Goal: Task Accomplishment & Management: Use online tool/utility

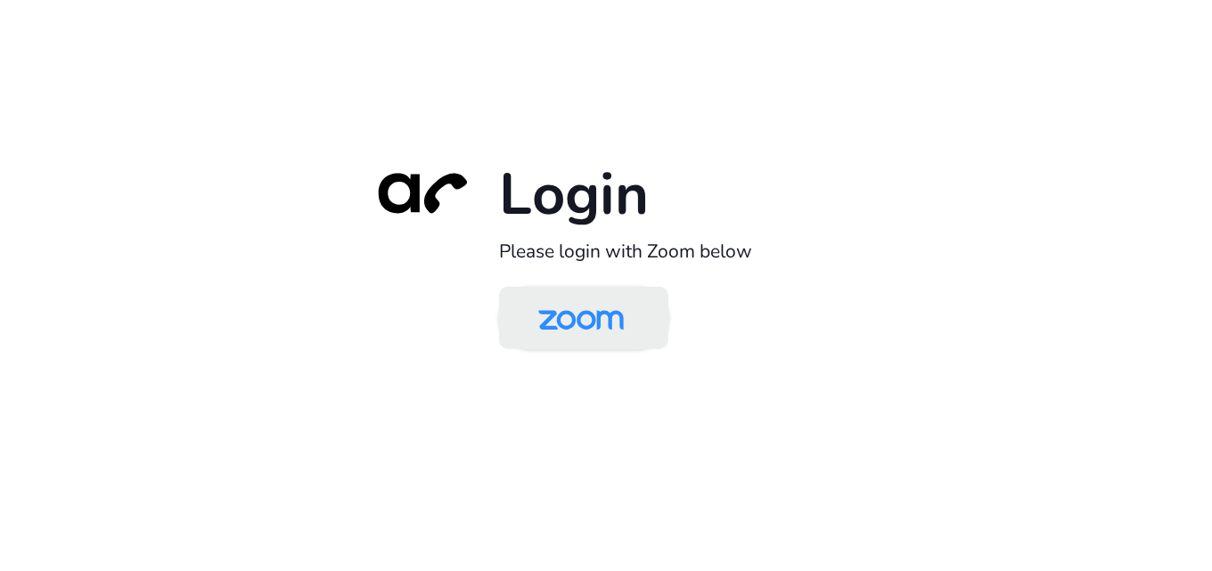
click at [611, 324] on img at bounding box center [581, 320] width 123 height 58
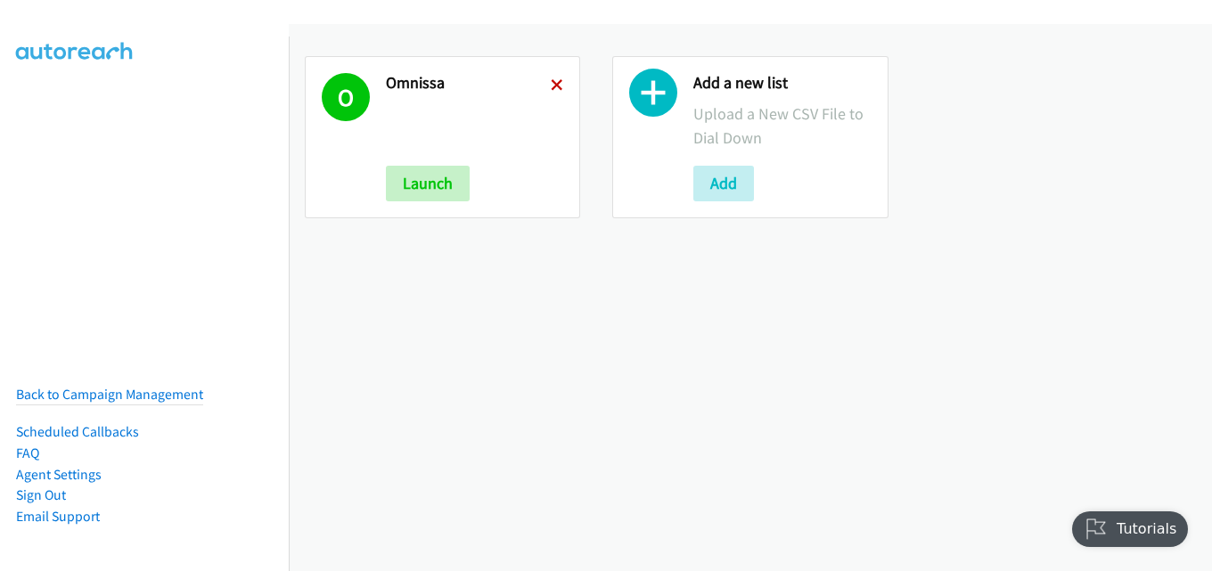
click at [551, 80] on icon at bounding box center [557, 86] width 12 height 12
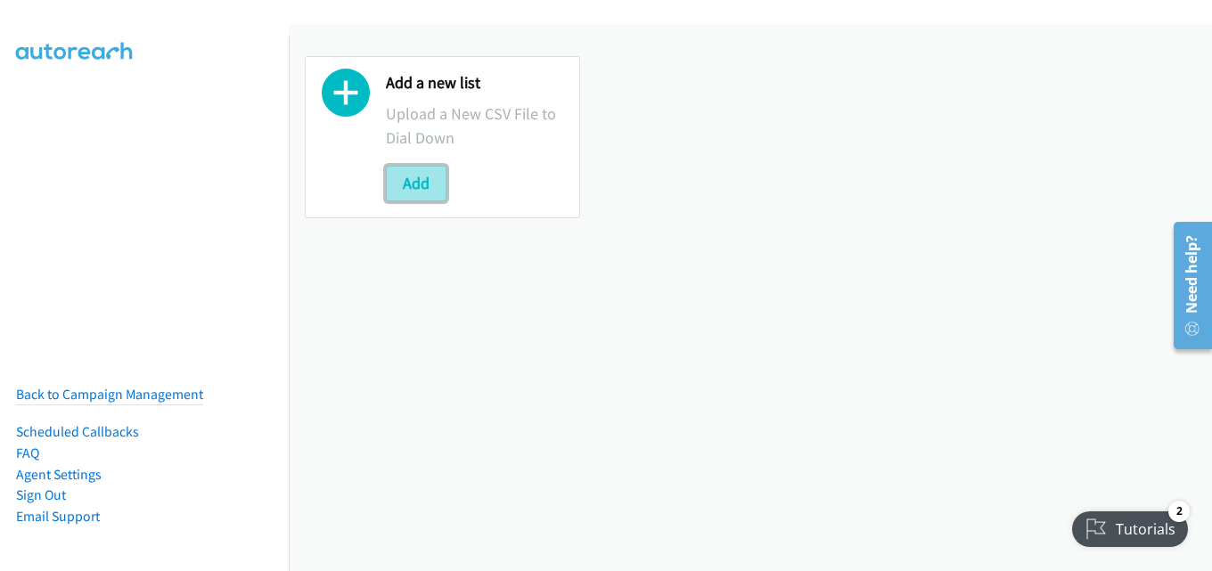
click at [427, 179] on button "Add" at bounding box center [416, 184] width 61 height 36
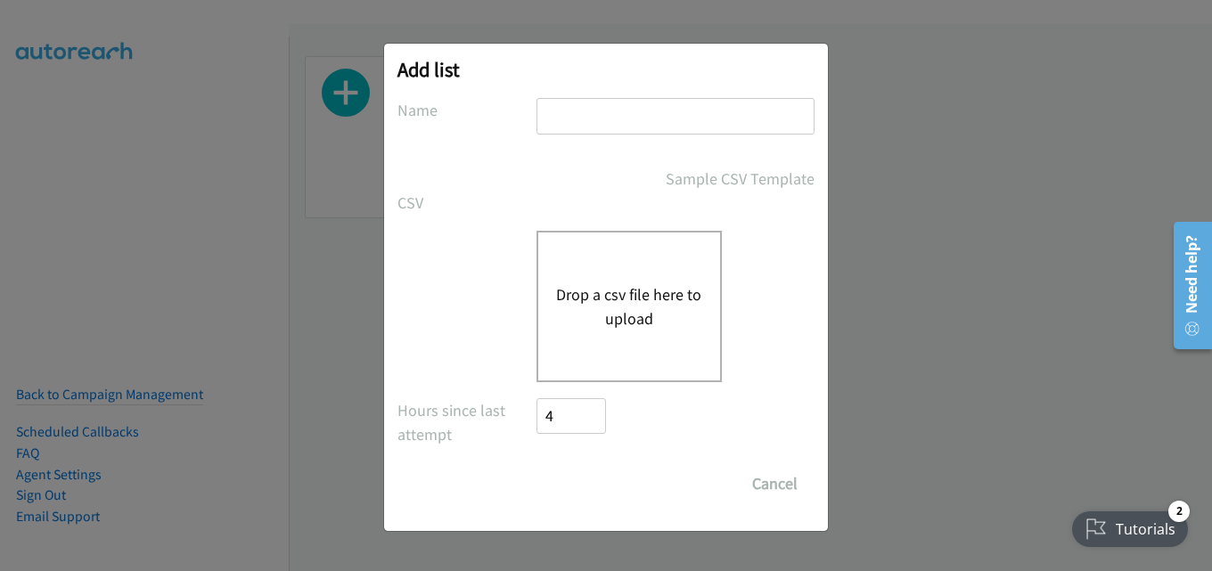
click at [624, 113] on input "text" at bounding box center [676, 116] width 278 height 37
type input "omnissa"
click at [604, 285] on button "Drop a csv file here to upload" at bounding box center [629, 307] width 146 height 48
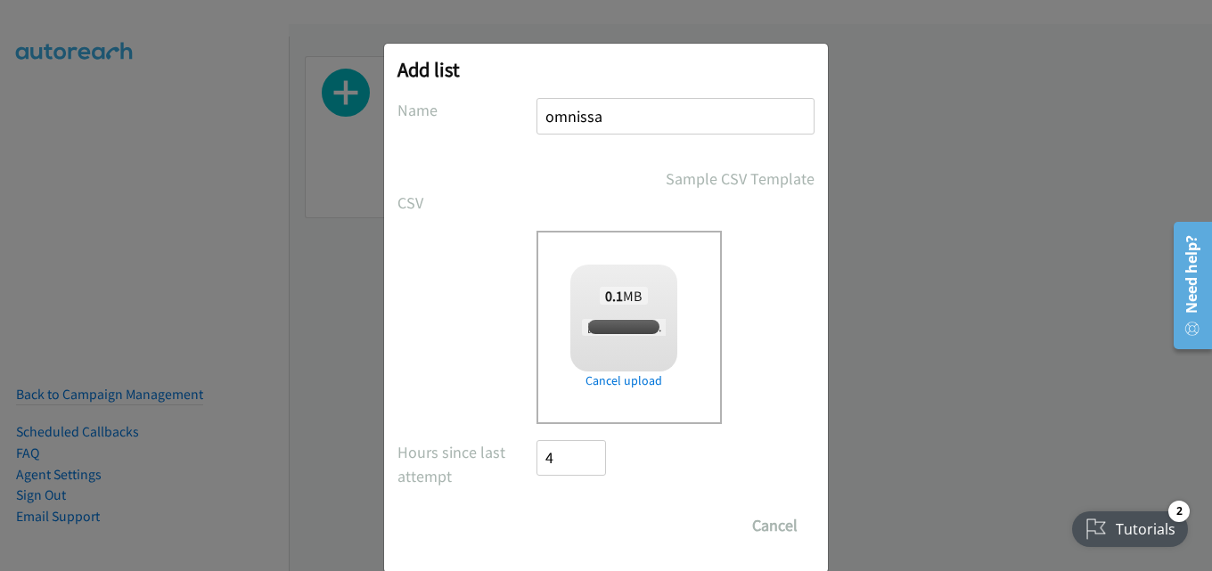
checkbox input "true"
click at [584, 518] on input "Save List" at bounding box center [584, 526] width 94 height 36
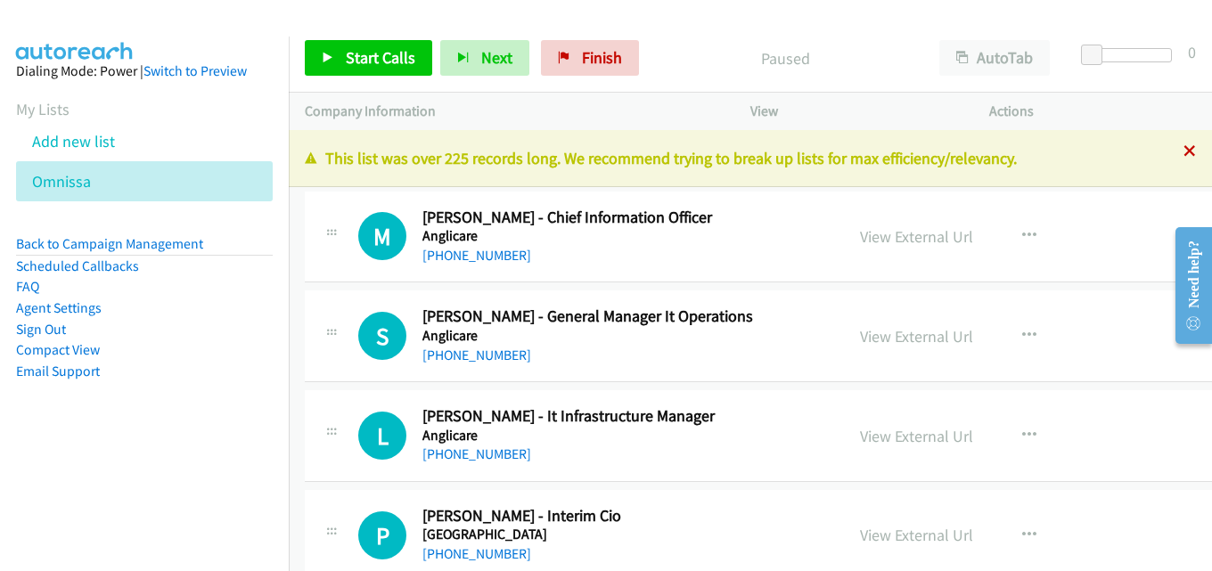
click at [1184, 154] on icon at bounding box center [1190, 152] width 12 height 12
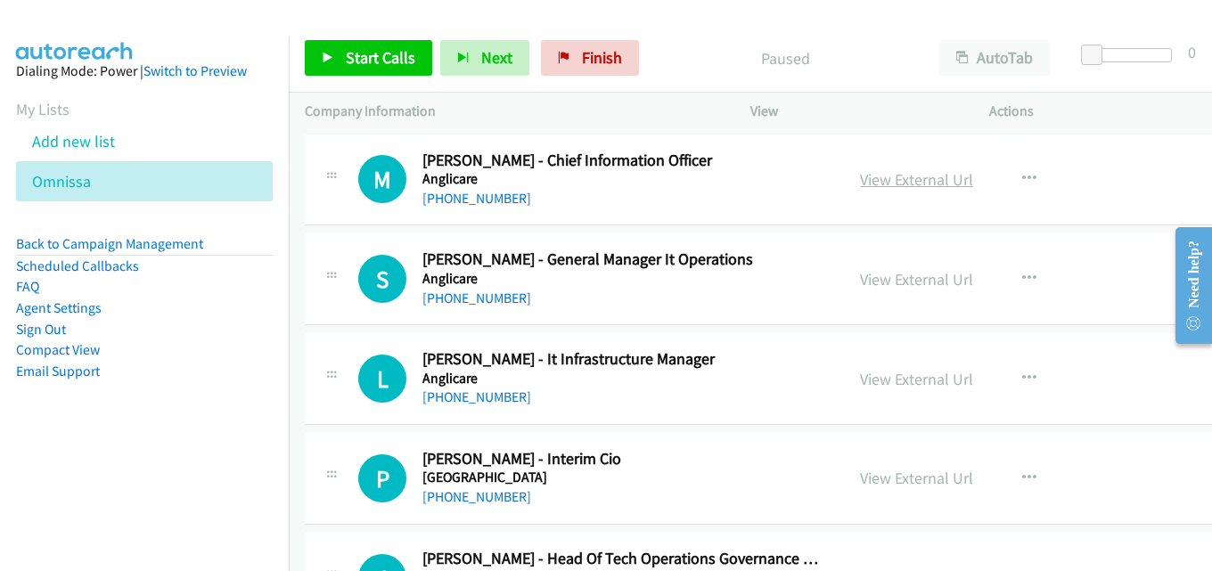
click at [913, 176] on link "View External Url" at bounding box center [916, 179] width 113 height 21
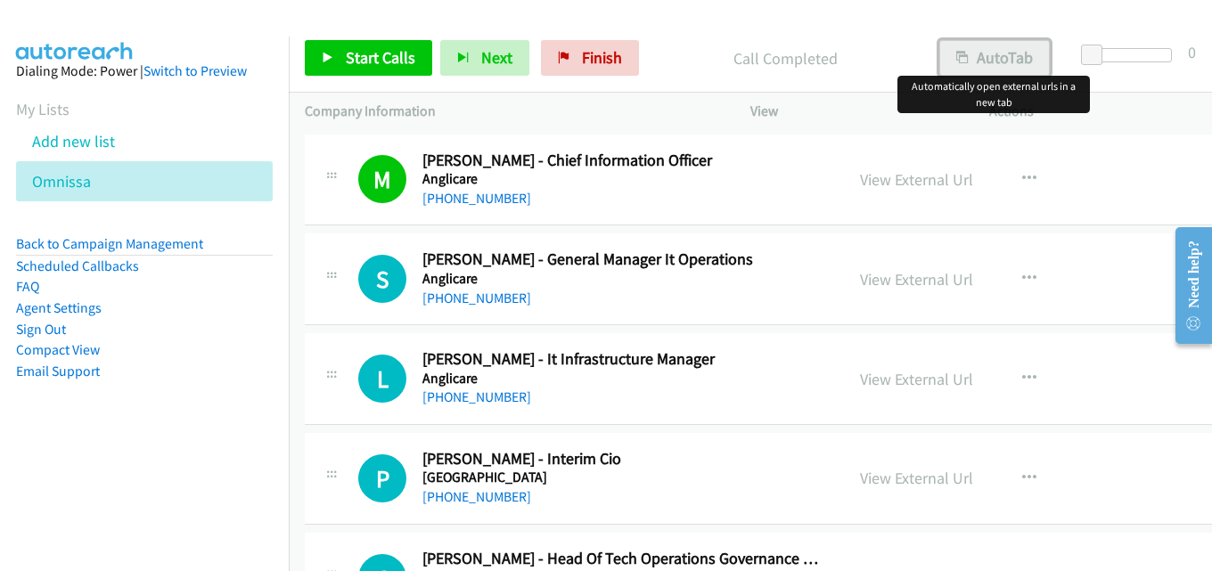
click at [983, 71] on button "AutoTab" at bounding box center [994, 58] width 111 height 36
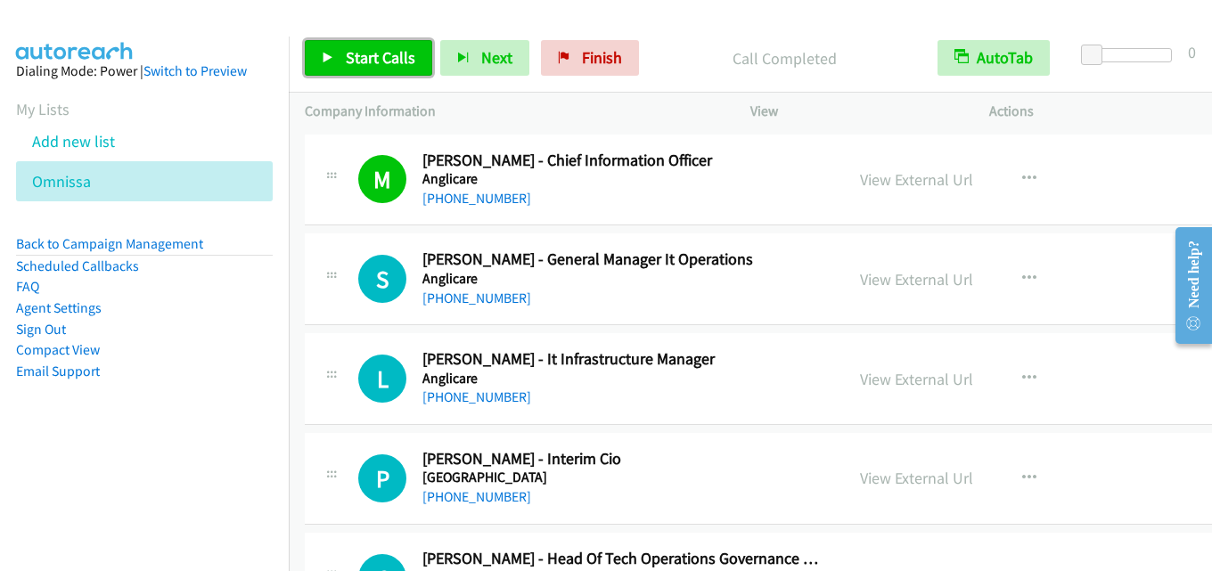
click at [371, 54] on span "Start Calls" at bounding box center [381, 57] width 70 height 21
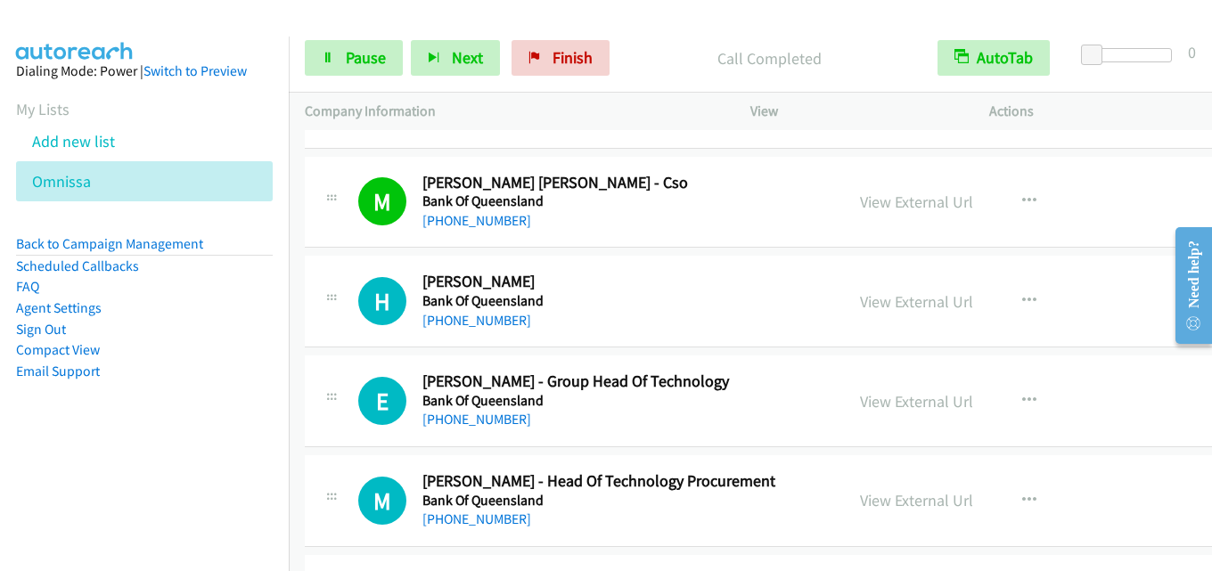
scroll to position [446, 0]
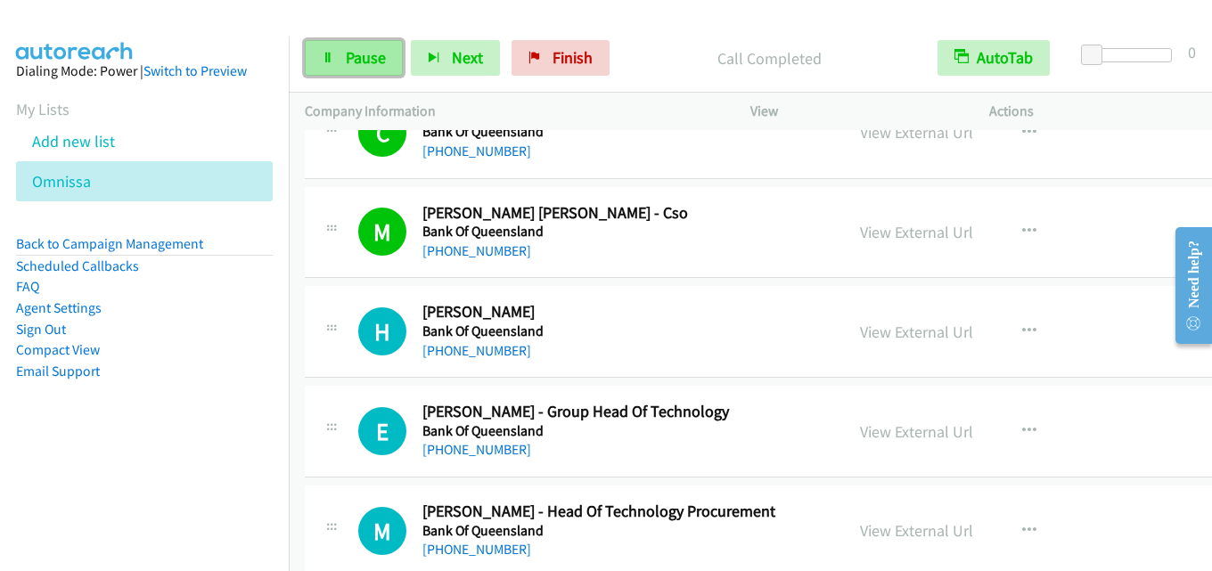
click at [355, 65] on span "Pause" at bounding box center [366, 57] width 40 height 21
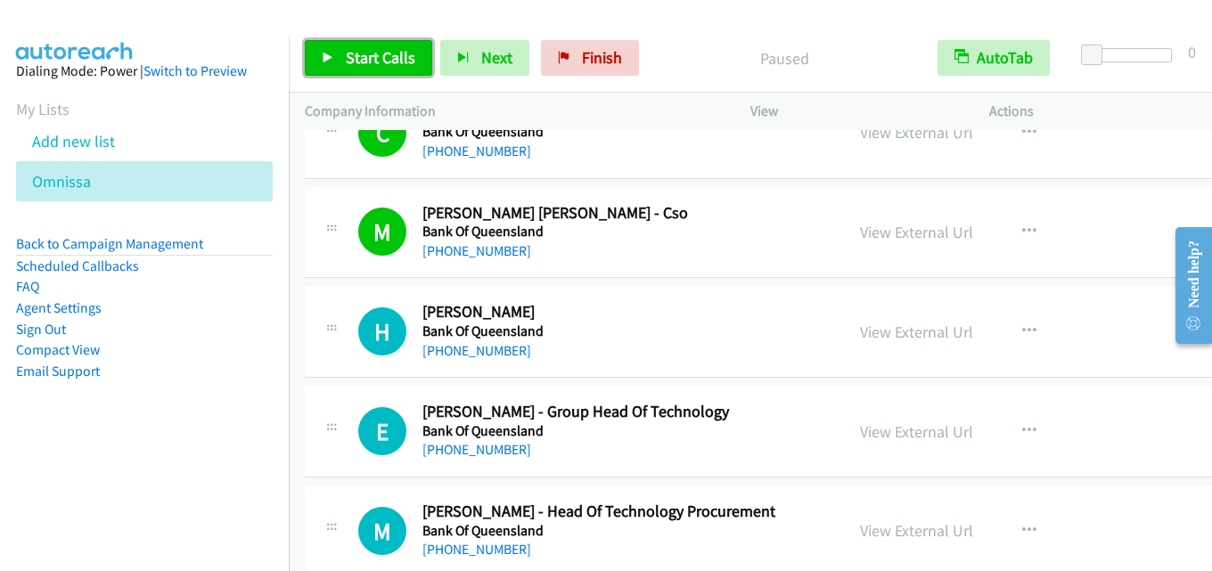
click at [378, 57] on span "Start Calls" at bounding box center [381, 57] width 70 height 21
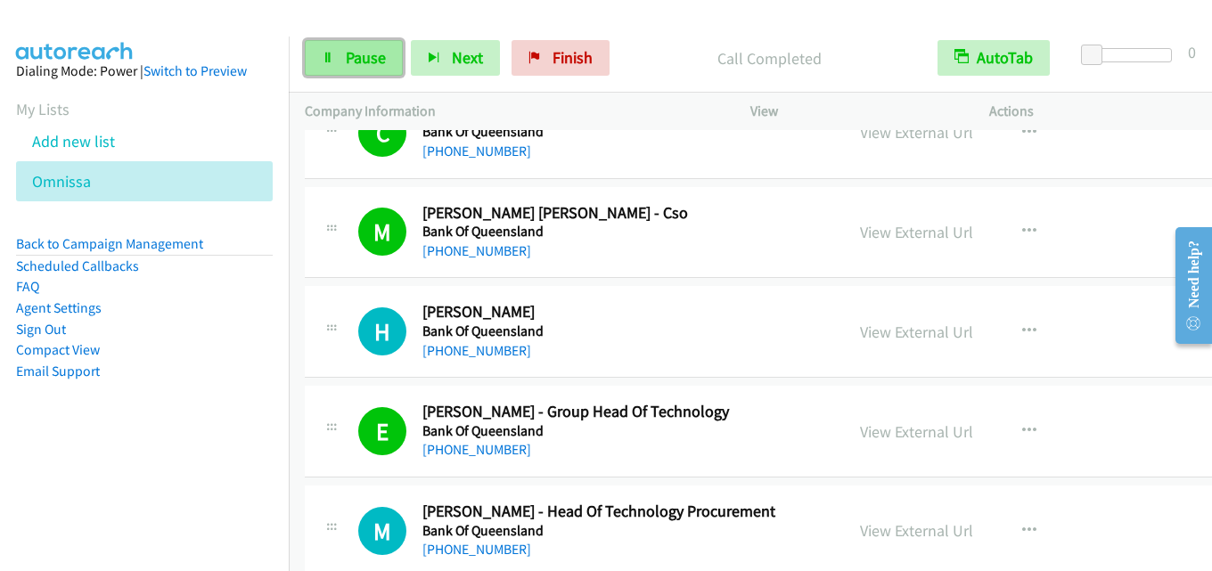
click at [361, 53] on span "Pause" at bounding box center [366, 57] width 40 height 21
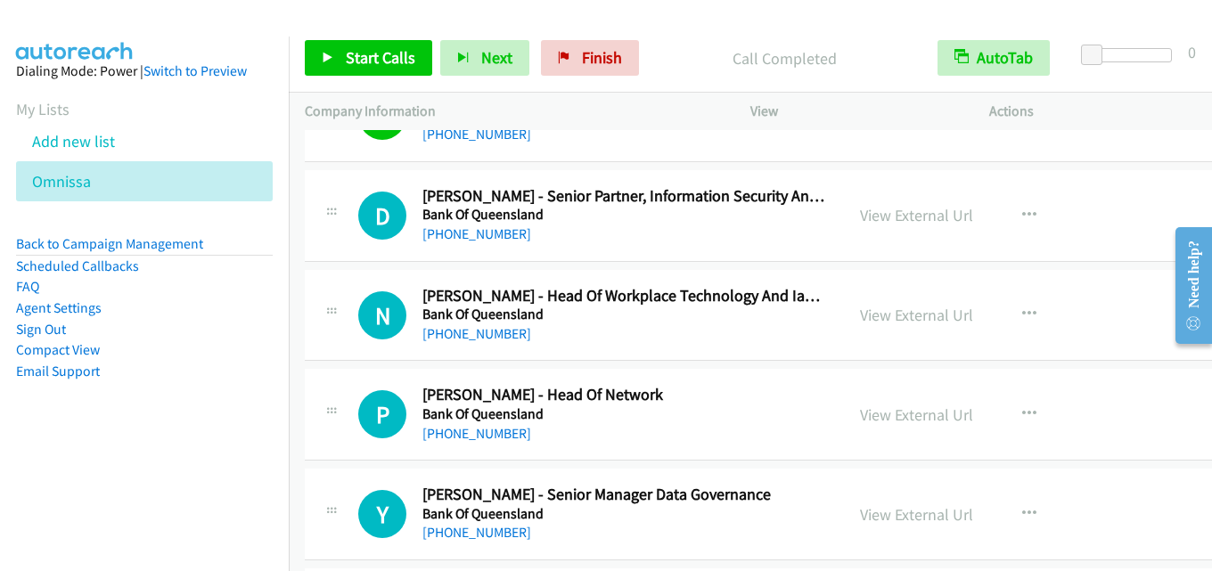
scroll to position [891, 0]
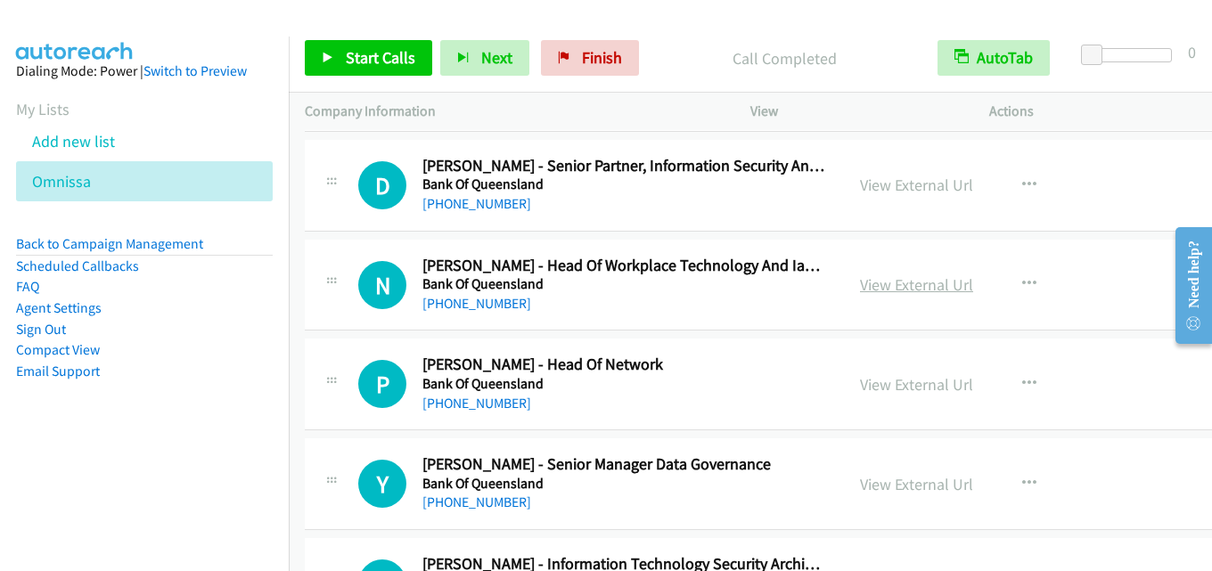
click at [905, 294] on link "View External Url" at bounding box center [916, 285] width 113 height 21
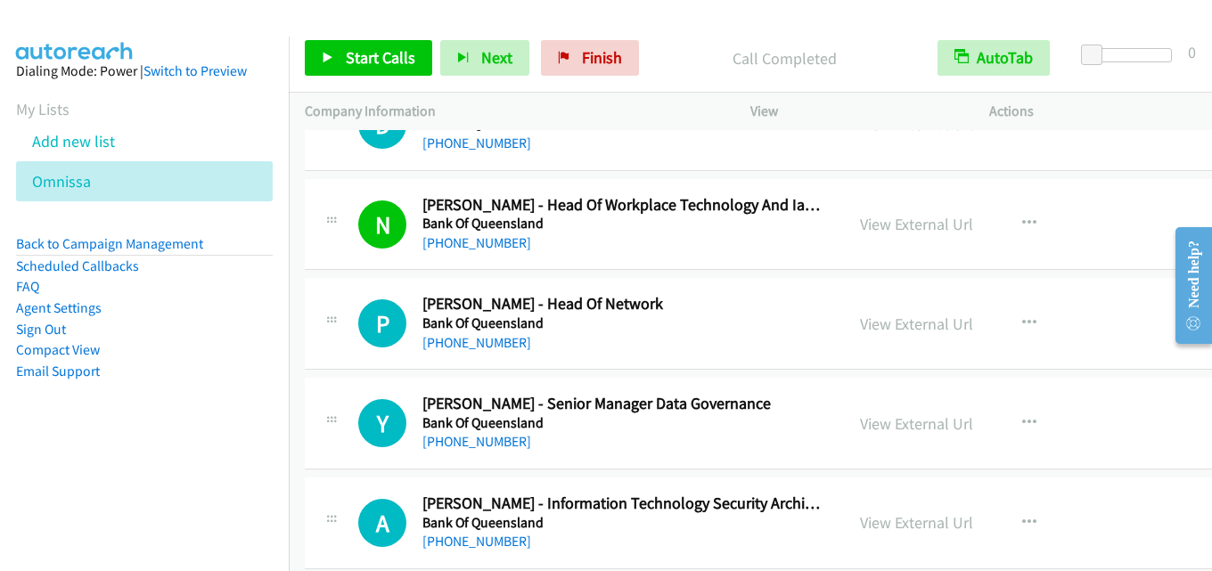
scroll to position [980, 0]
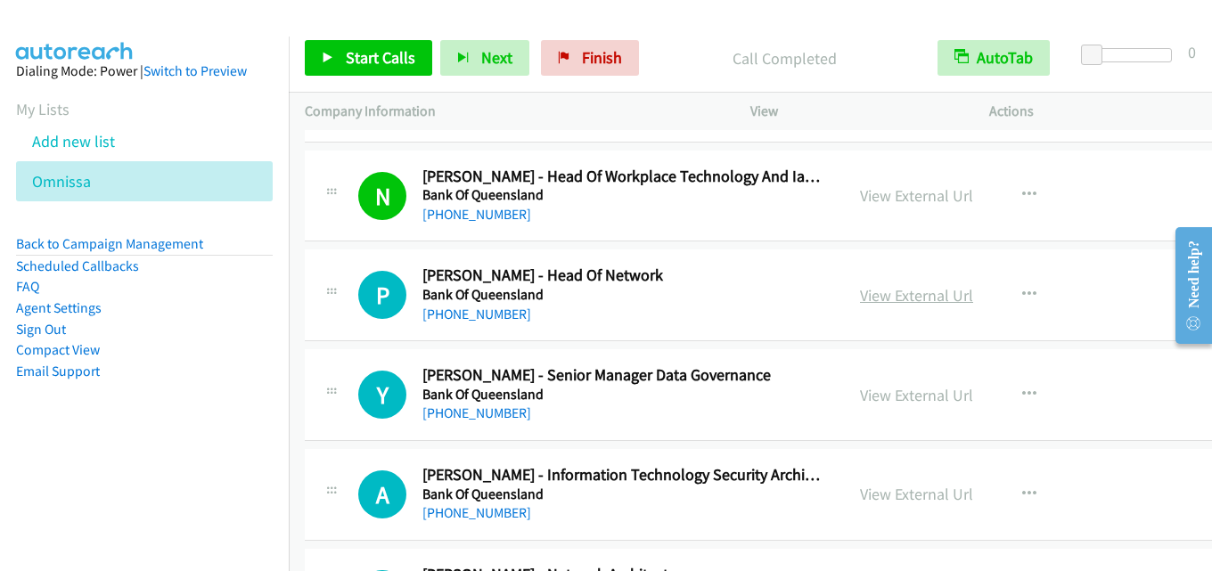
click at [872, 291] on link "View External Url" at bounding box center [916, 295] width 113 height 21
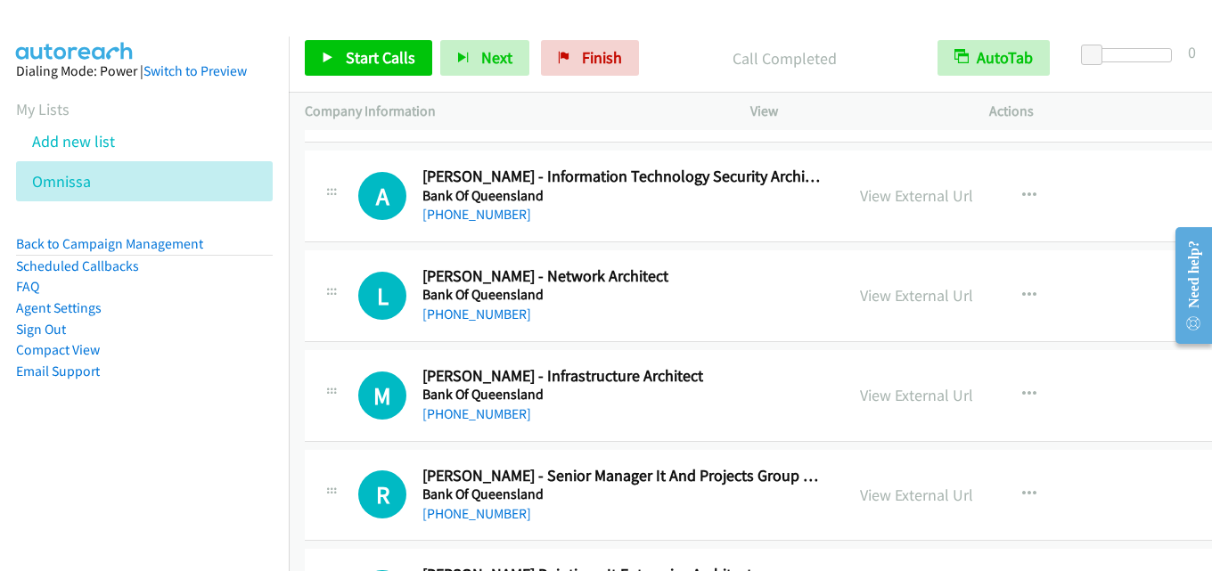
scroll to position [1248, 0]
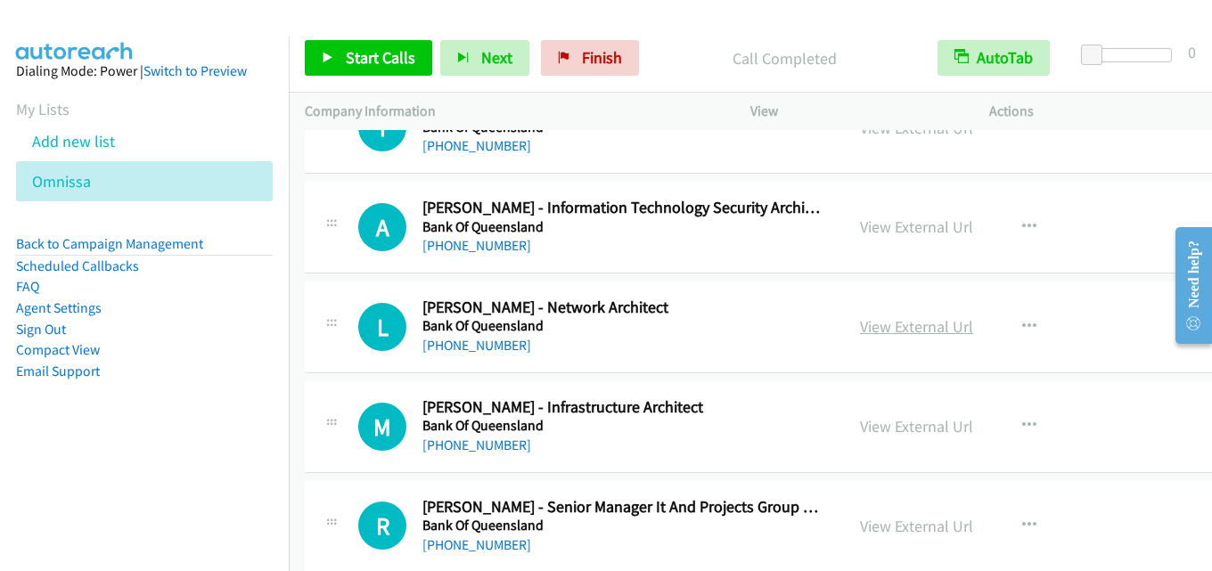
click at [906, 323] on link "View External Url" at bounding box center [916, 326] width 113 height 21
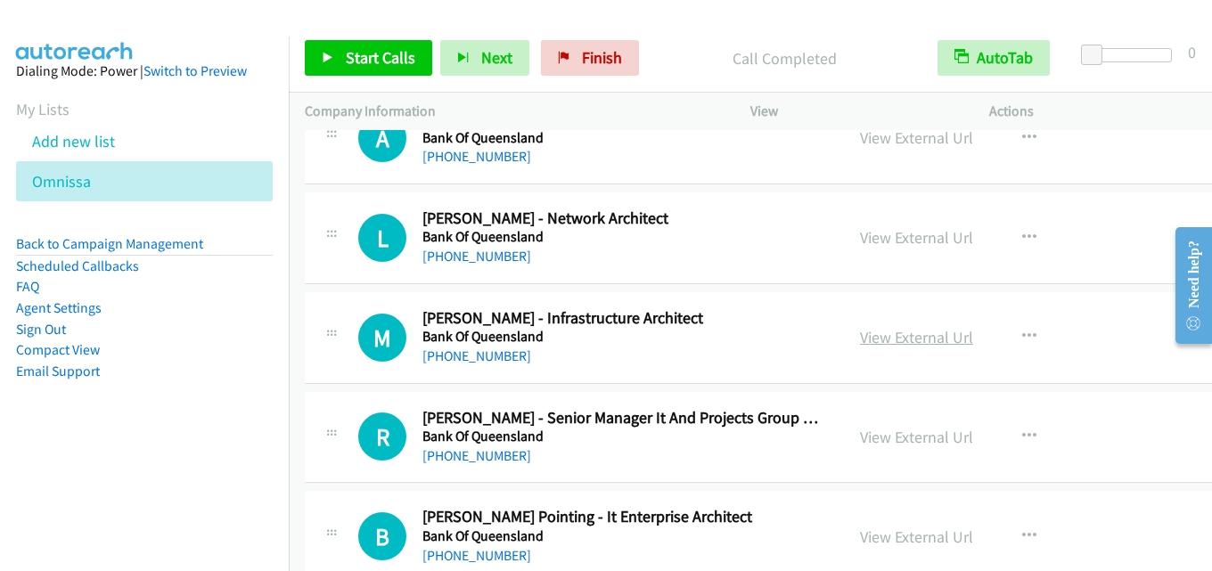
click at [890, 340] on link "View External Url" at bounding box center [916, 337] width 113 height 21
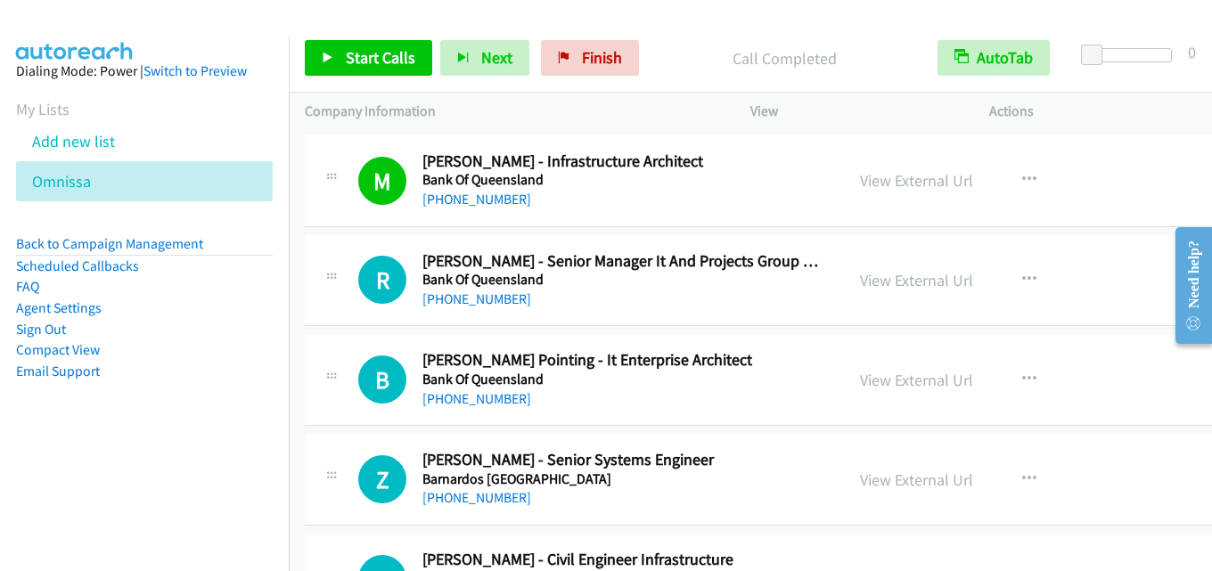
scroll to position [1515, 0]
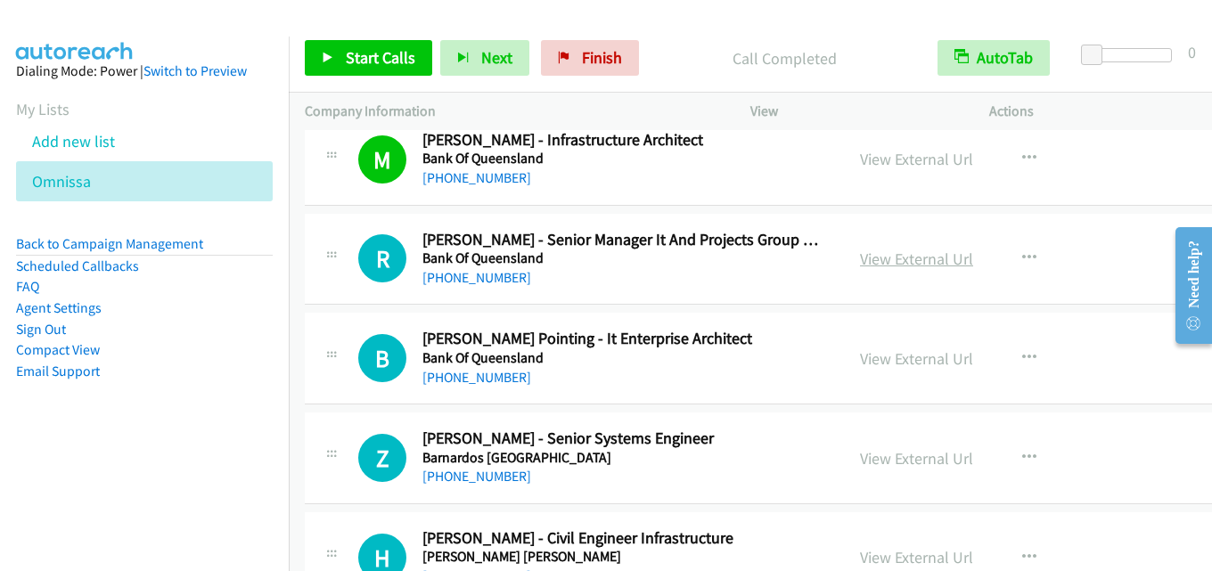
click at [888, 258] on link "View External Url" at bounding box center [916, 259] width 113 height 21
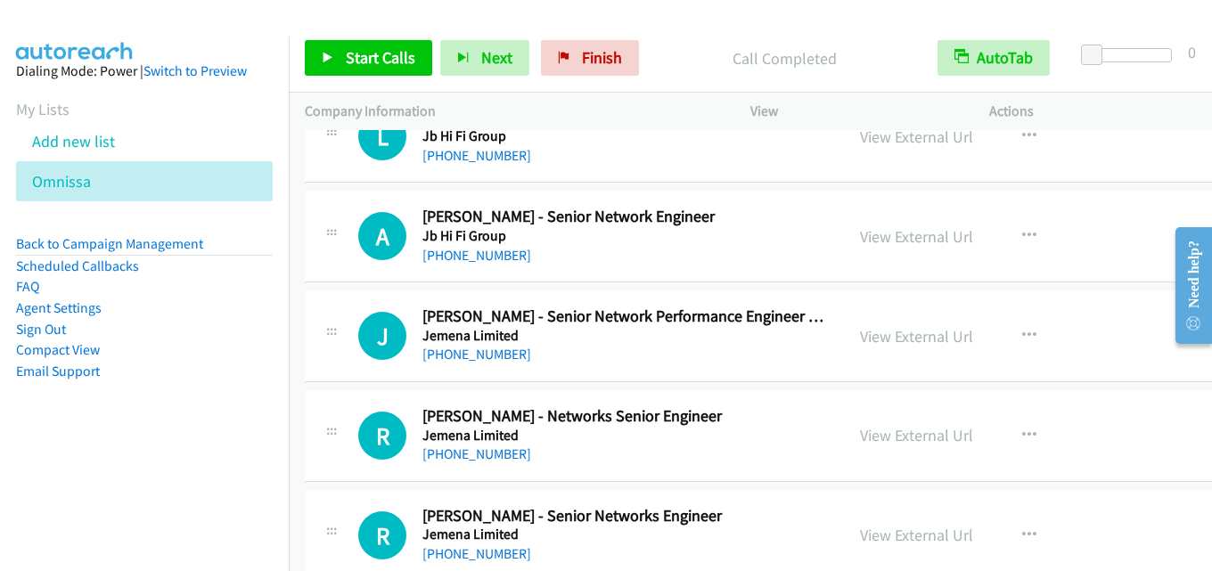
scroll to position [47219, 0]
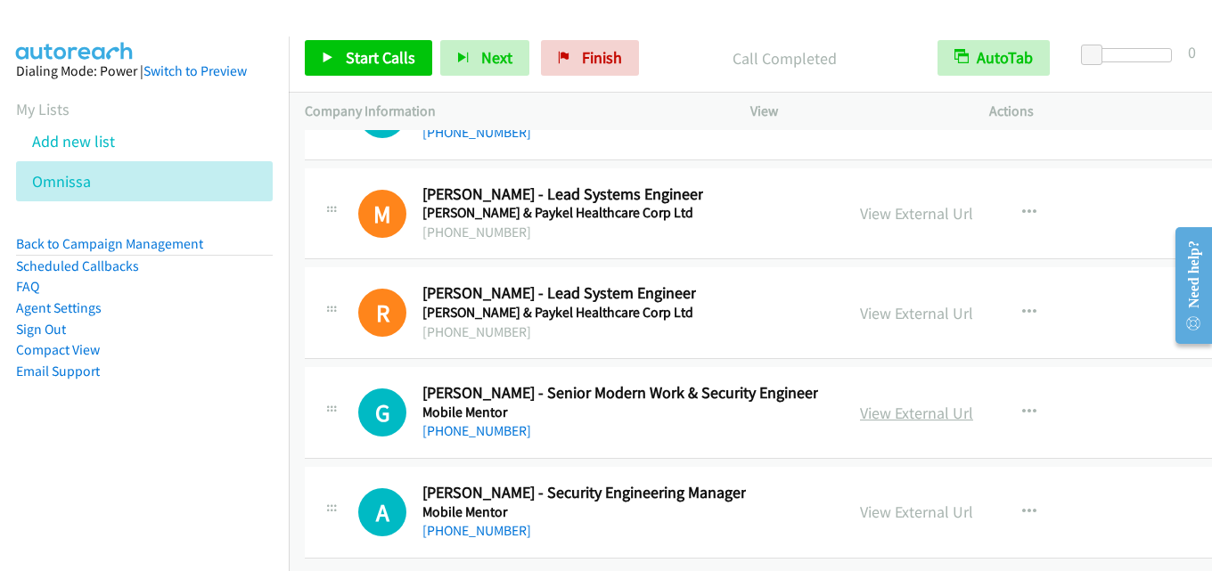
click at [921, 403] on link "View External Url" at bounding box center [916, 413] width 113 height 21
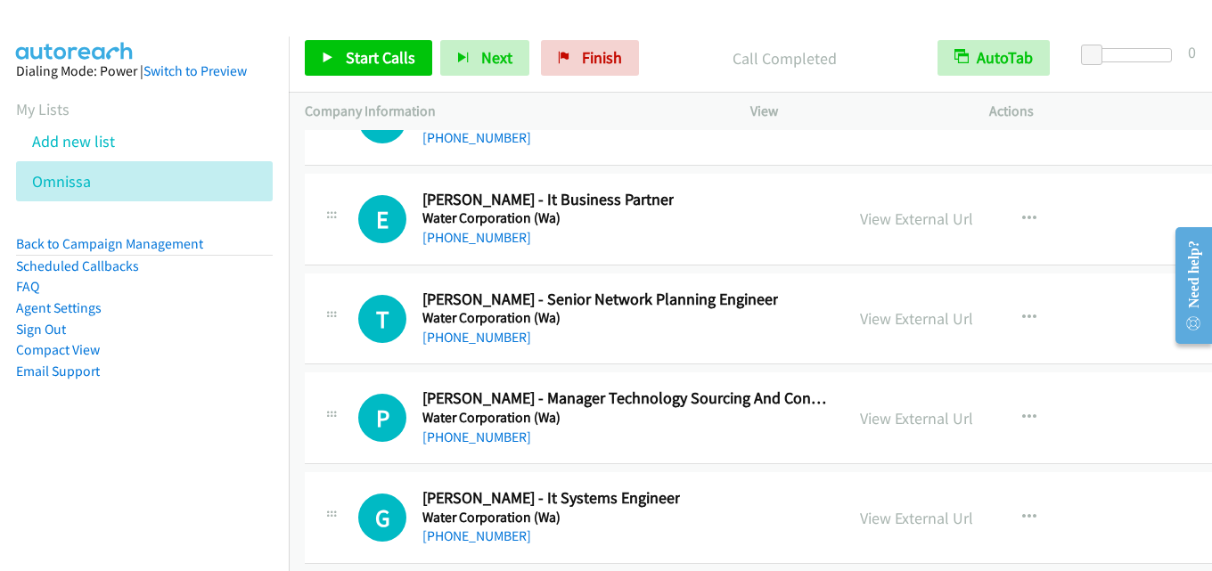
scroll to position [42406, 0]
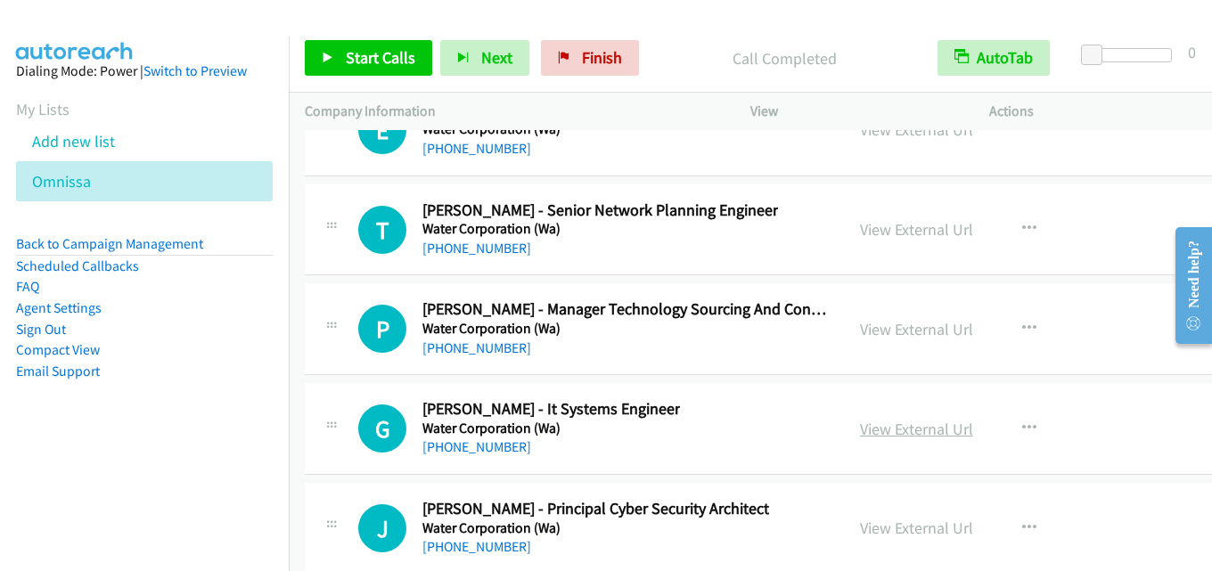
click at [885, 431] on link "View External Url" at bounding box center [916, 429] width 113 height 21
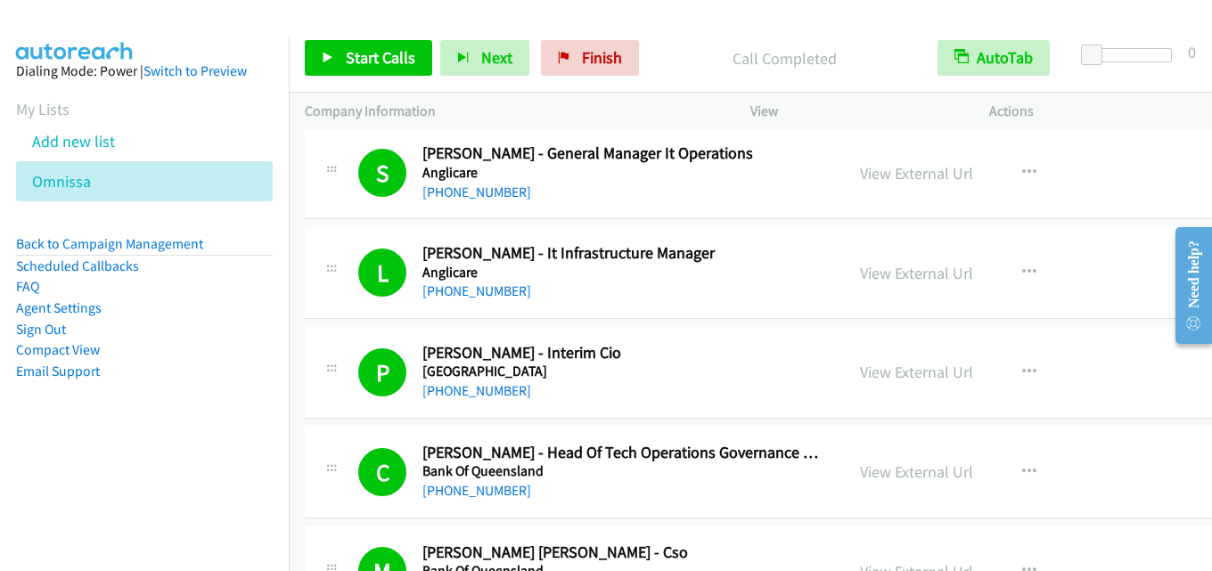
scroll to position [0, 0]
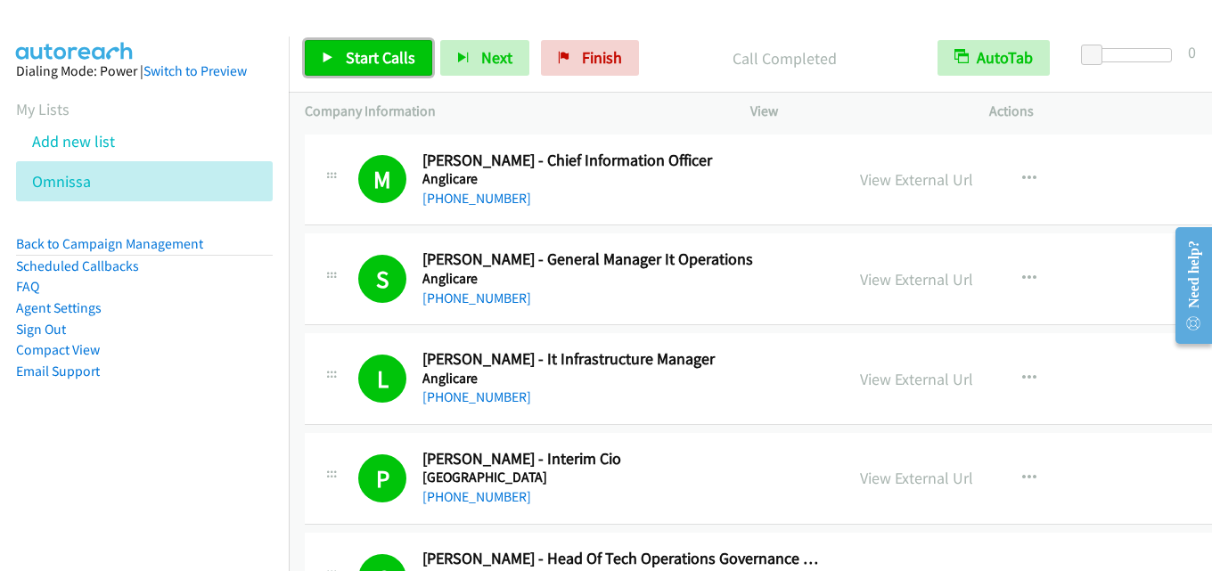
click at [358, 61] on span "Start Calls" at bounding box center [381, 57] width 70 height 21
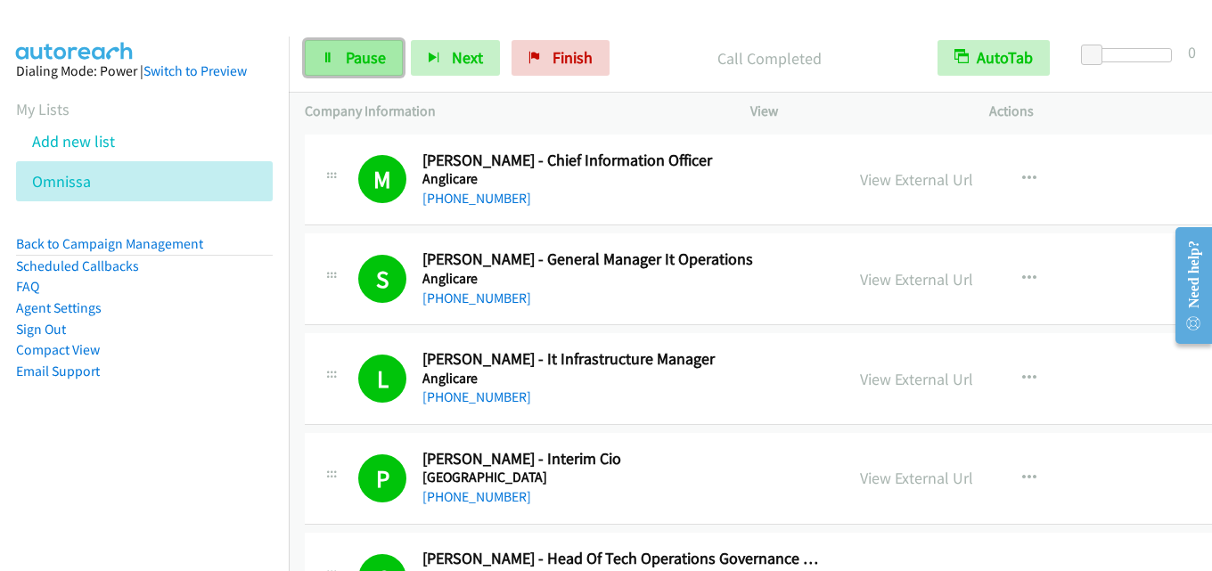
click at [373, 57] on span "Pause" at bounding box center [366, 57] width 40 height 21
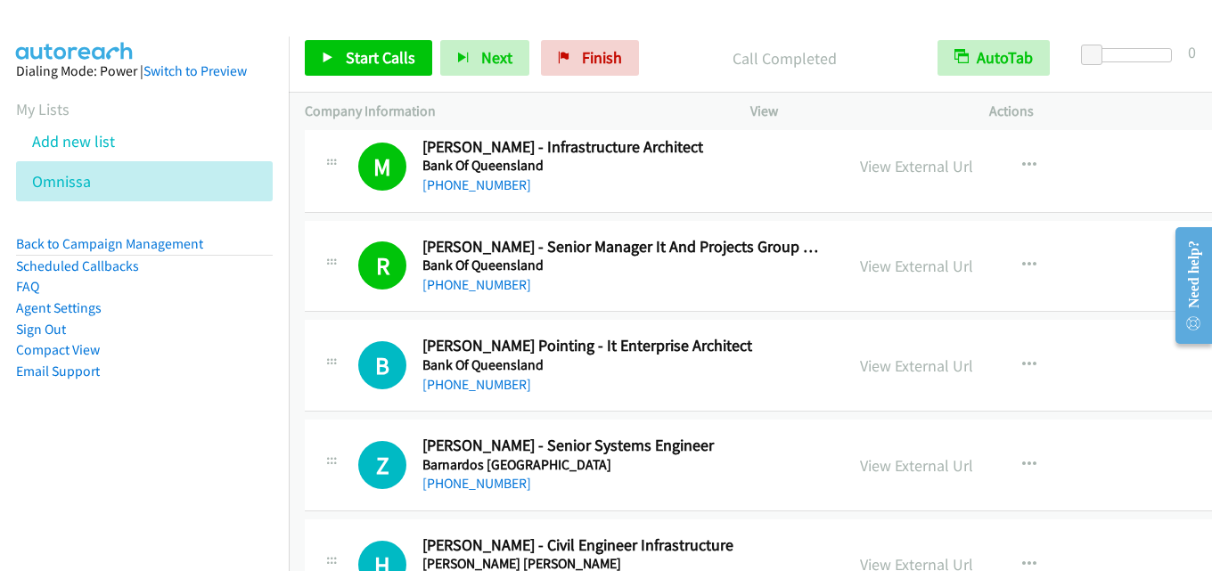
scroll to position [1604, 0]
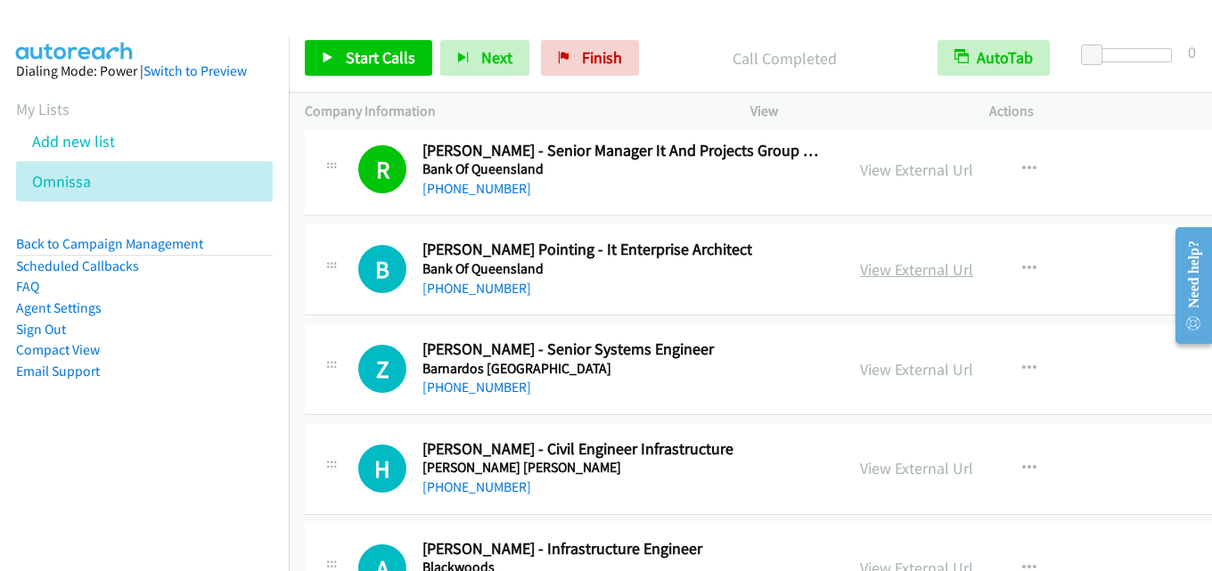
click at [899, 275] on link "View External Url" at bounding box center [916, 269] width 113 height 21
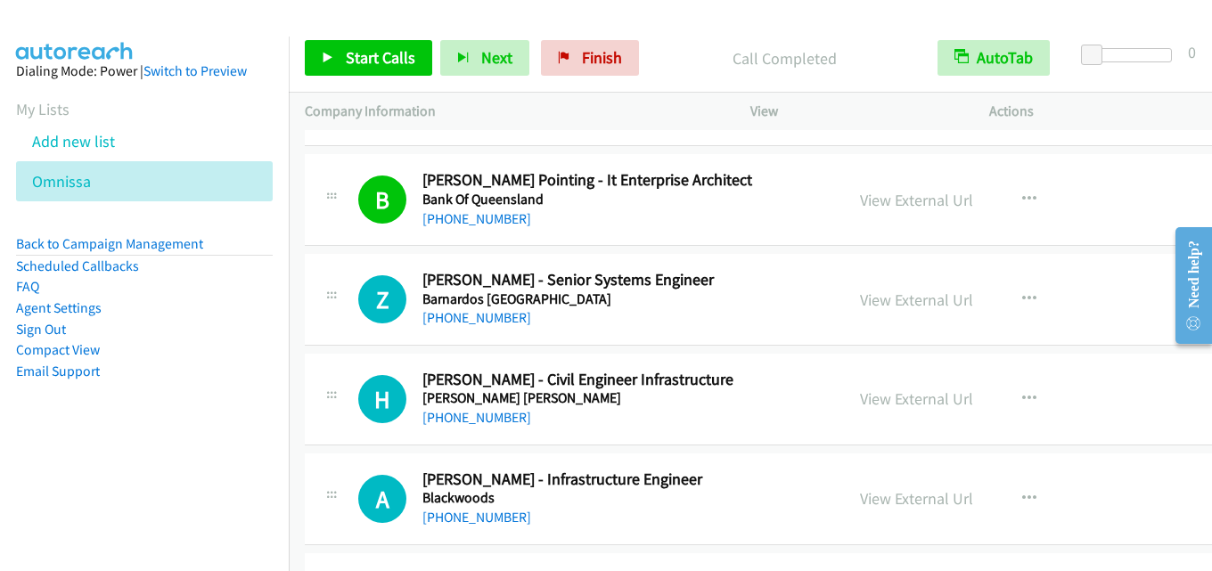
scroll to position [1694, 0]
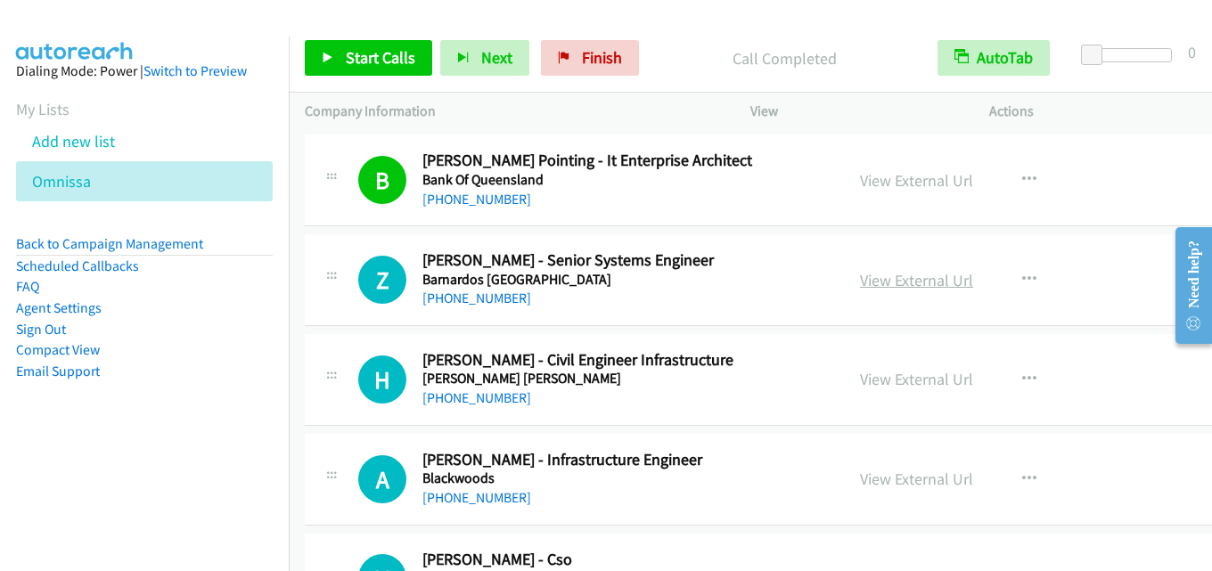
click at [925, 283] on link "View External Url" at bounding box center [916, 280] width 113 height 21
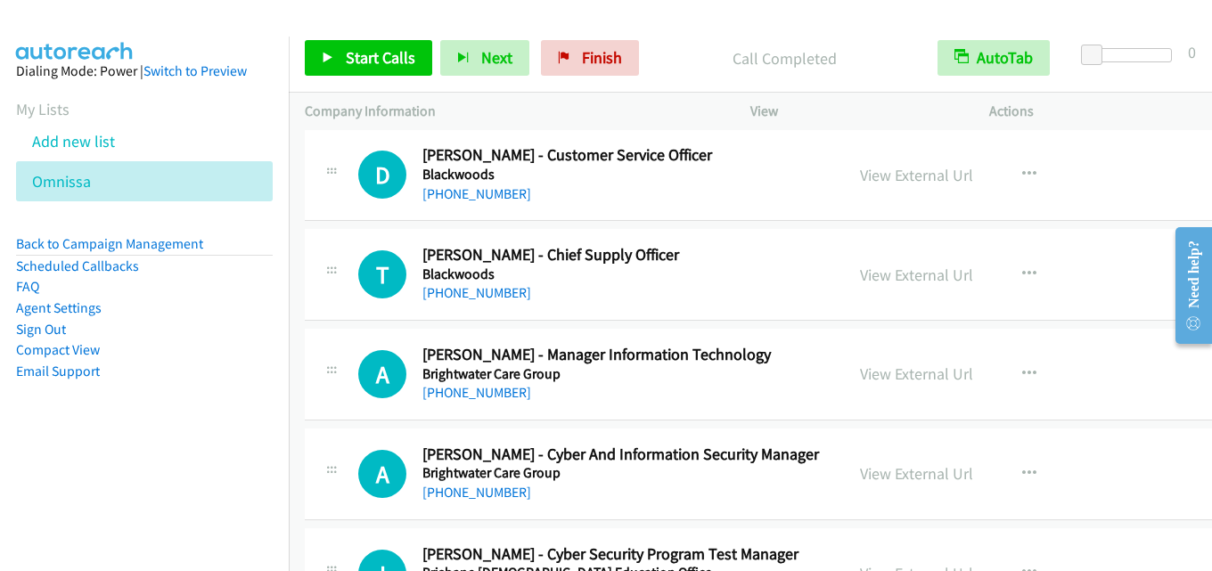
scroll to position [2228, 0]
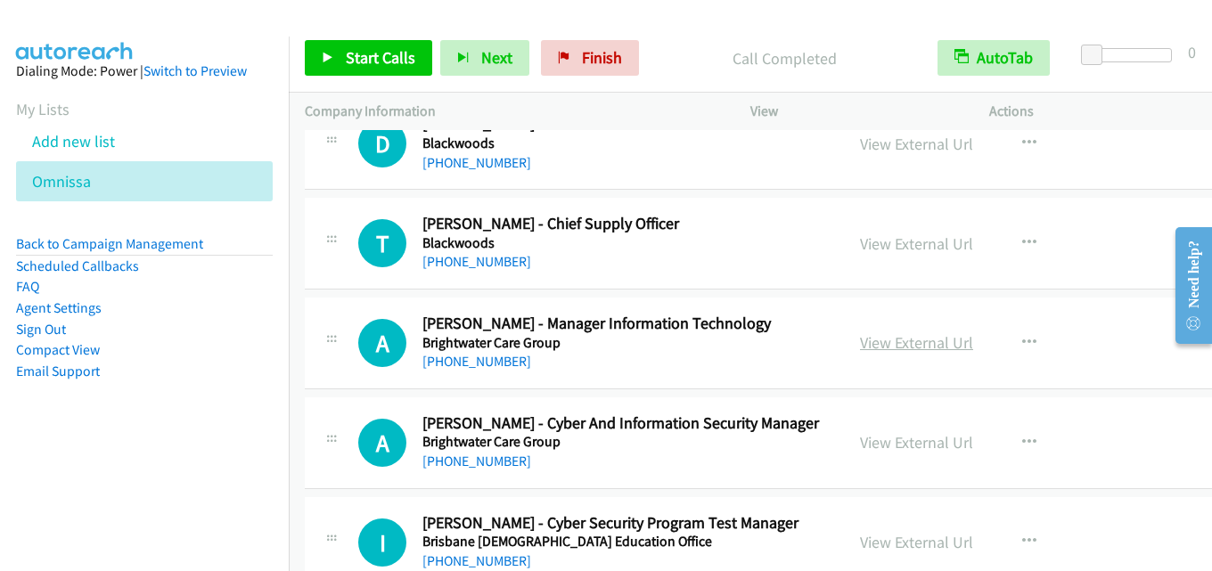
click at [902, 336] on link "View External Url" at bounding box center [916, 342] width 113 height 21
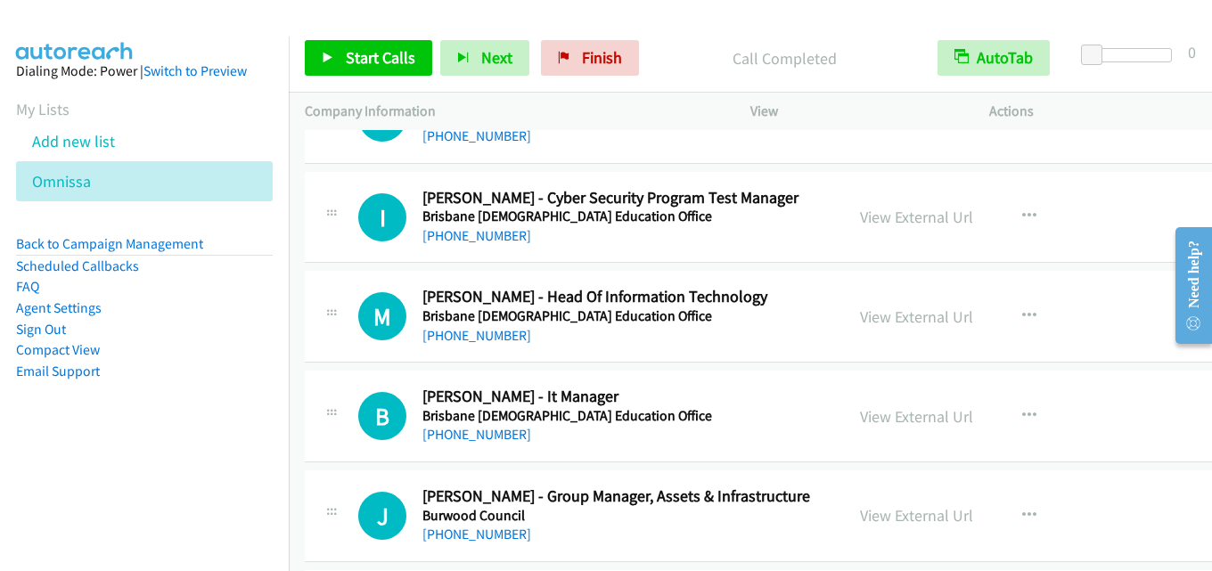
scroll to position [2585, 0]
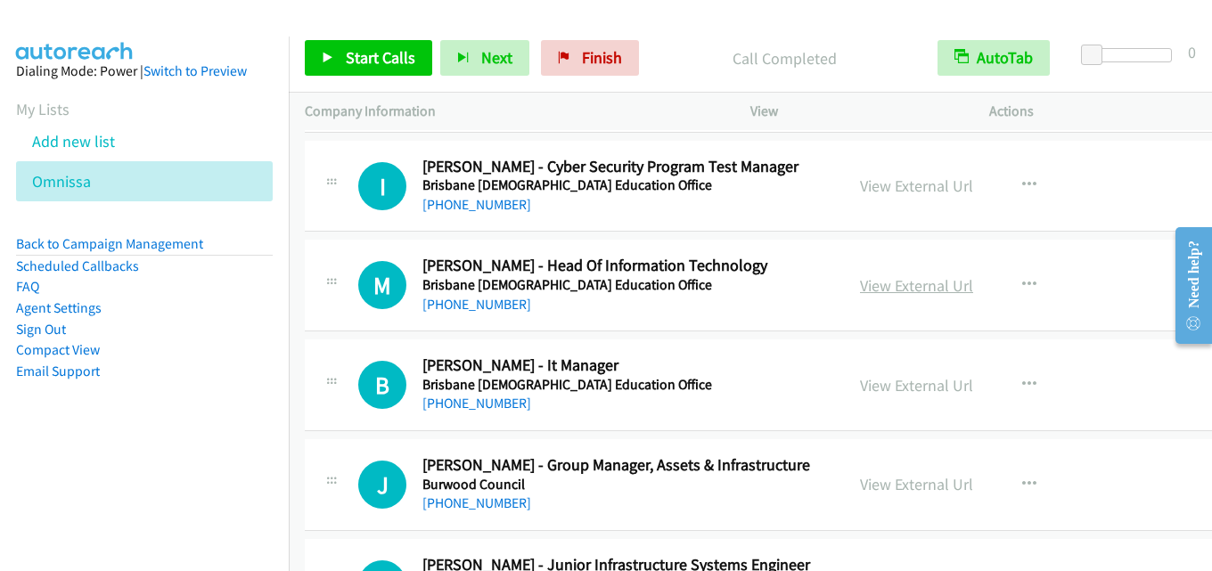
click at [905, 287] on link "View External Url" at bounding box center [916, 285] width 113 height 21
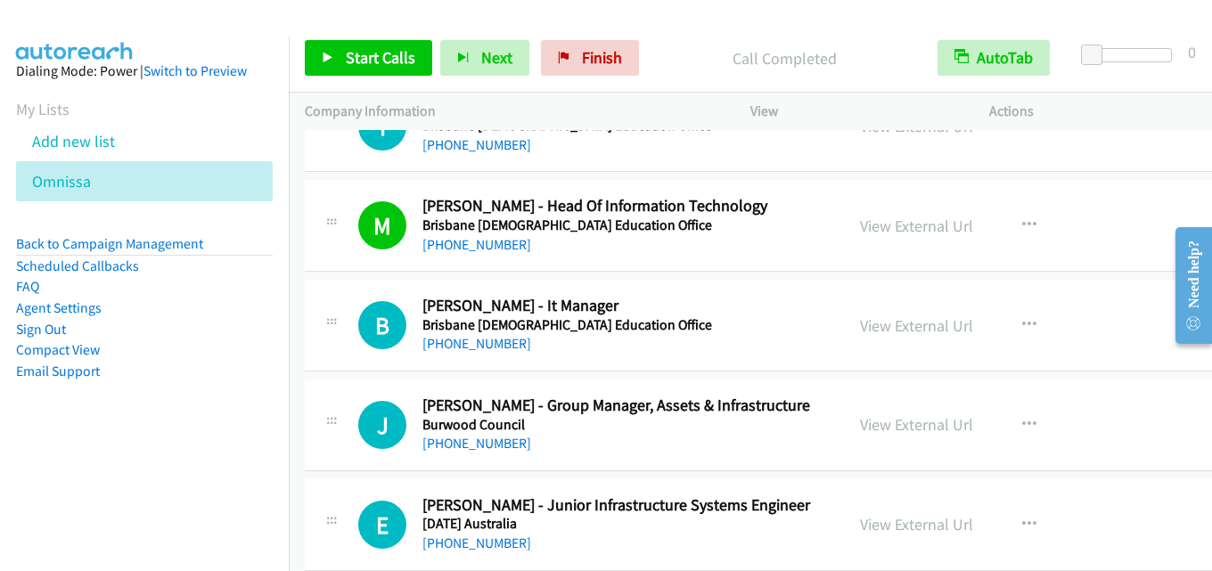
scroll to position [2674, 0]
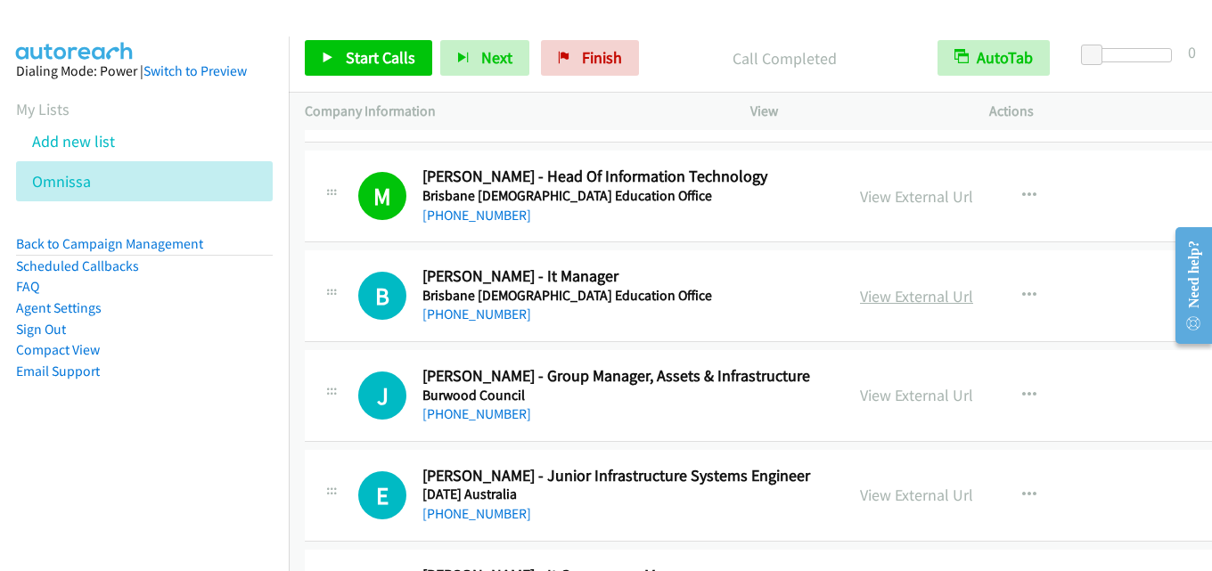
click at [932, 296] on link "View External Url" at bounding box center [916, 296] width 113 height 21
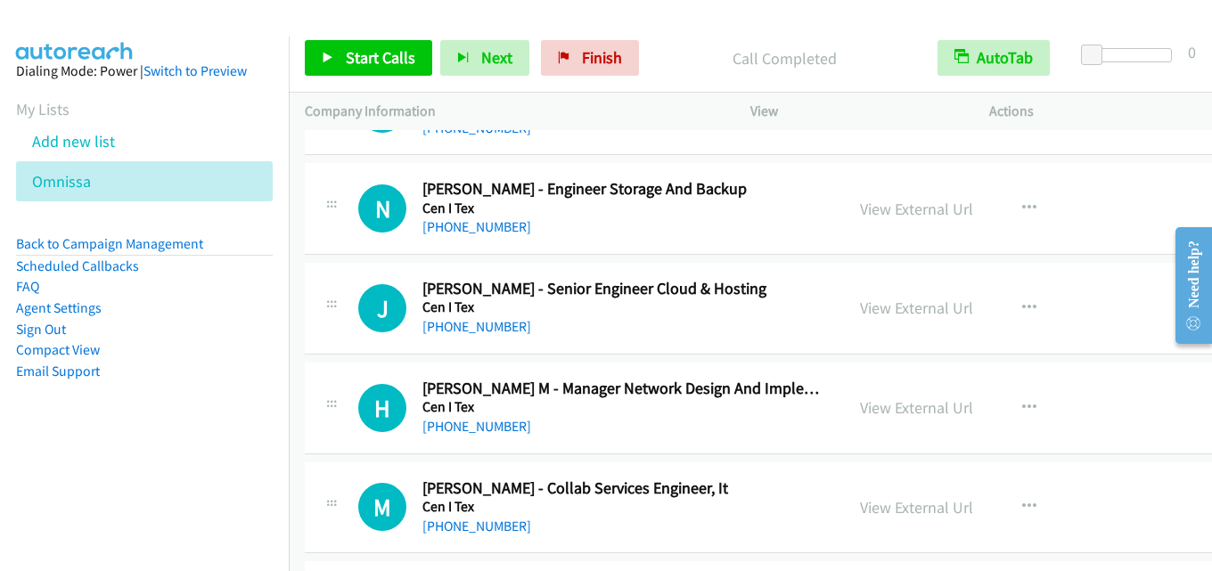
scroll to position [3387, 0]
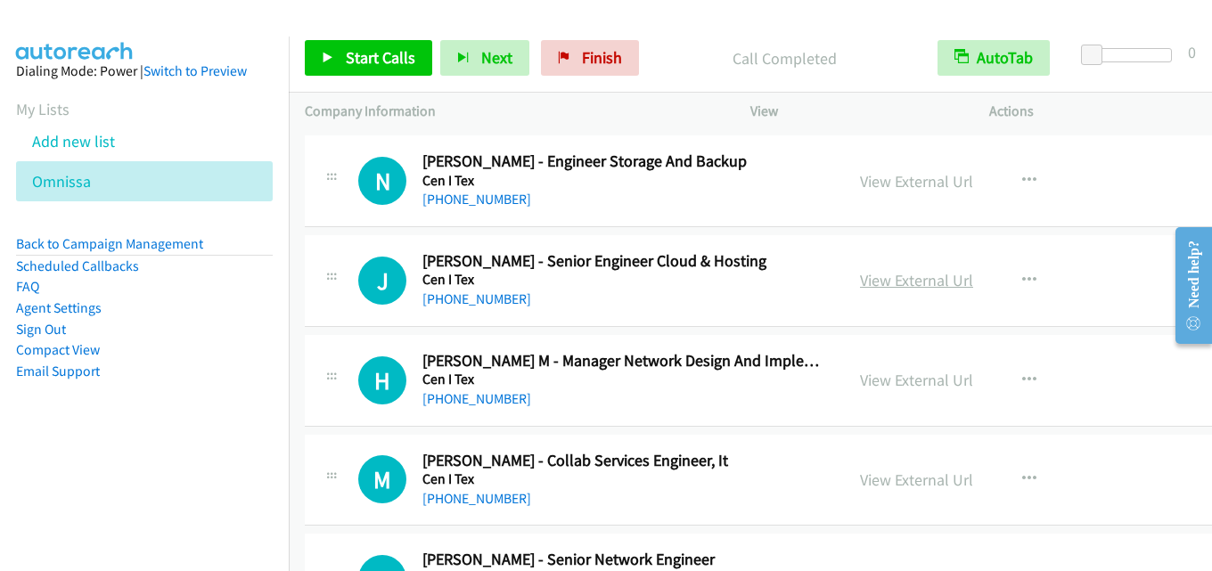
click at [901, 275] on link "View External Url" at bounding box center [916, 280] width 113 height 21
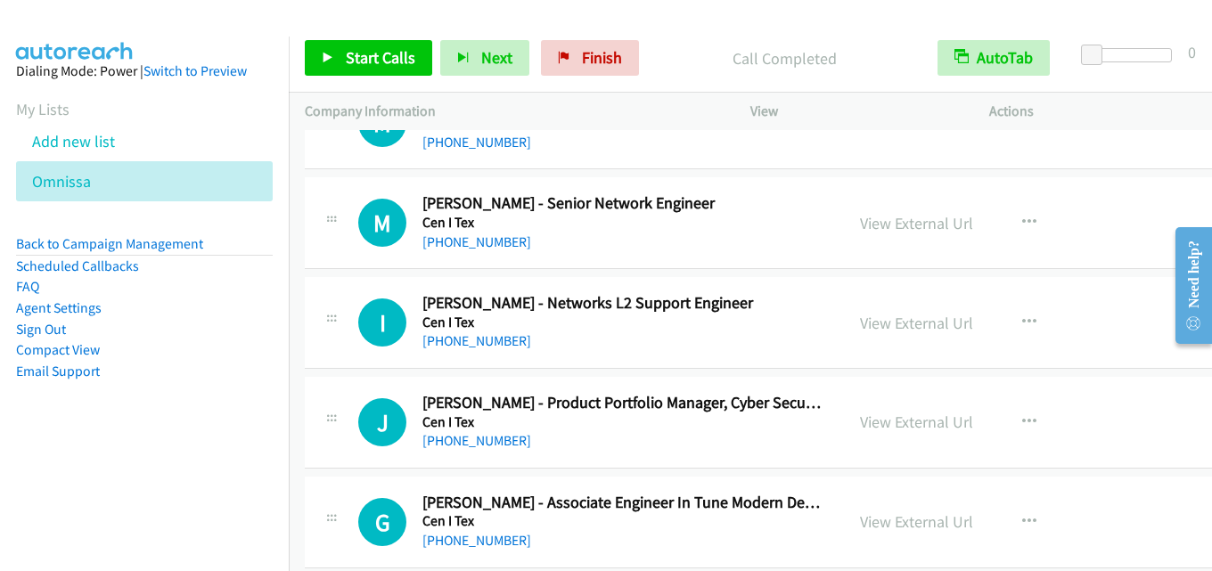
scroll to position [3654, 0]
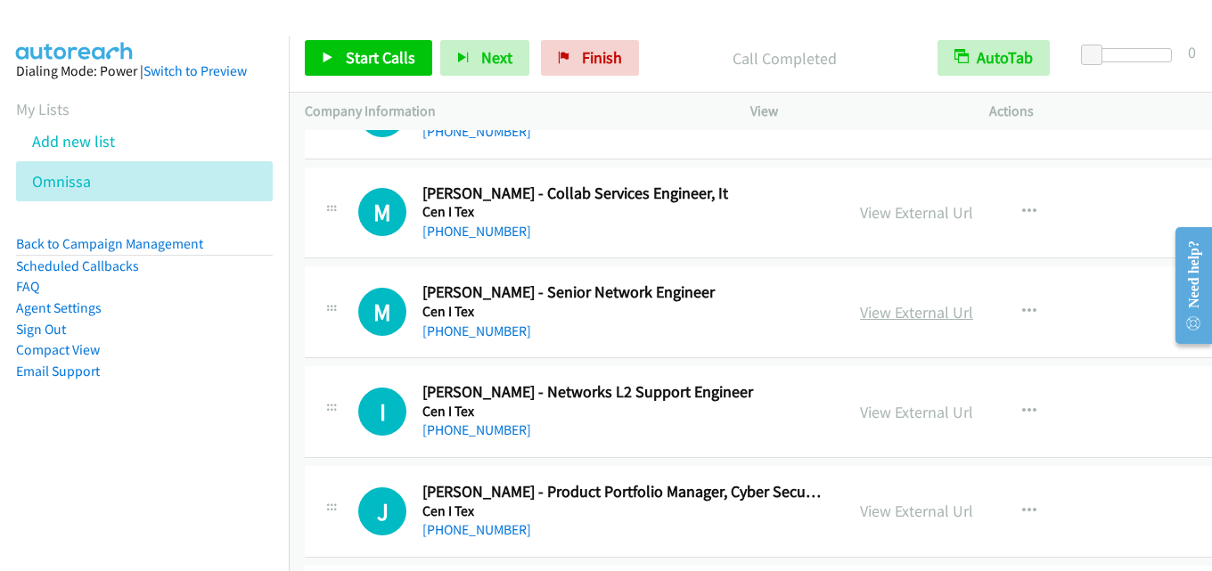
click at [910, 317] on link "View External Url" at bounding box center [916, 312] width 113 height 21
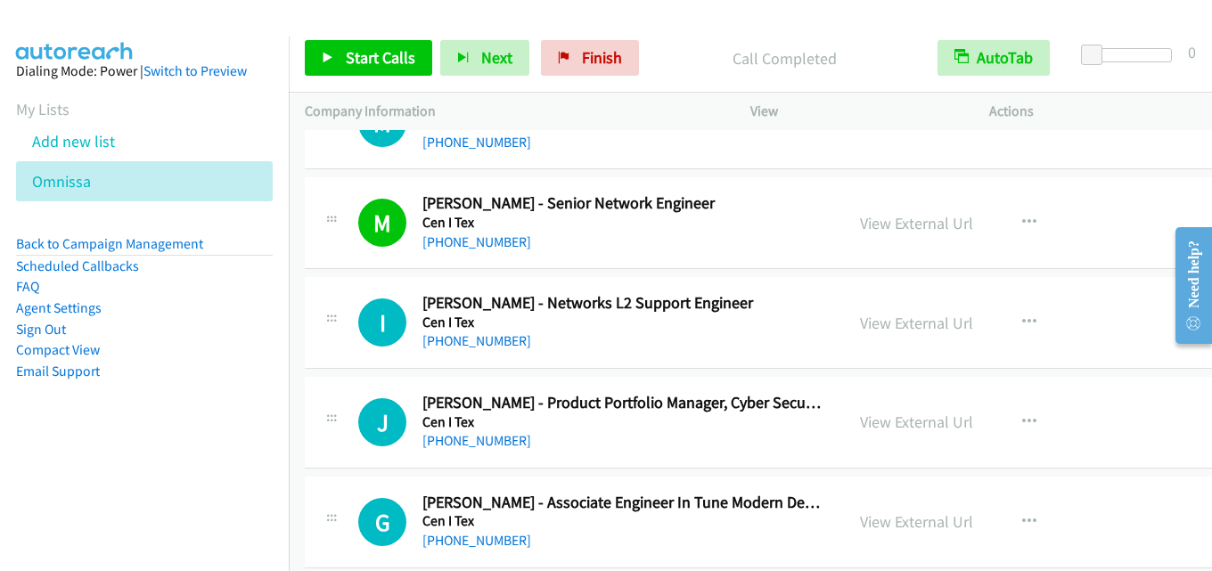
scroll to position [3833, 0]
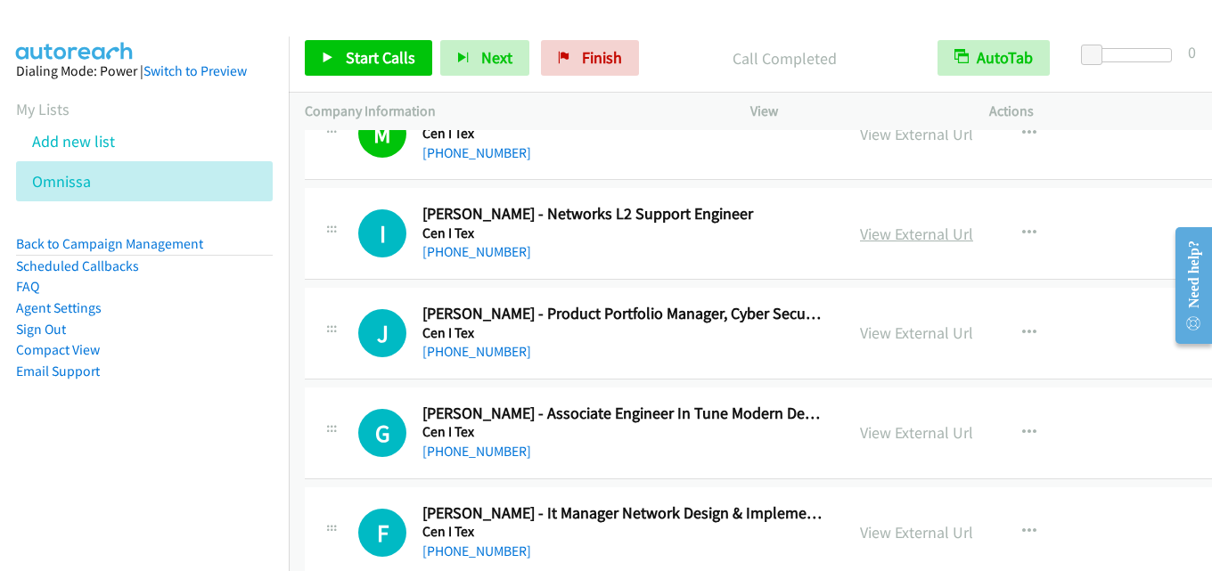
click at [913, 235] on link "View External Url" at bounding box center [916, 234] width 113 height 21
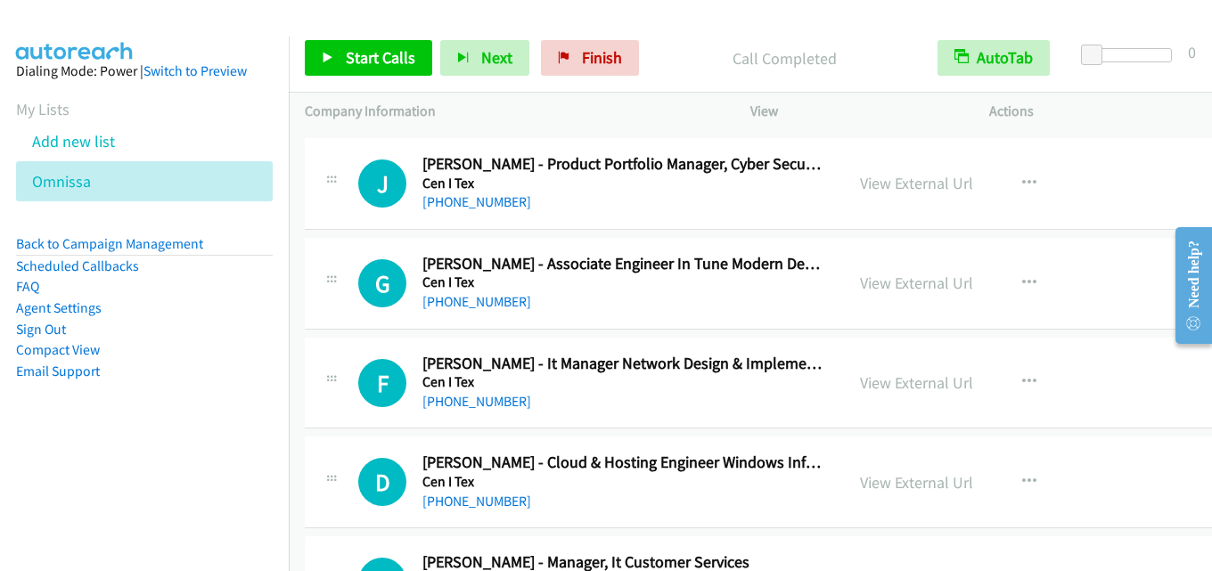
scroll to position [4011, 0]
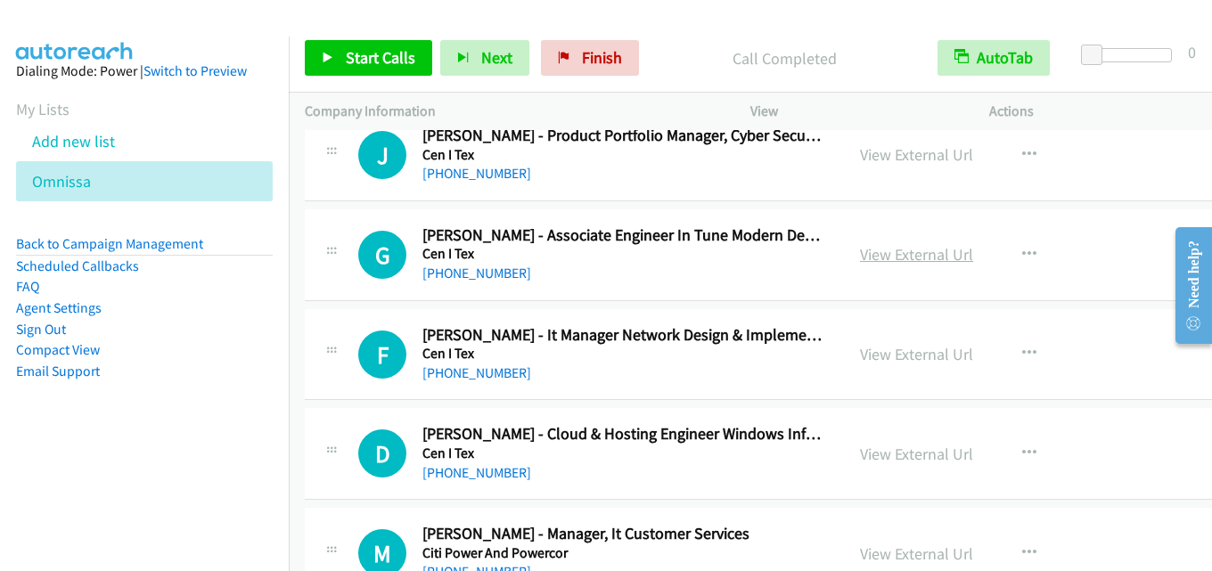
click at [886, 249] on link "View External Url" at bounding box center [916, 254] width 113 height 21
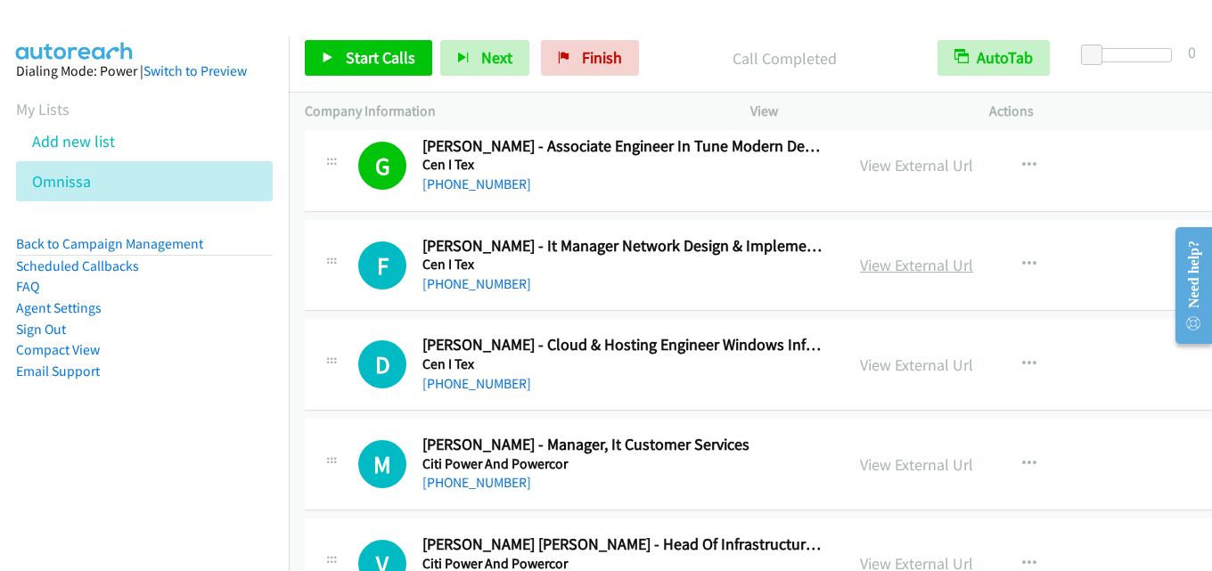
click at [920, 266] on link "View External Url" at bounding box center [916, 265] width 113 height 21
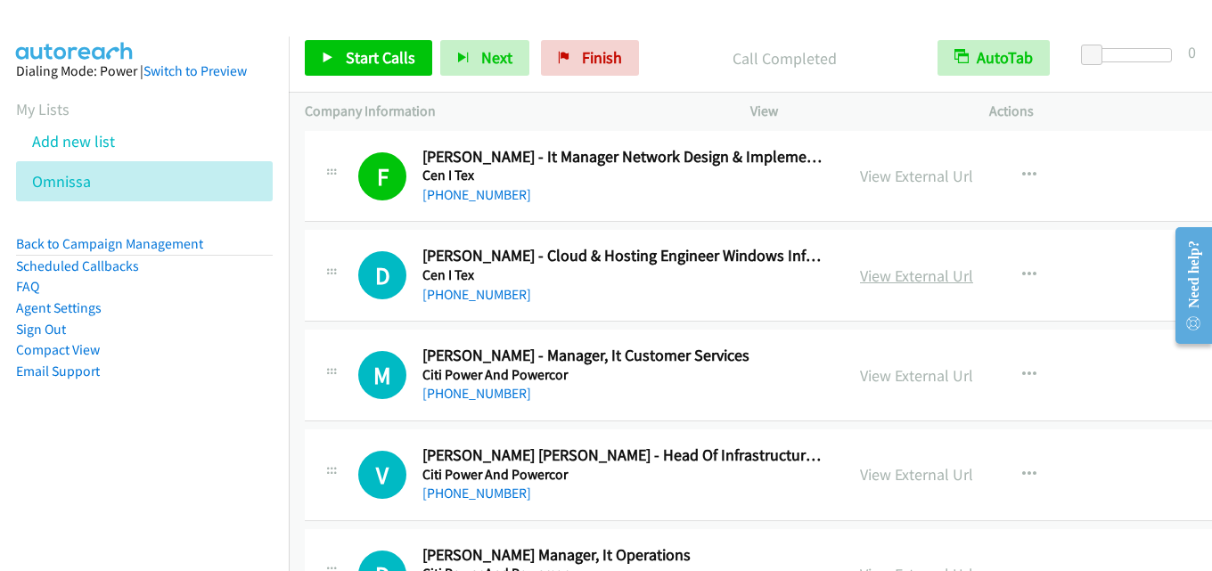
click at [873, 276] on link "View External Url" at bounding box center [916, 276] width 113 height 21
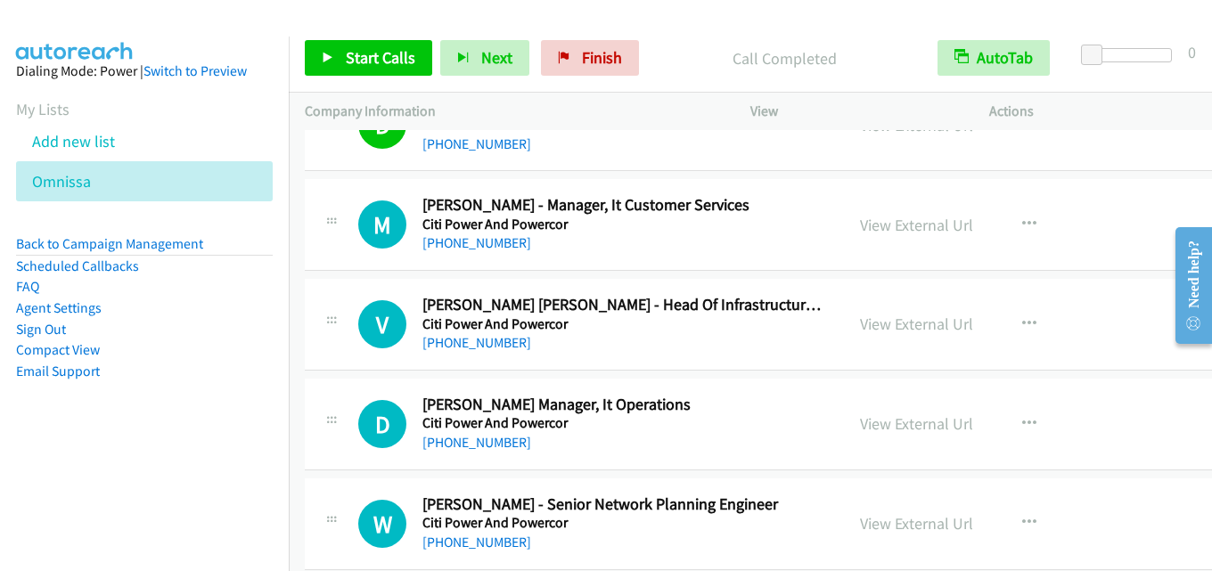
scroll to position [4368, 0]
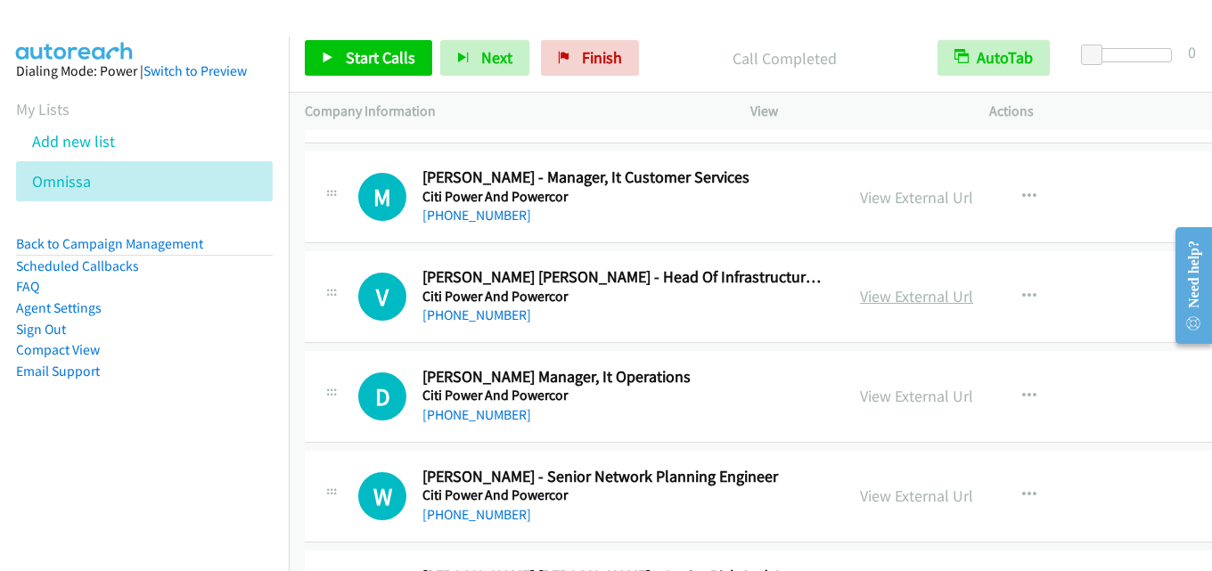
click at [898, 299] on link "View External Url" at bounding box center [916, 296] width 113 height 21
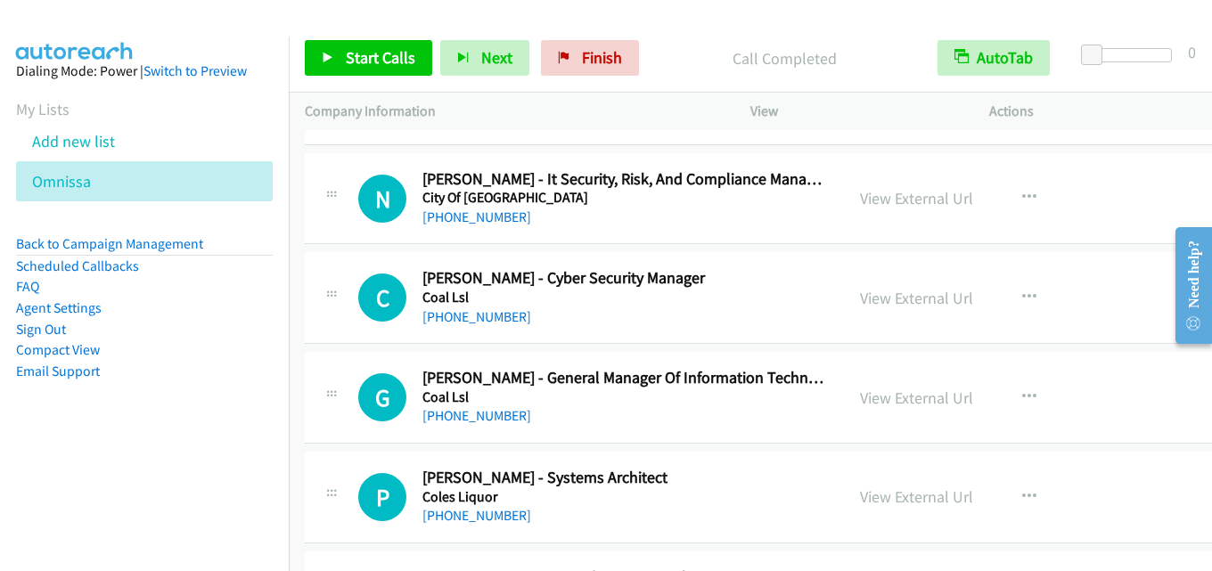
scroll to position [5794, 0]
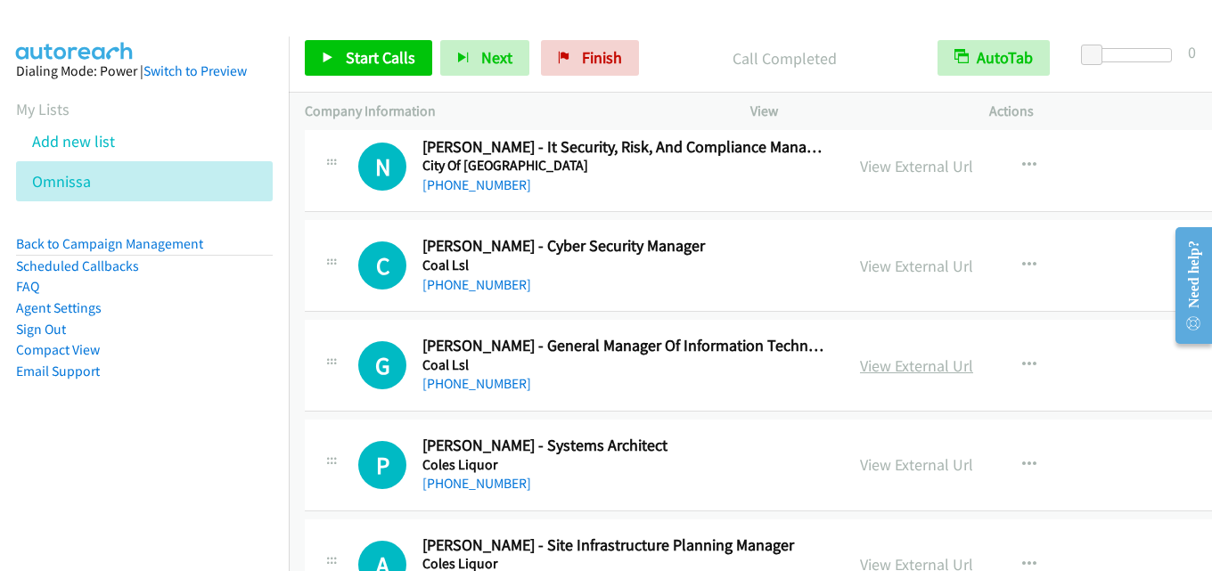
click at [888, 357] on link "View External Url" at bounding box center [916, 366] width 113 height 21
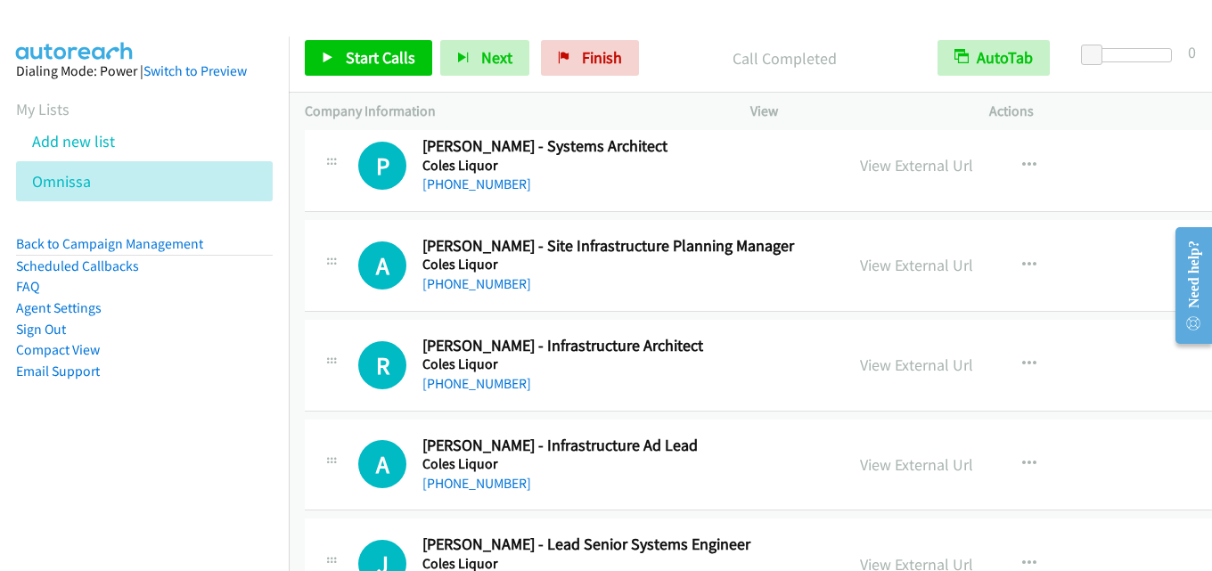
scroll to position [5972, 0]
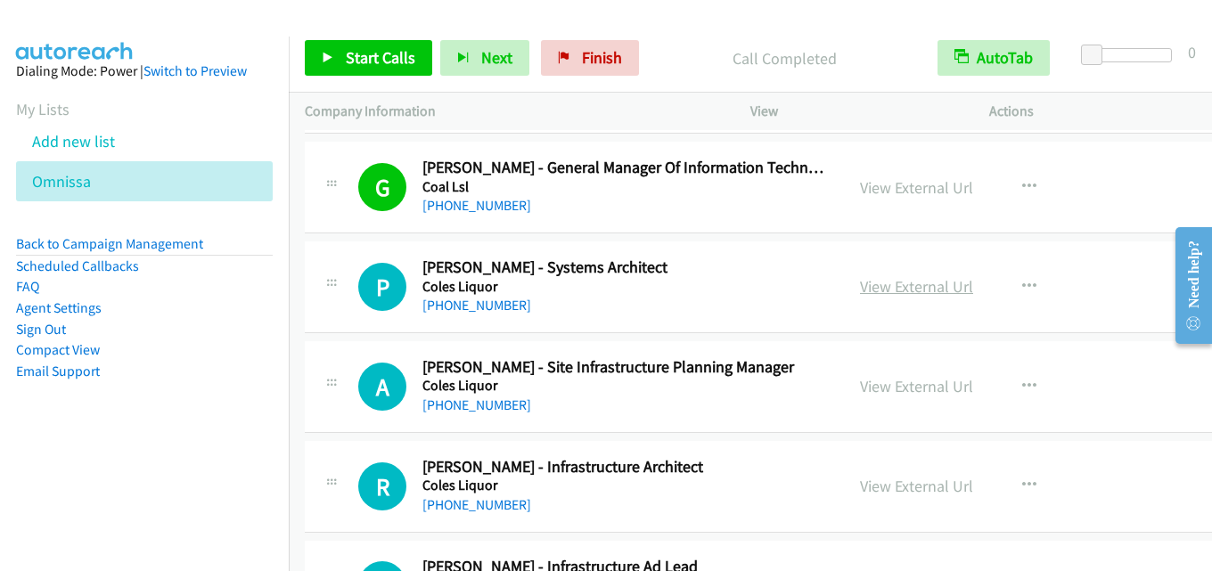
click at [883, 296] on link "View External Url" at bounding box center [916, 286] width 113 height 21
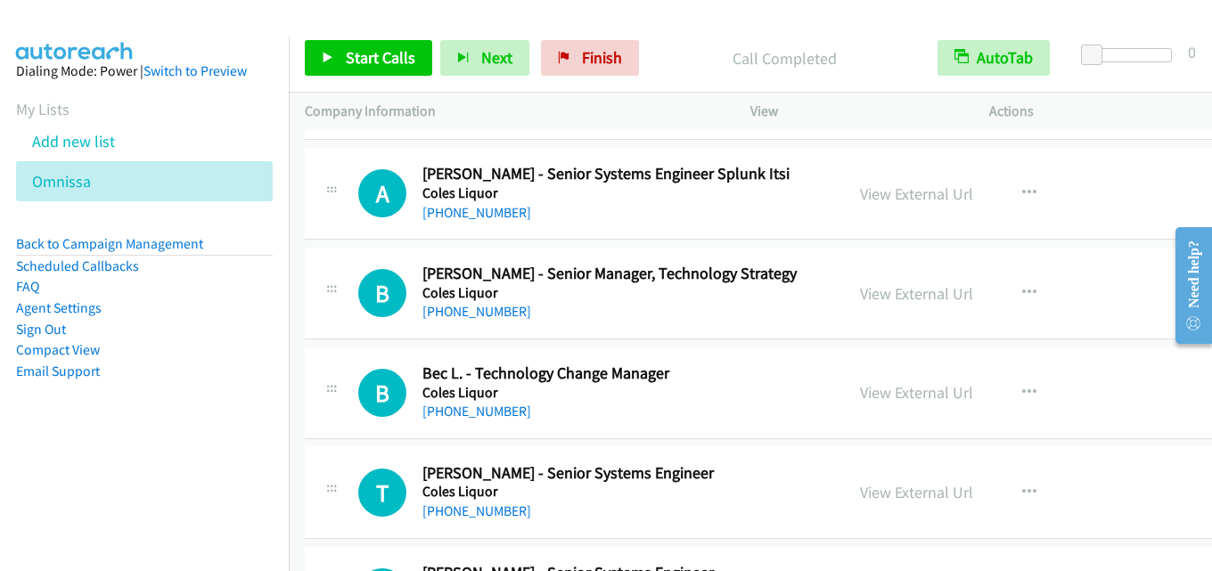
scroll to position [8735, 0]
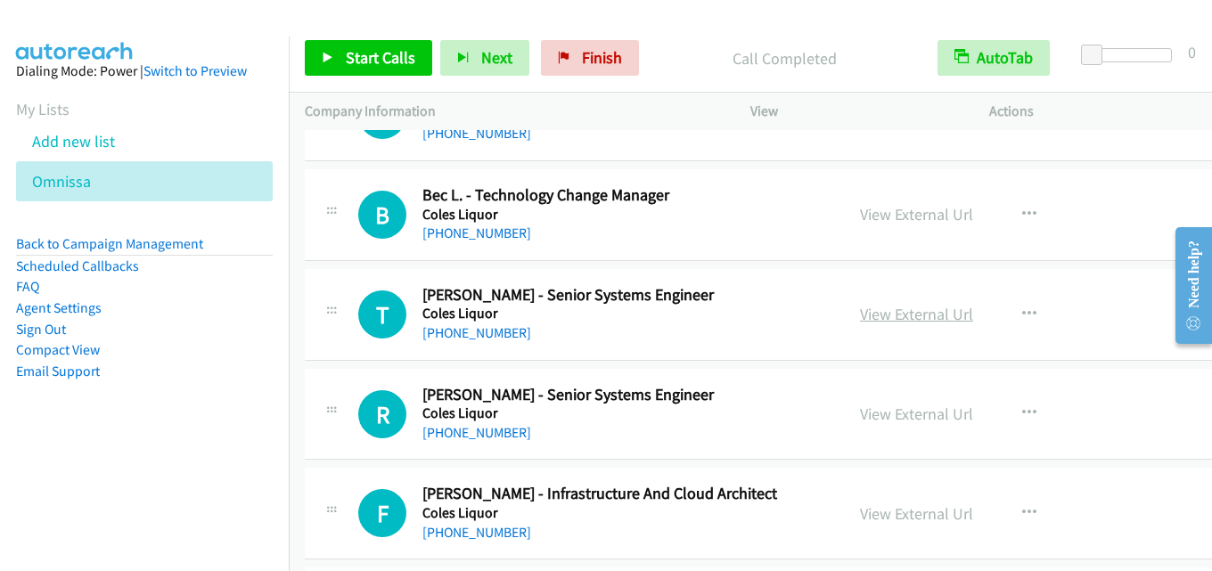
click at [931, 308] on link "View External Url" at bounding box center [916, 314] width 113 height 21
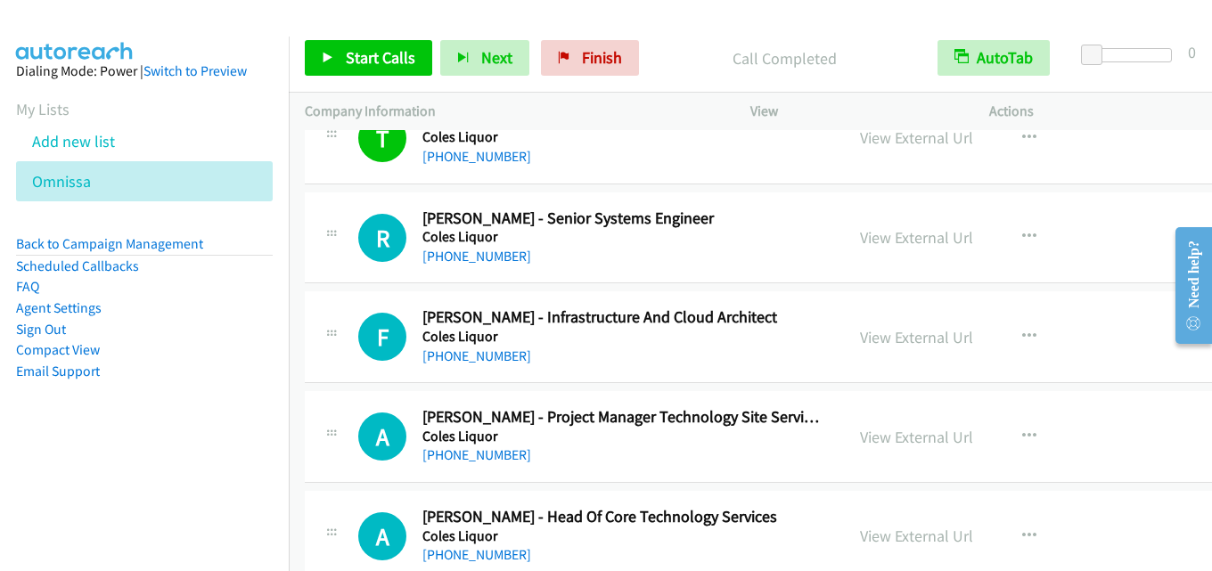
scroll to position [8913, 0]
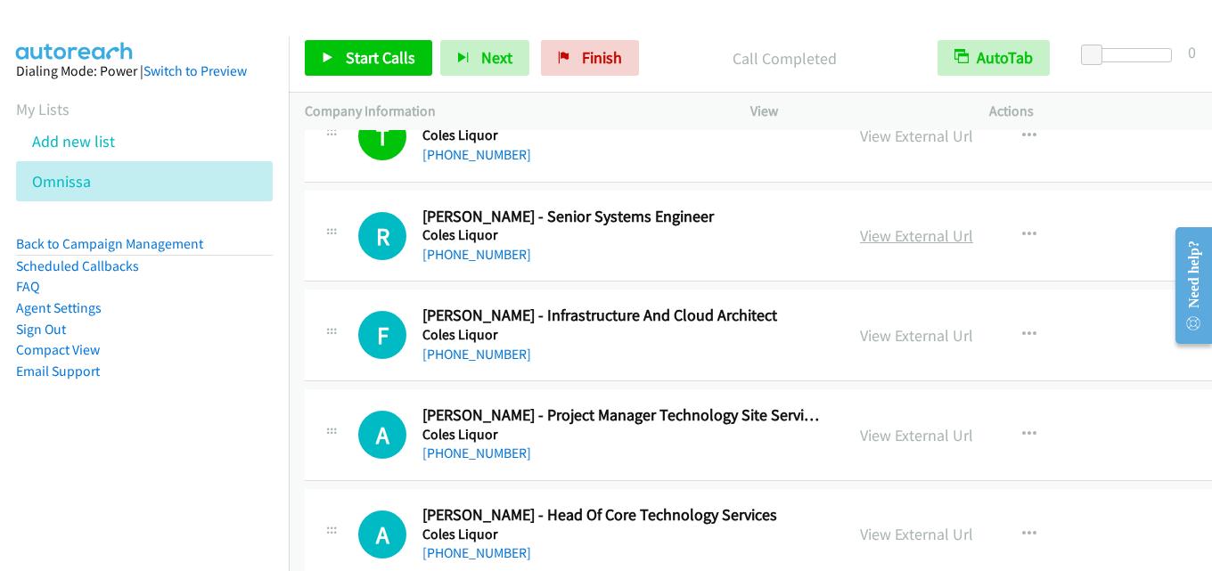
click at [898, 233] on link "View External Url" at bounding box center [916, 236] width 113 height 21
click at [880, 332] on link "View External Url" at bounding box center [916, 335] width 113 height 21
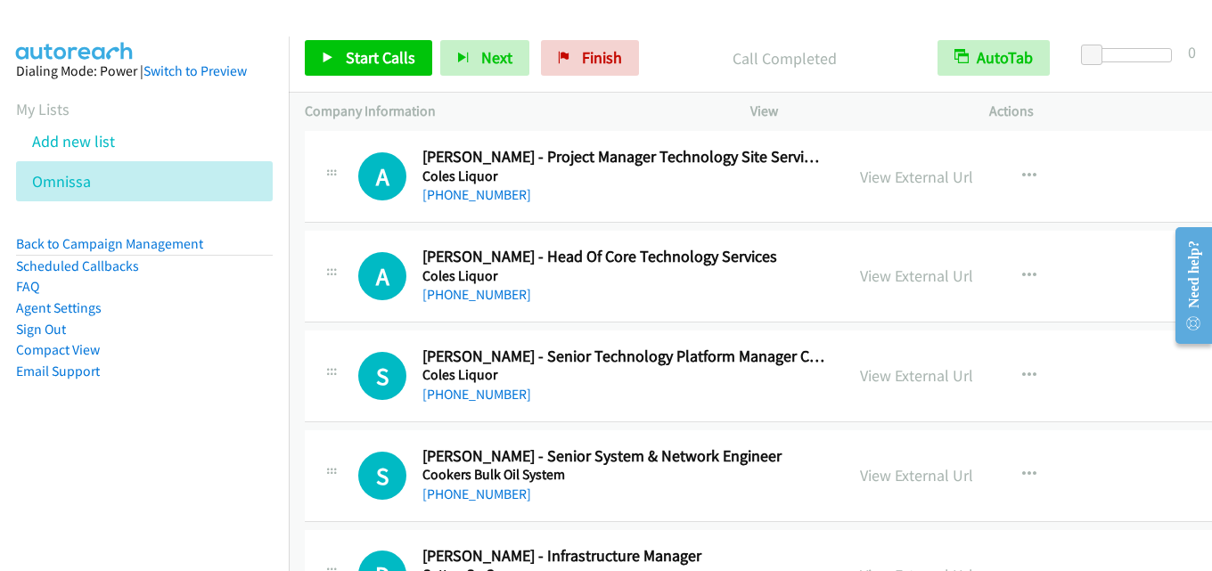
scroll to position [9181, 0]
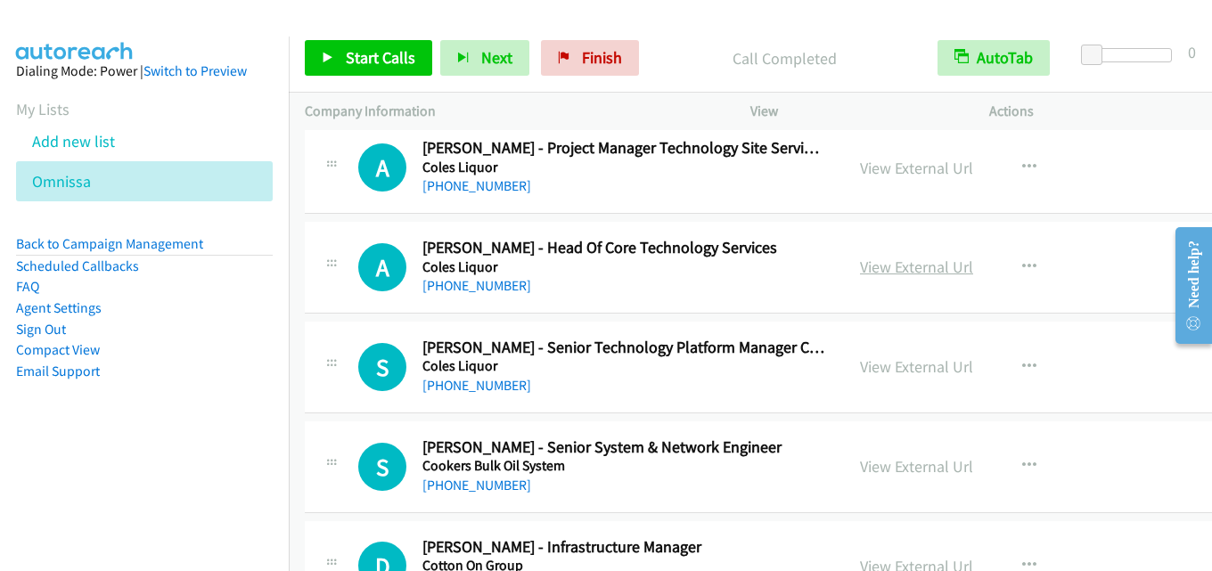
click at [915, 264] on link "View External Url" at bounding box center [916, 267] width 113 height 21
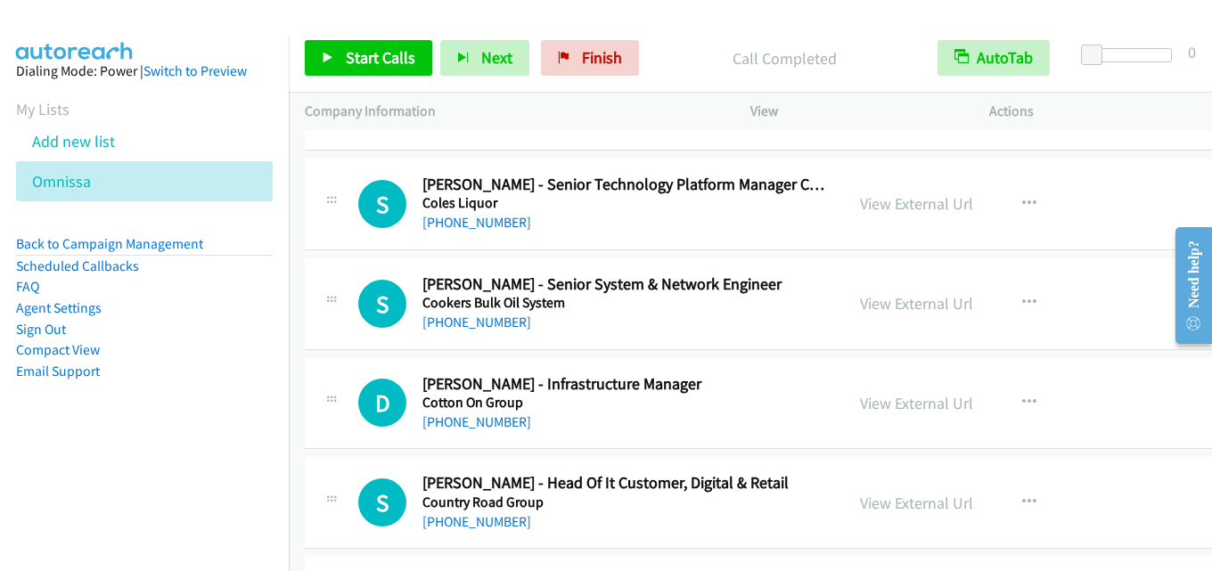
scroll to position [9359, 0]
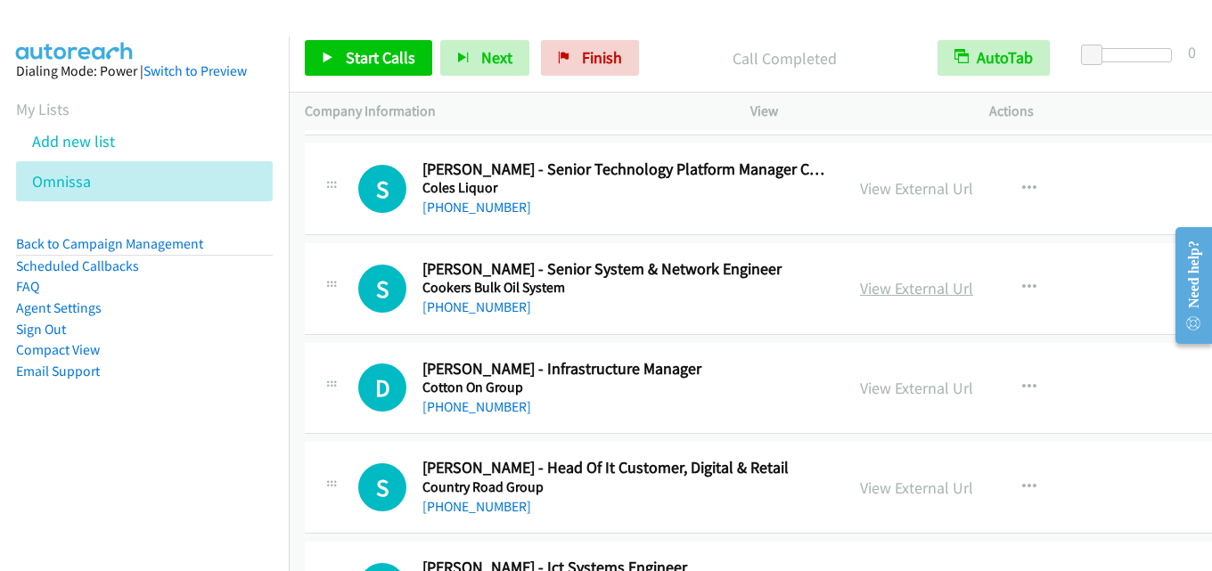
click at [912, 298] on link "View External Url" at bounding box center [916, 288] width 113 height 21
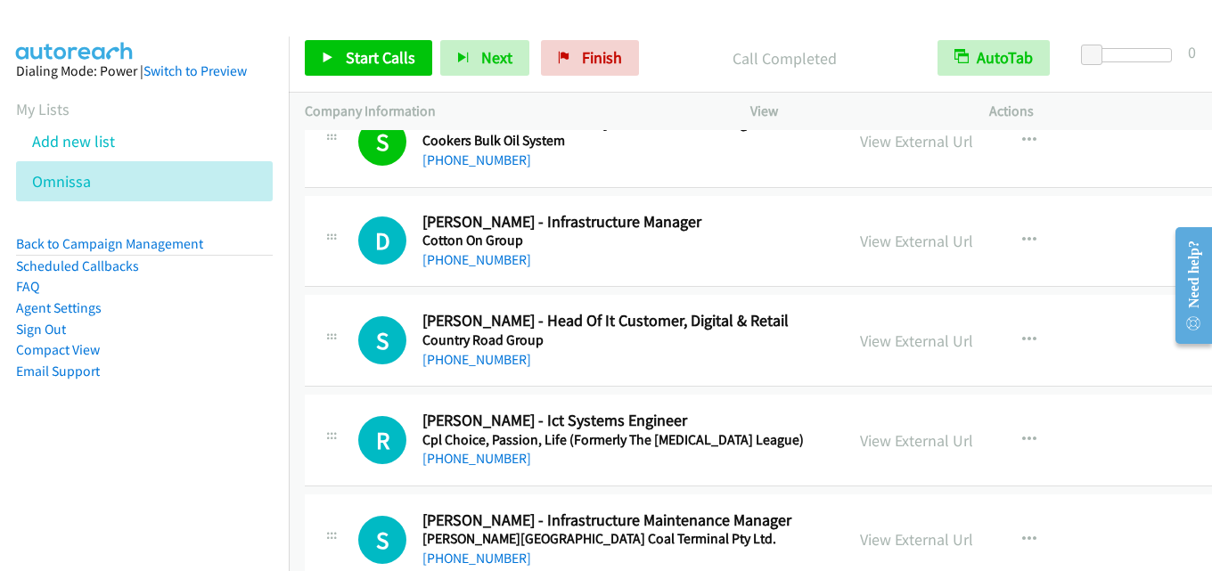
scroll to position [9537, 0]
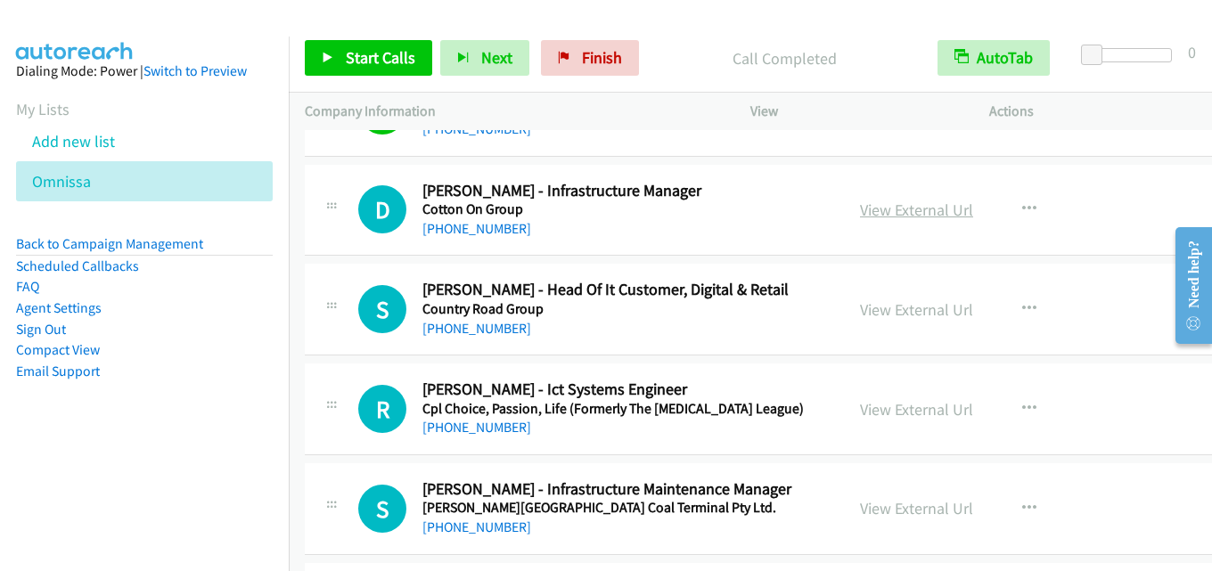
click at [882, 209] on link "View External Url" at bounding box center [916, 210] width 113 height 21
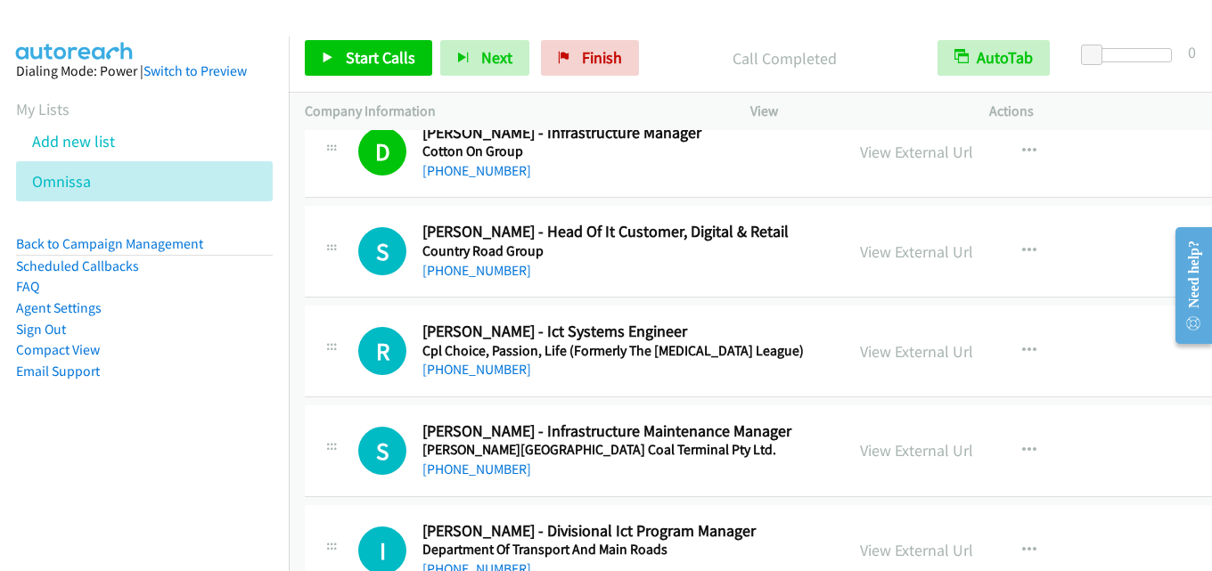
scroll to position [9626, 0]
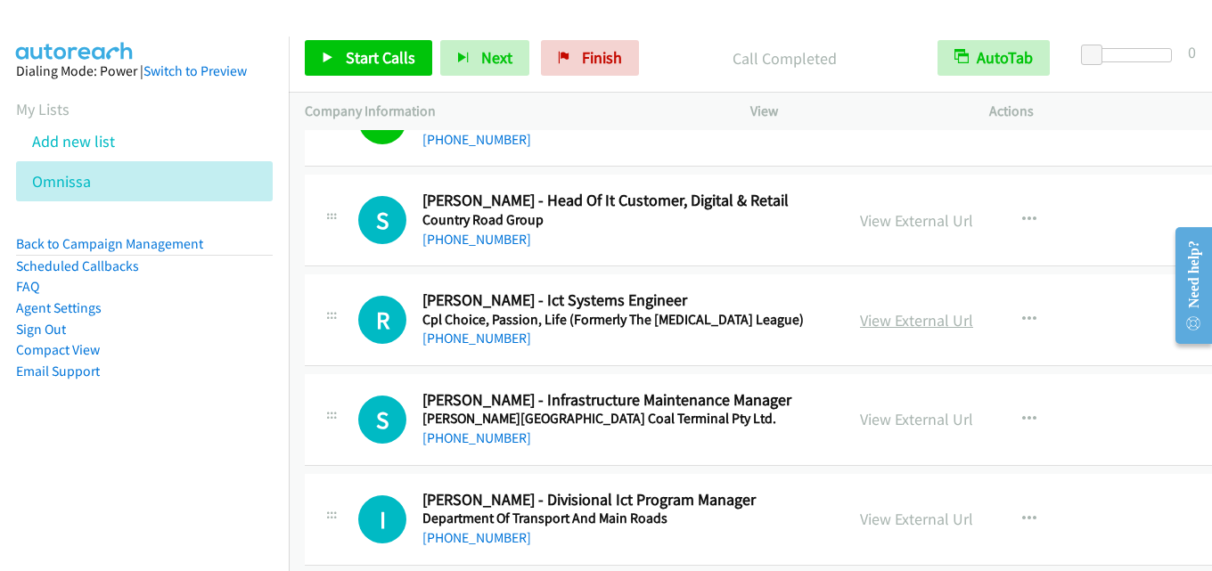
click at [880, 319] on link "View External Url" at bounding box center [916, 320] width 113 height 21
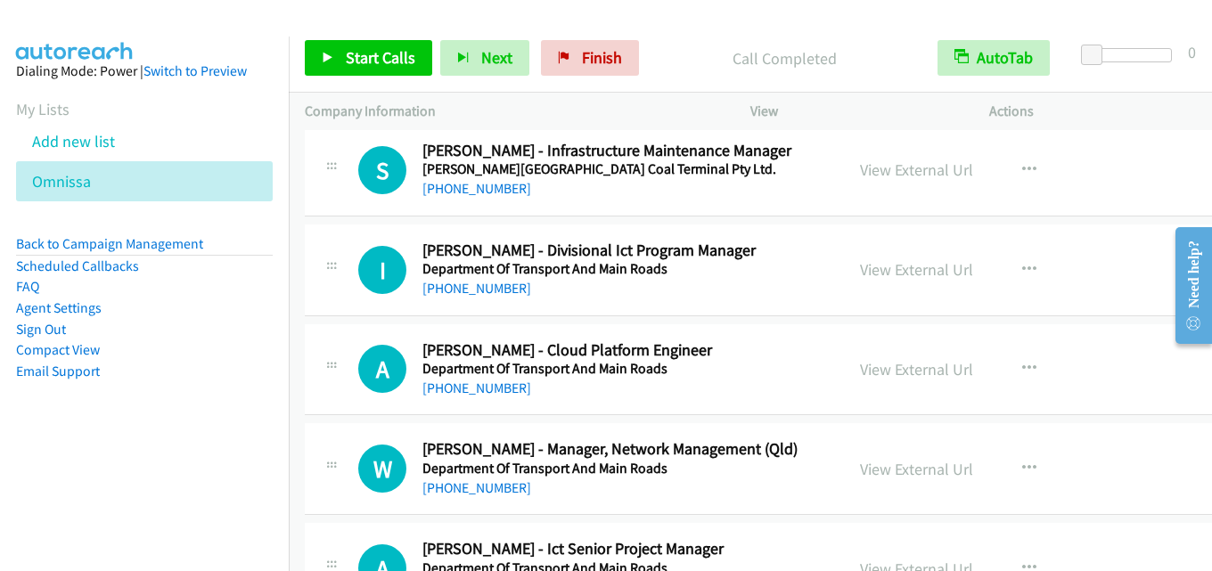
scroll to position [9894, 0]
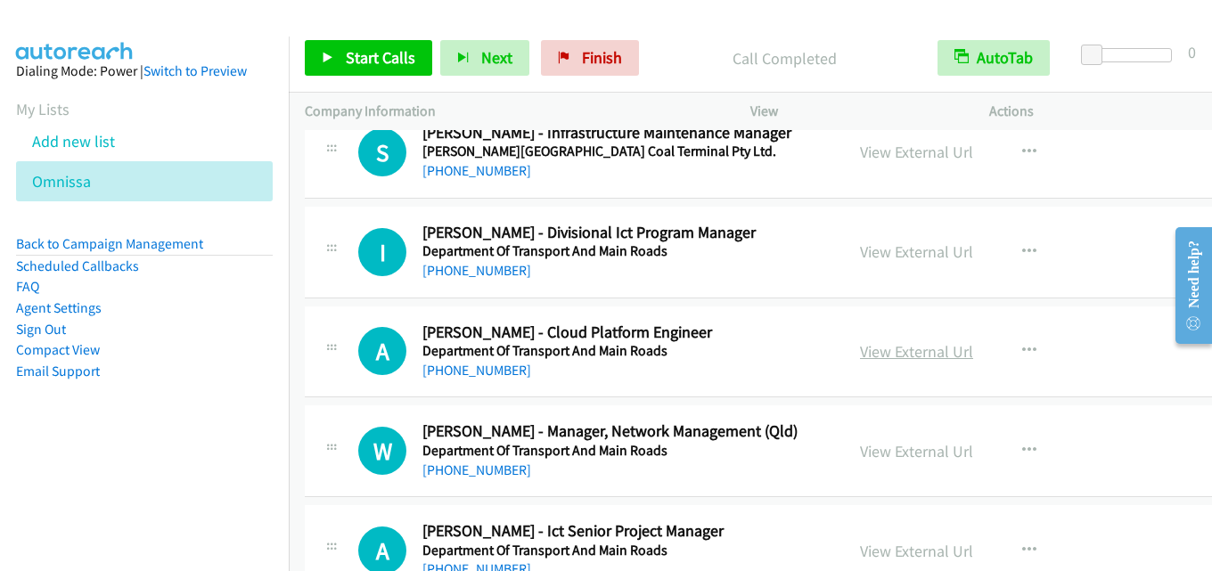
click at [884, 347] on link "View External Url" at bounding box center [916, 351] width 113 height 21
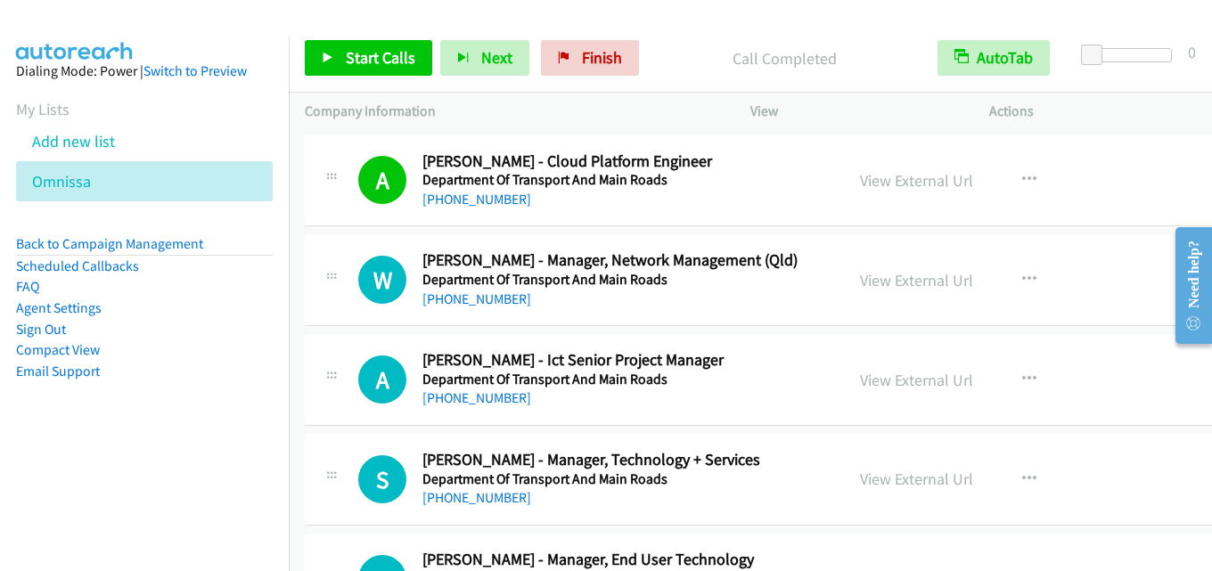
scroll to position [10072, 0]
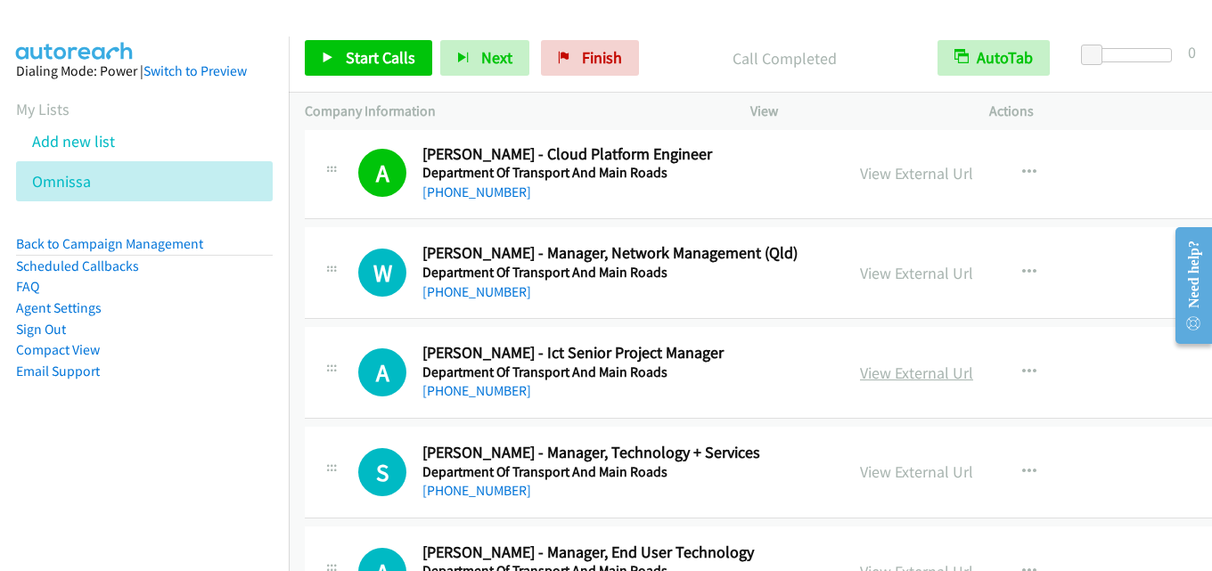
click at [891, 376] on link "View External Url" at bounding box center [916, 373] width 113 height 21
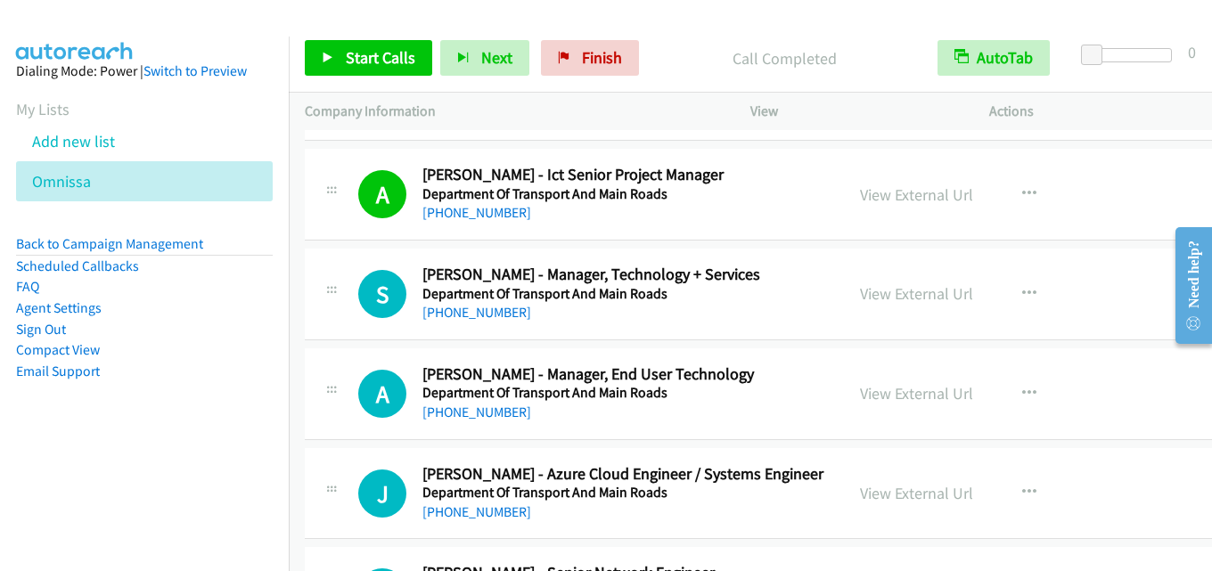
scroll to position [10339, 0]
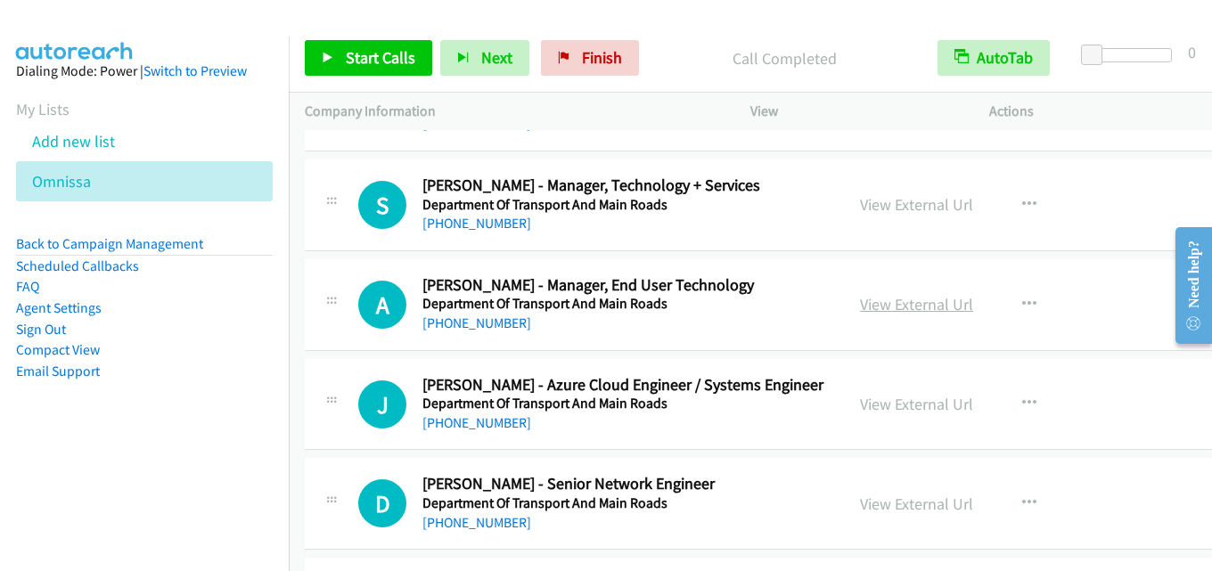
click at [879, 312] on link "View External Url" at bounding box center [916, 304] width 113 height 21
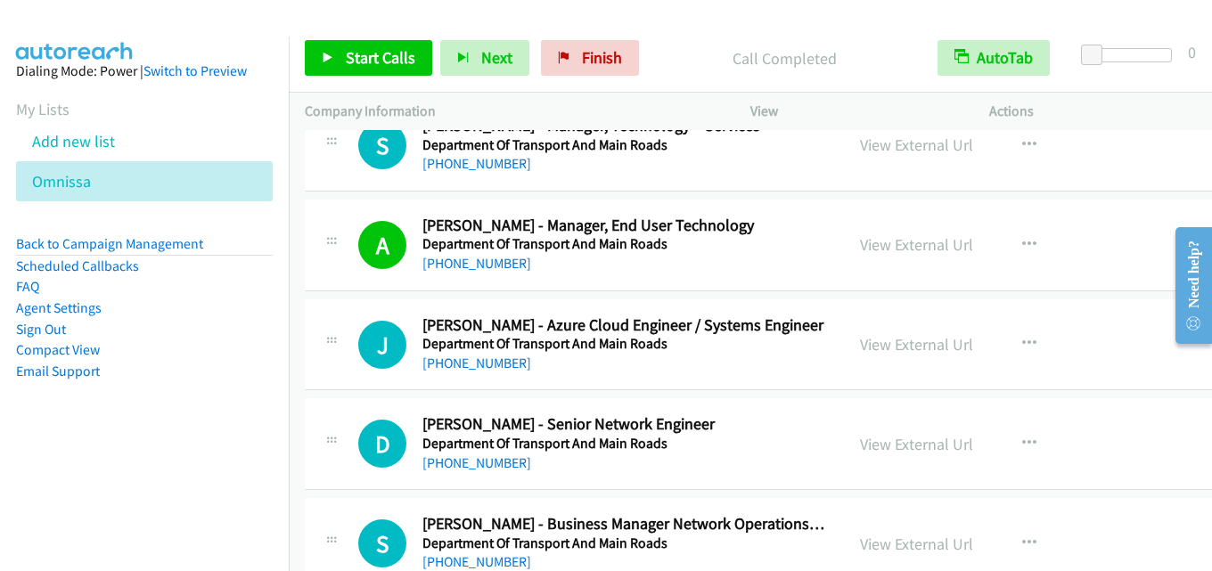
scroll to position [10429, 0]
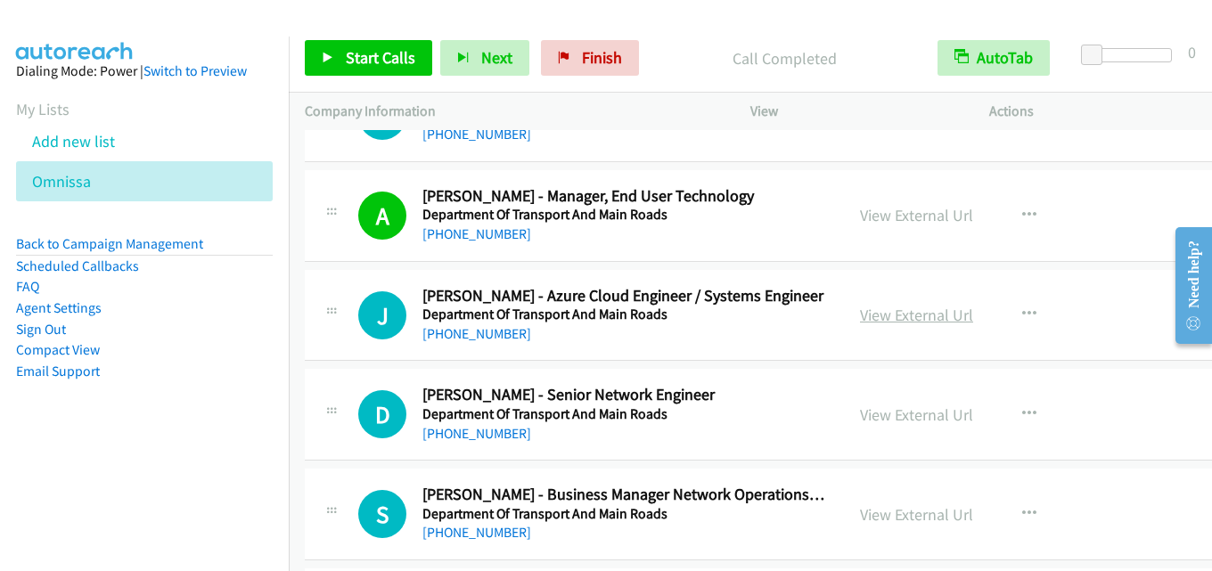
click at [893, 319] on link "View External Url" at bounding box center [916, 315] width 113 height 21
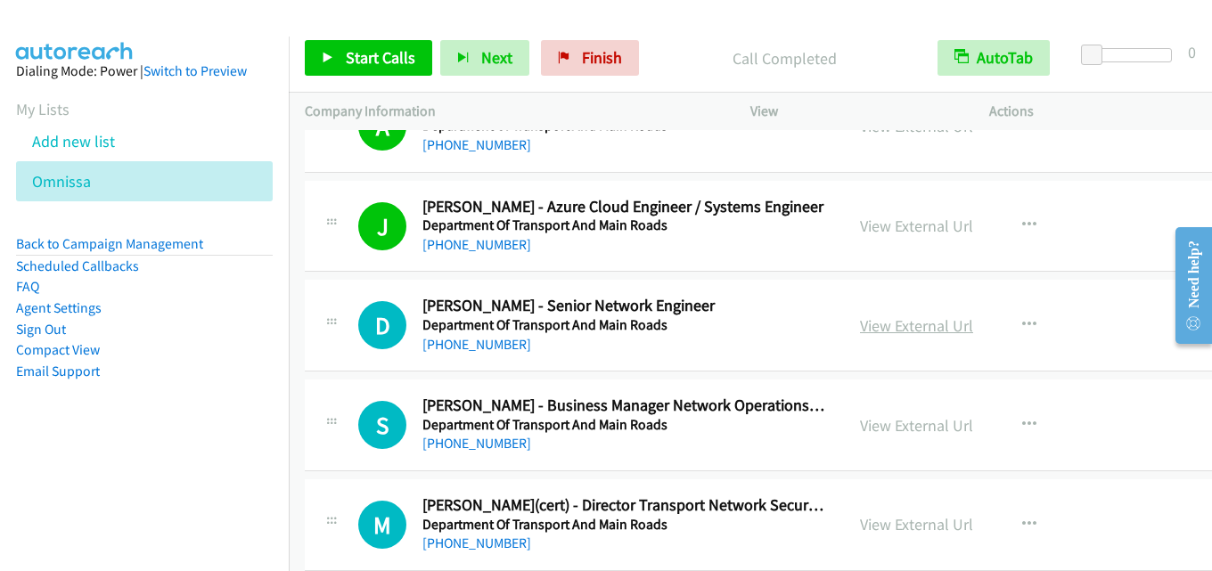
click at [898, 322] on link "View External Url" at bounding box center [916, 326] width 113 height 21
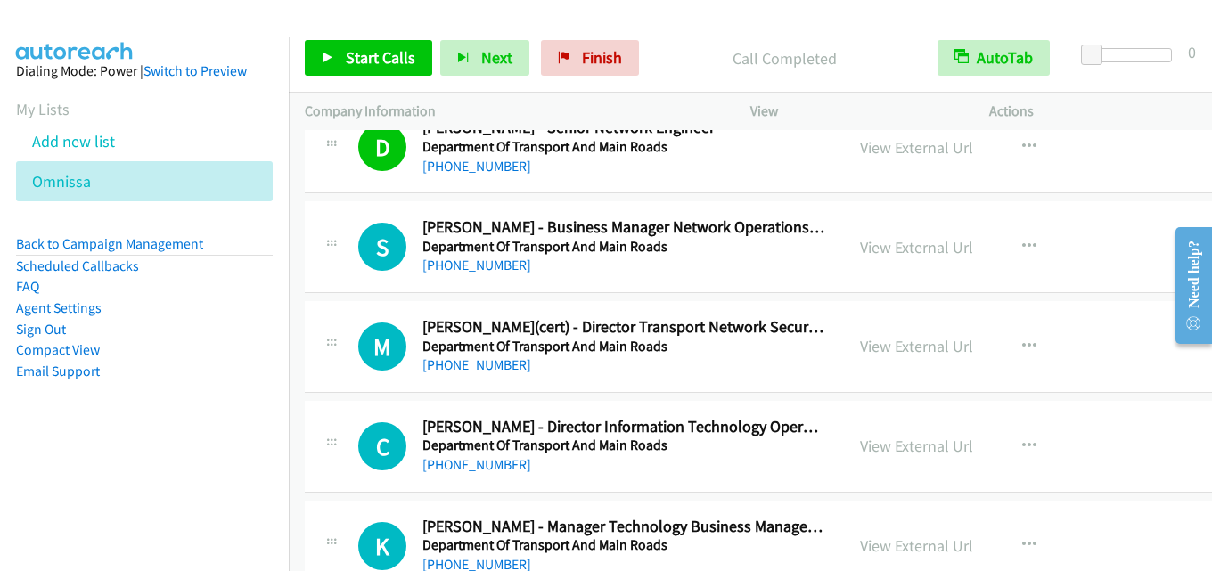
scroll to position [10785, 0]
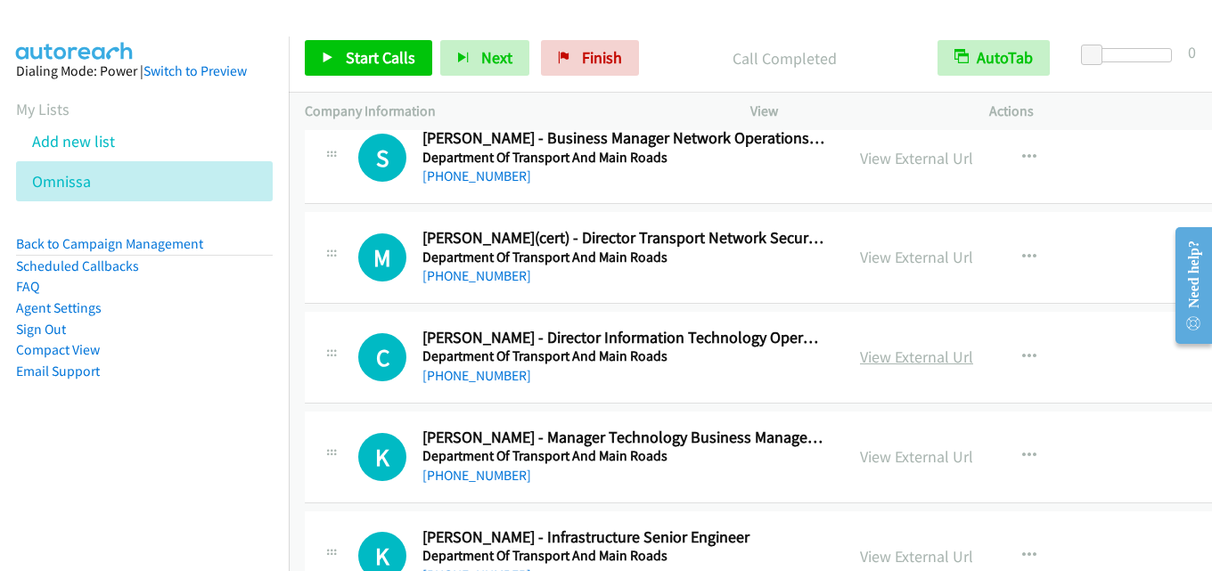
click at [918, 362] on link "View External Url" at bounding box center [916, 357] width 113 height 21
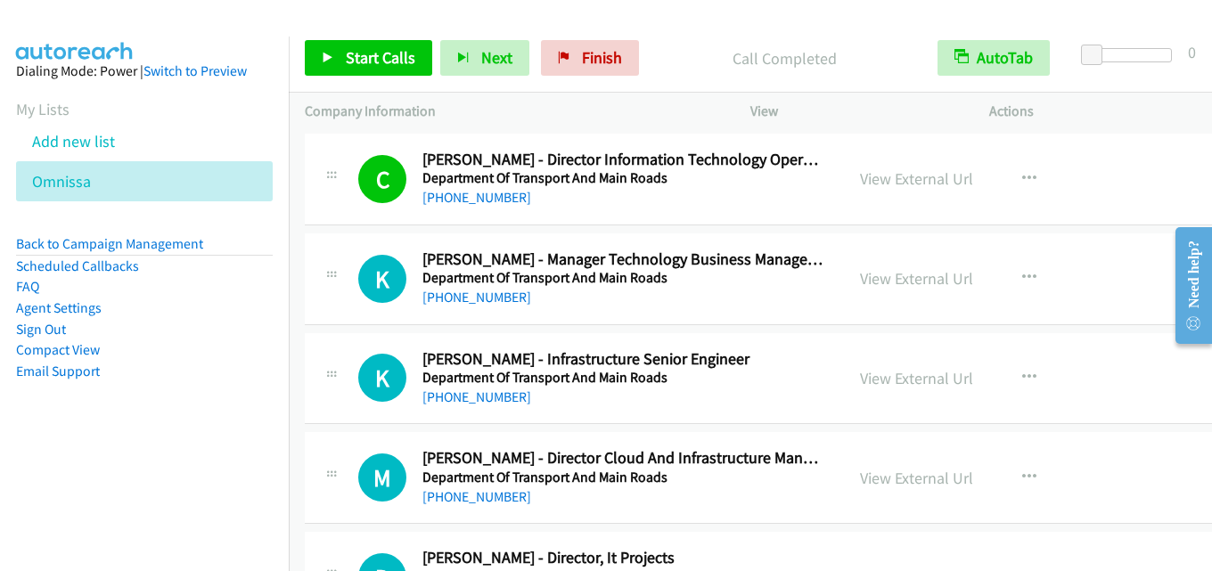
scroll to position [11053, 0]
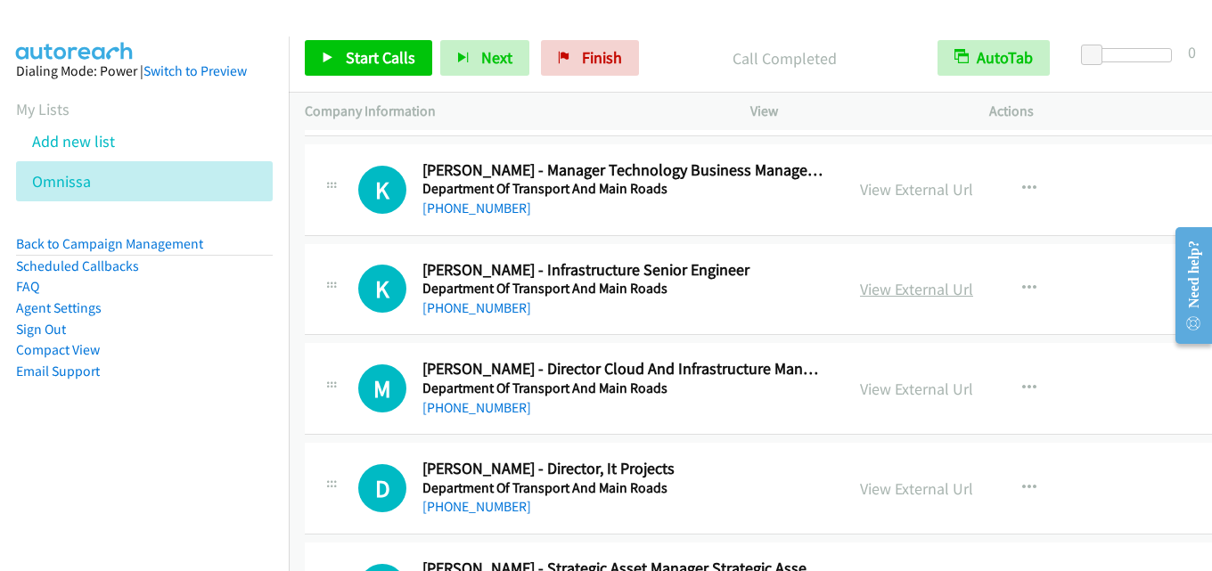
click at [905, 283] on link "View External Url" at bounding box center [916, 289] width 113 height 21
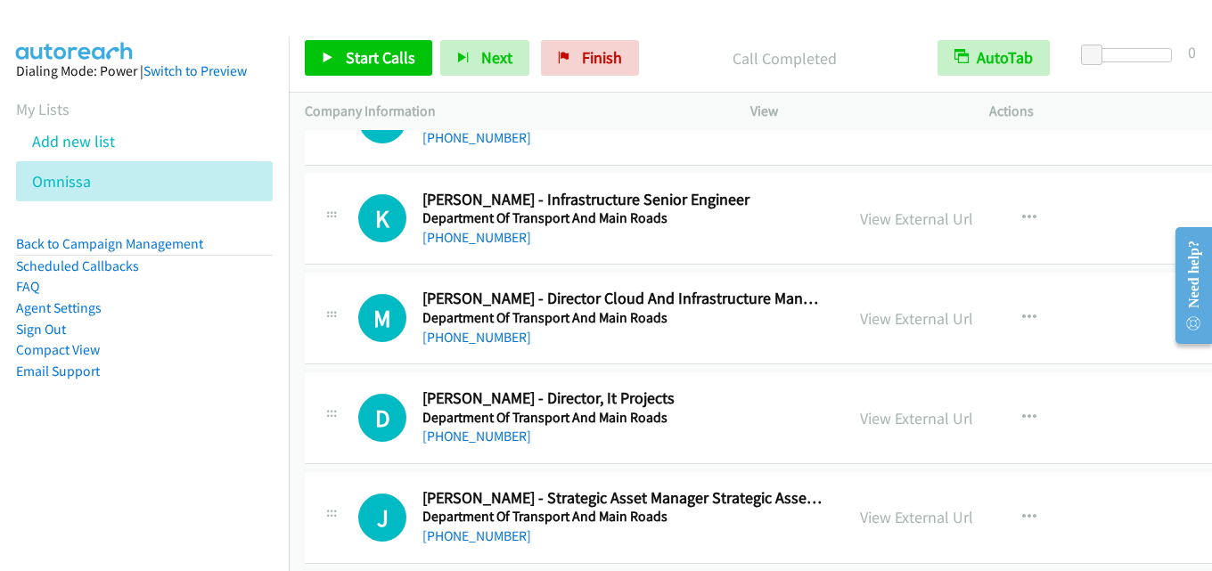
scroll to position [11142, 0]
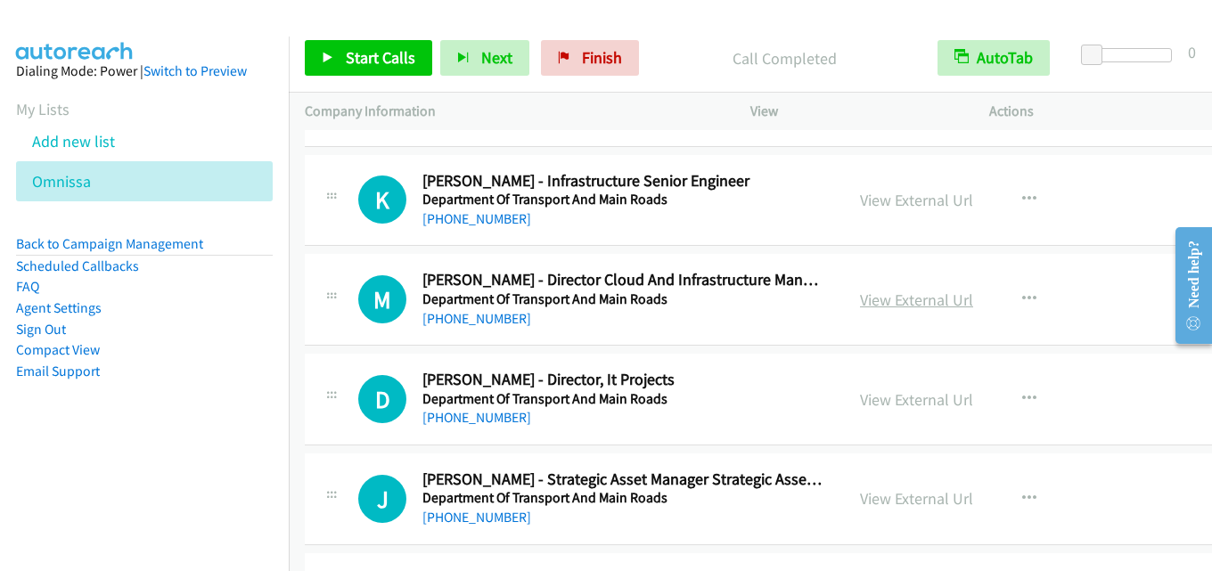
click at [938, 291] on link "View External Url" at bounding box center [916, 300] width 113 height 21
click at [923, 399] on link "View External Url" at bounding box center [916, 400] width 113 height 21
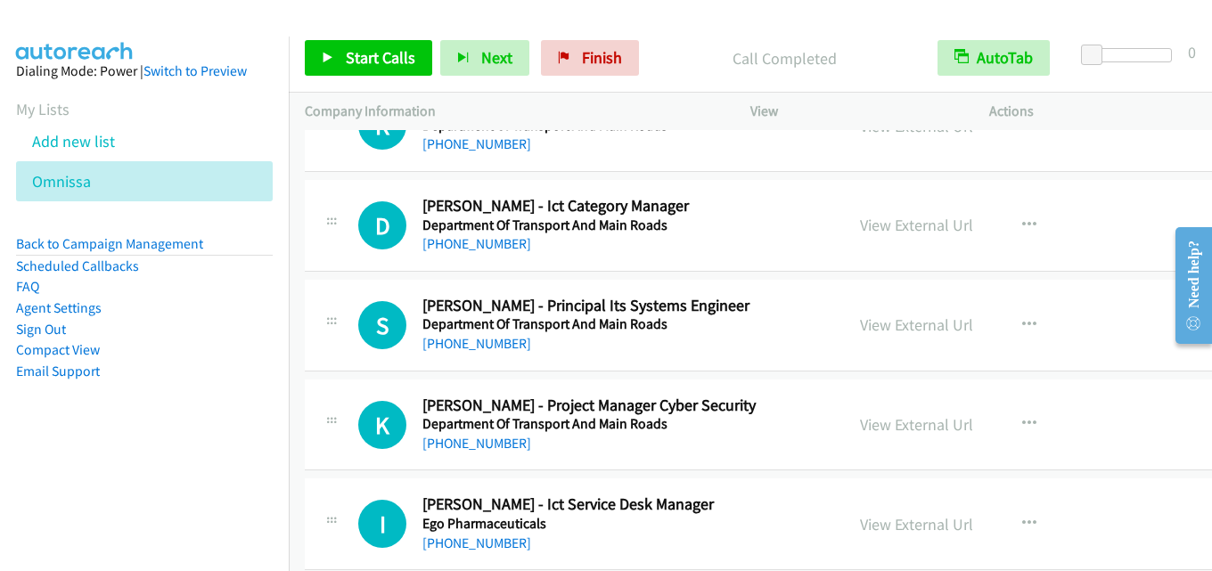
scroll to position [11944, 0]
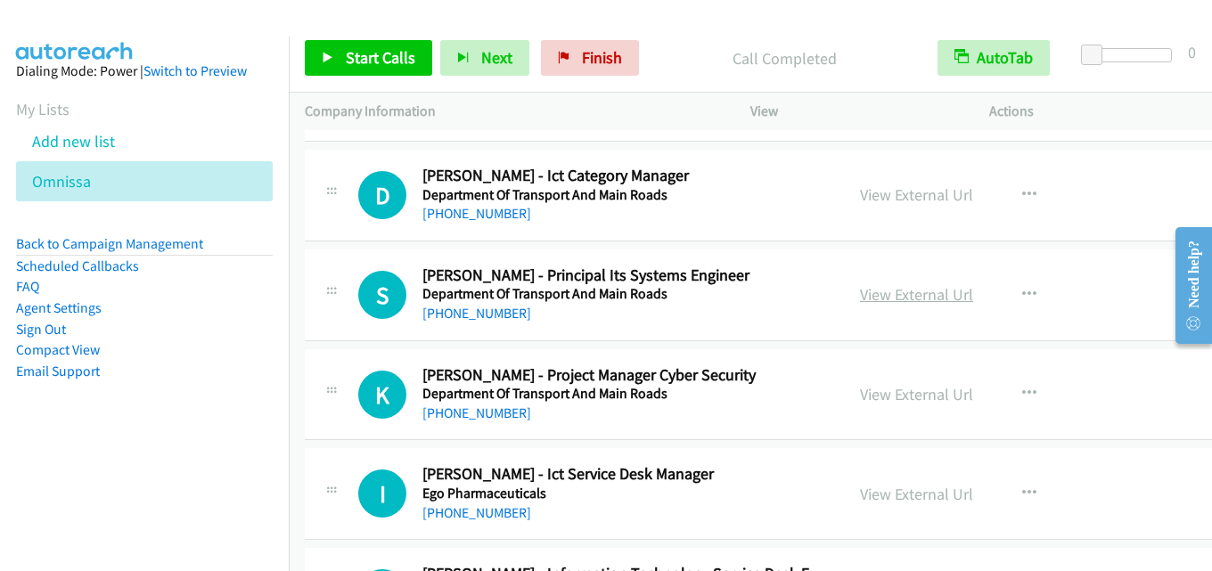
click at [883, 292] on link "View External Url" at bounding box center [916, 294] width 113 height 21
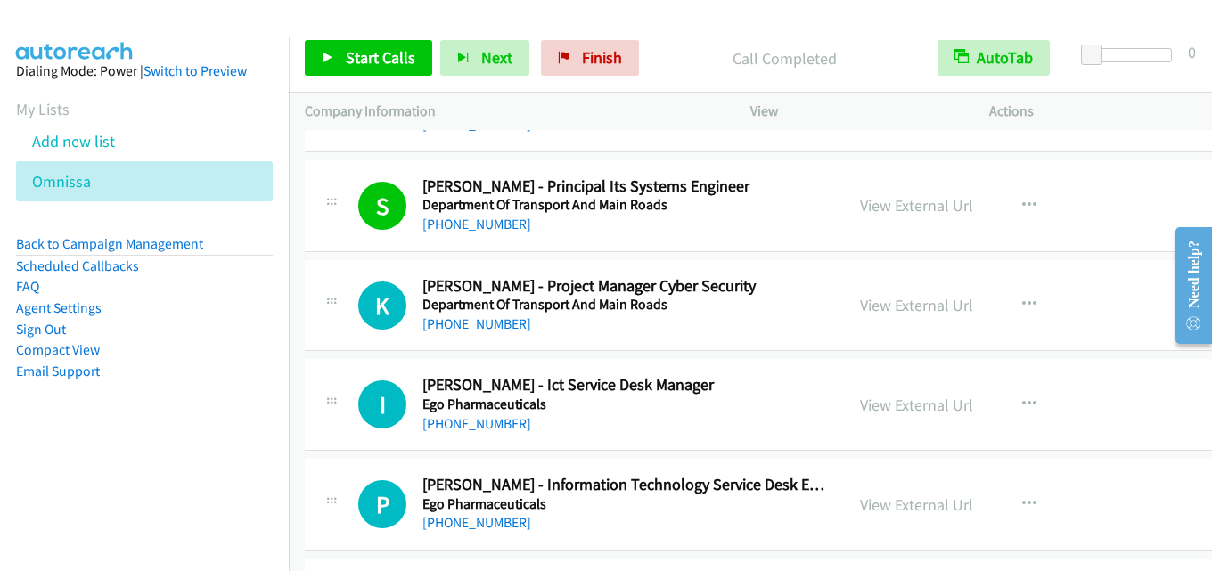
scroll to position [12122, 0]
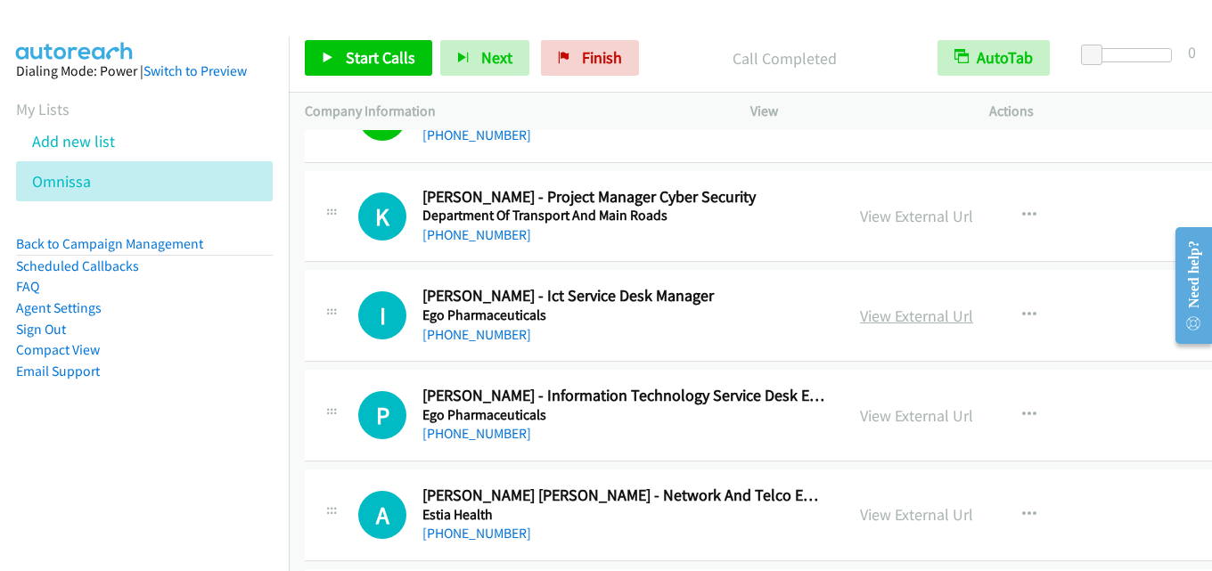
click at [912, 322] on link "View External Url" at bounding box center [916, 316] width 113 height 21
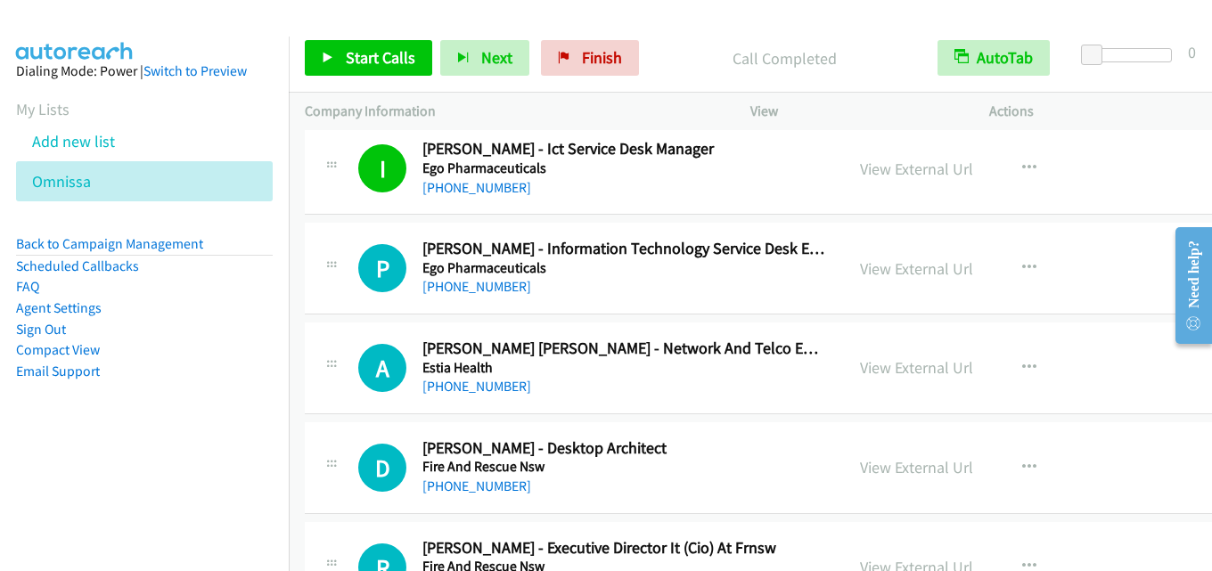
scroll to position [12300, 0]
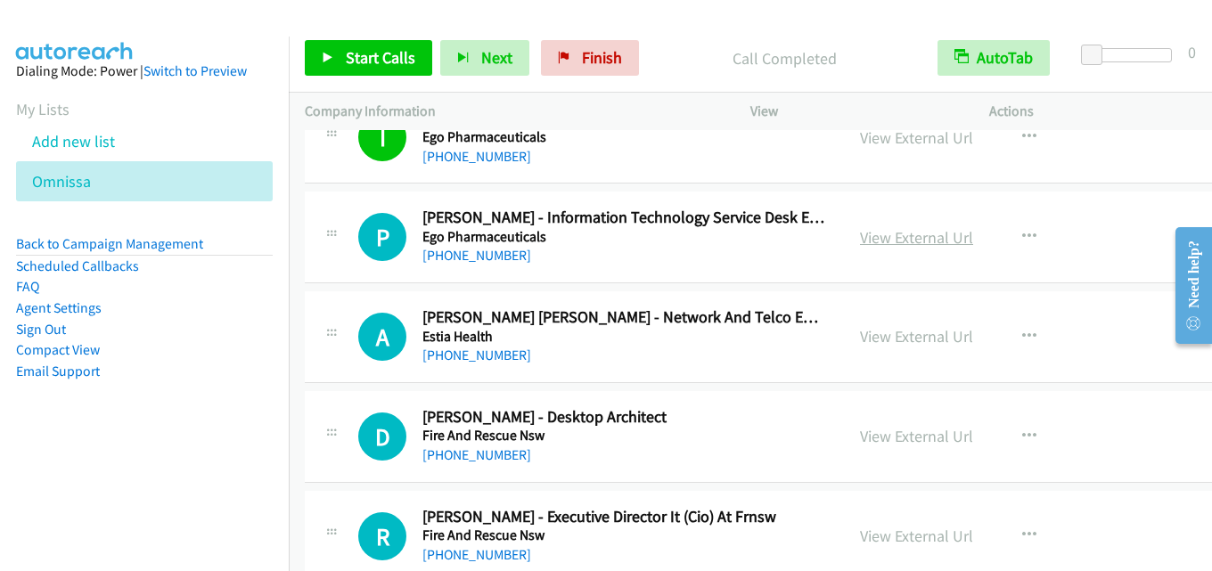
click at [883, 243] on link "View External Url" at bounding box center [916, 237] width 113 height 21
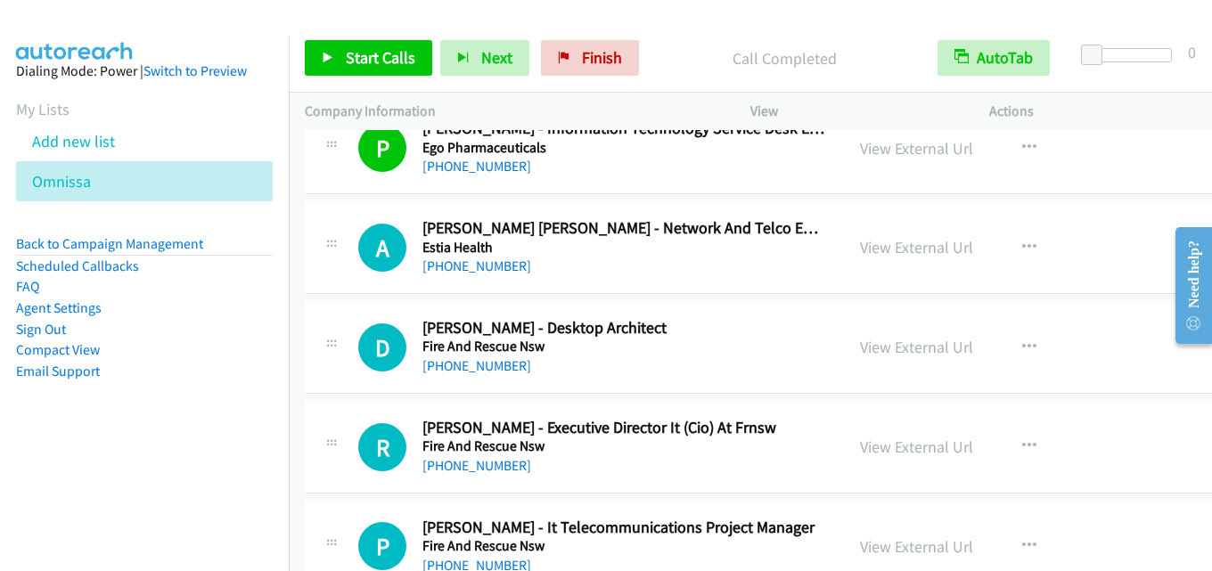
scroll to position [12479, 0]
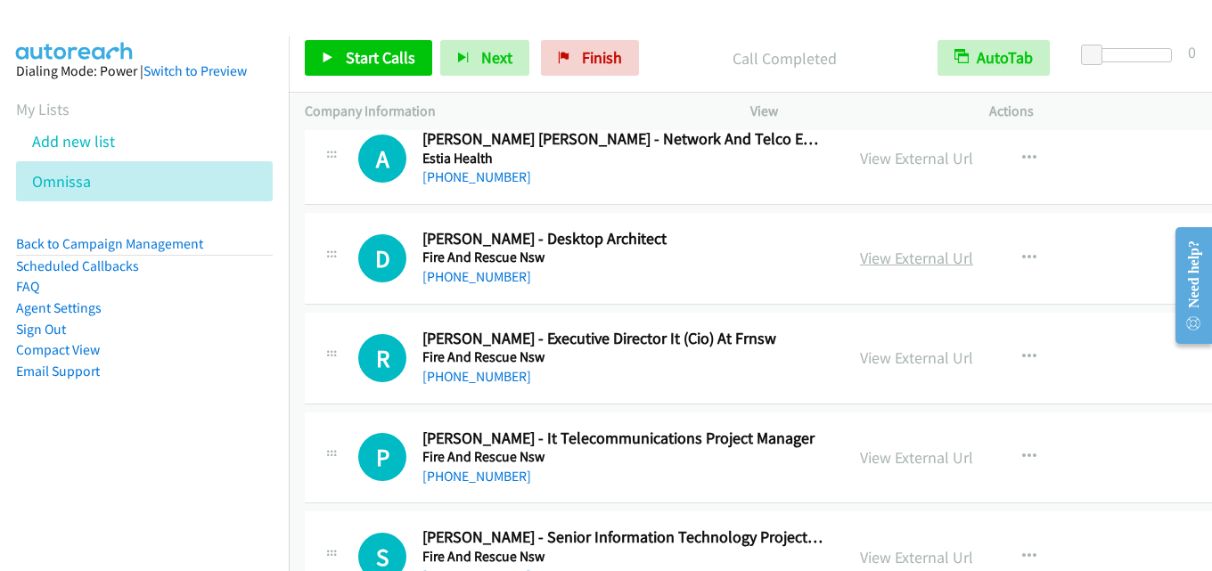
click at [949, 252] on link "View External Url" at bounding box center [916, 258] width 113 height 21
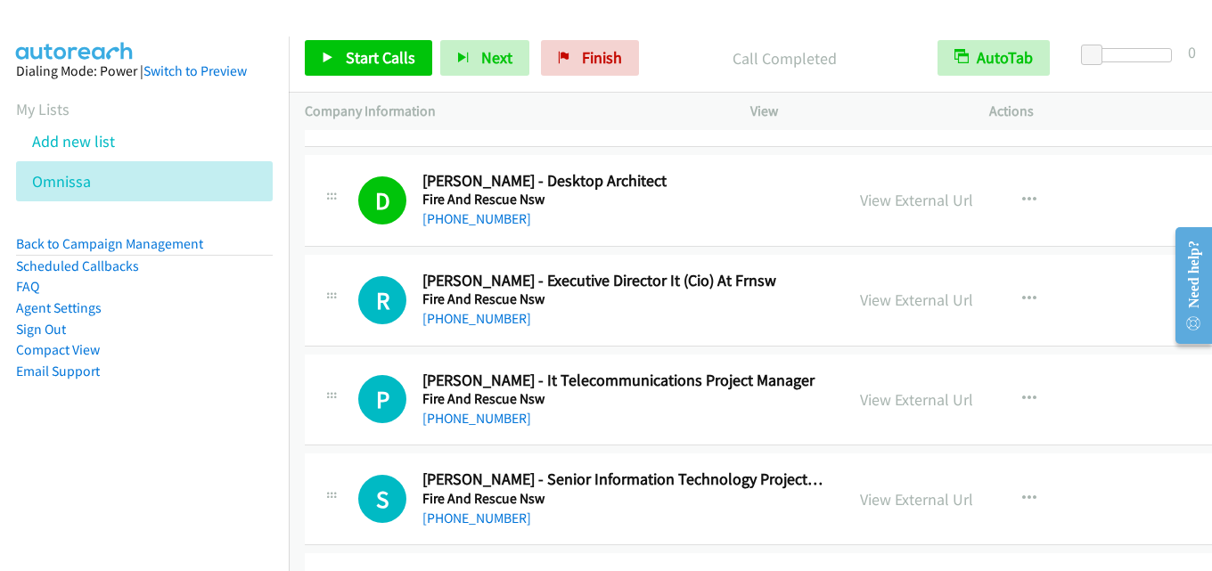
scroll to position [12568, 0]
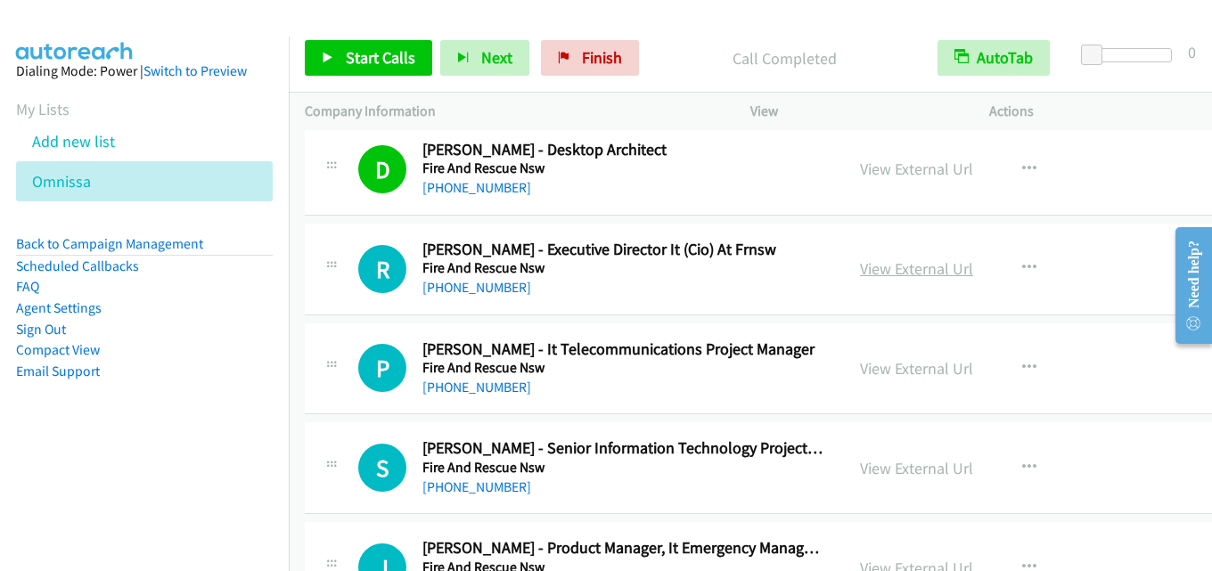
click at [906, 275] on link "View External Url" at bounding box center [916, 268] width 113 height 21
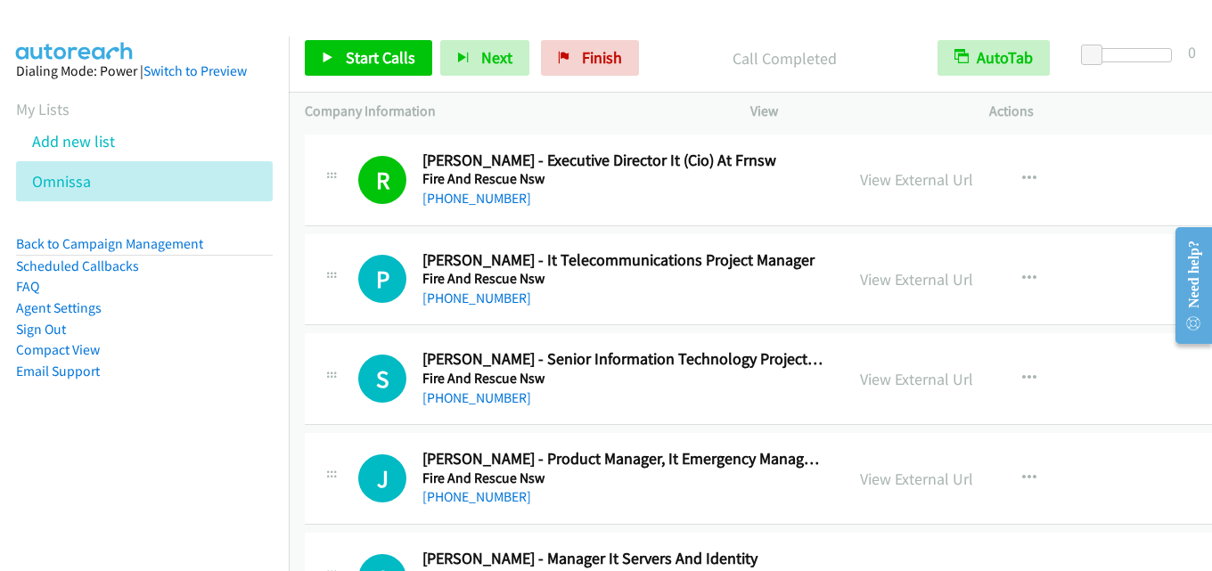
scroll to position [12746, 0]
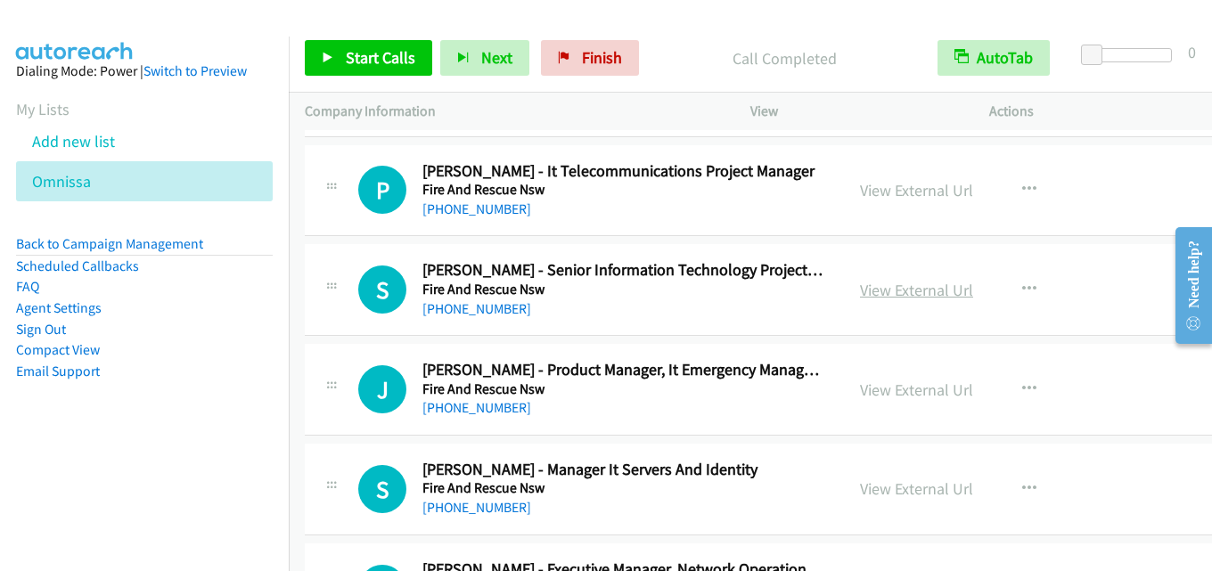
click at [898, 296] on link "View External Url" at bounding box center [916, 290] width 113 height 21
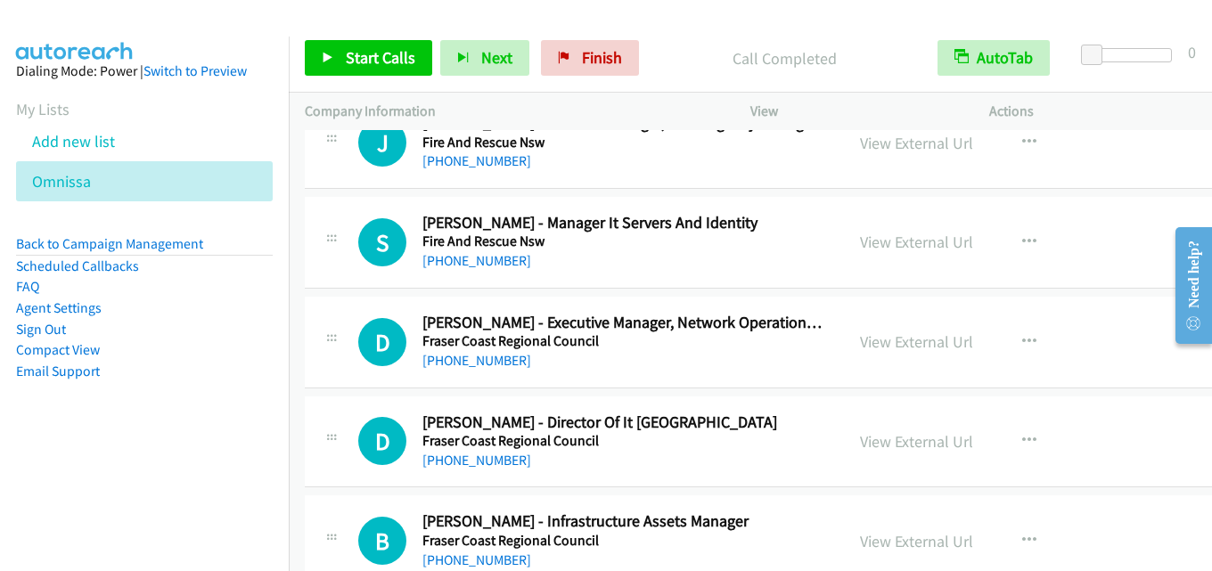
scroll to position [13013, 0]
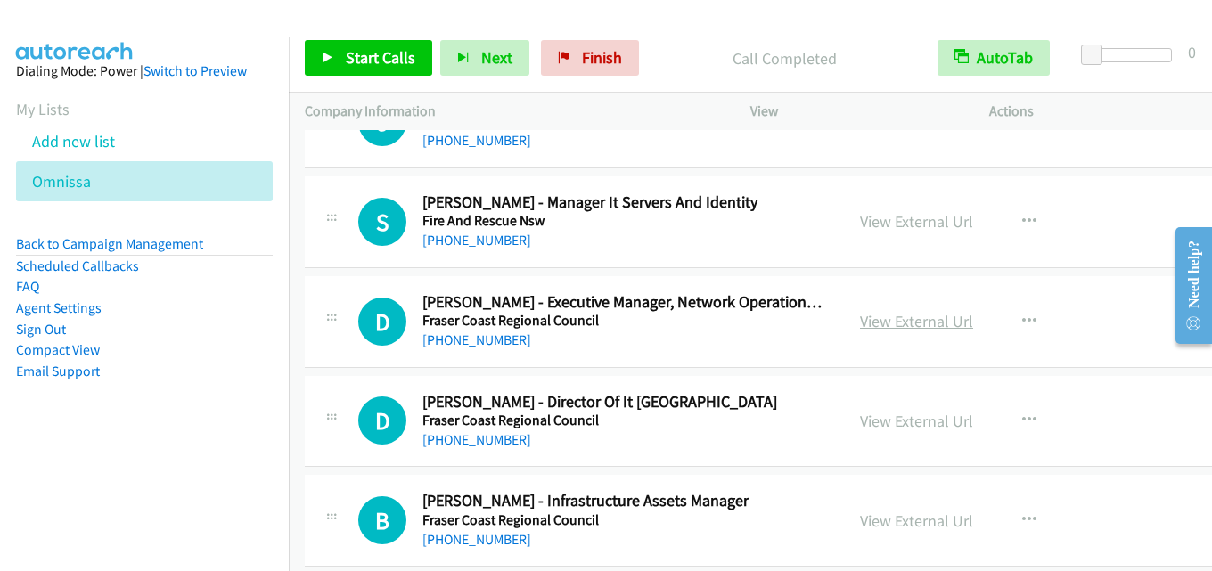
click at [865, 320] on link "View External Url" at bounding box center [916, 321] width 113 height 21
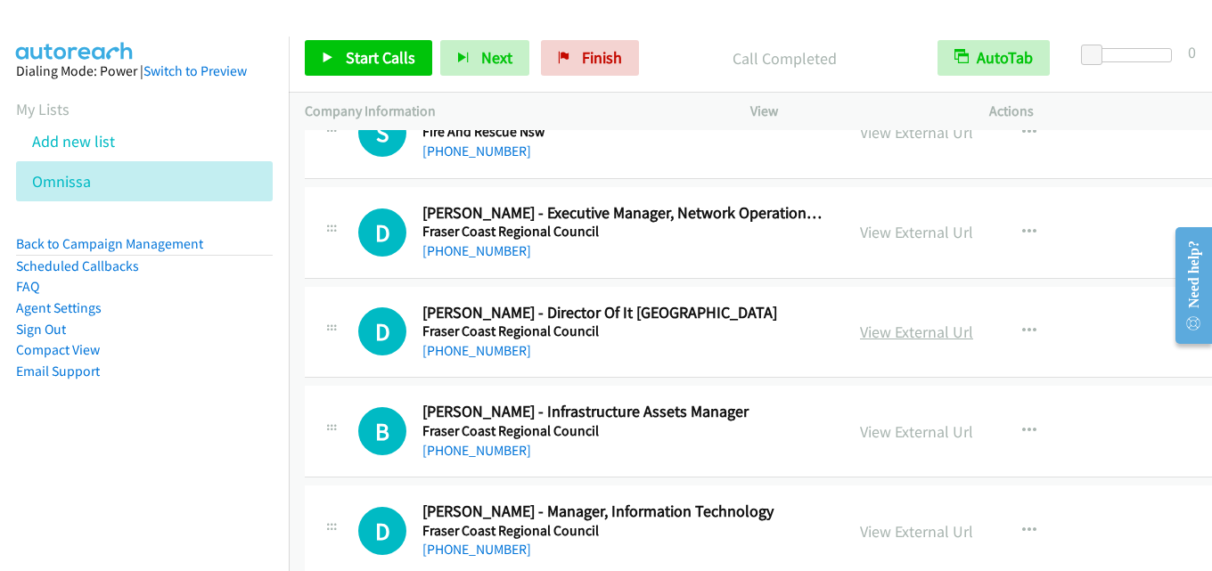
click at [861, 326] on link "View External Url" at bounding box center [916, 332] width 113 height 21
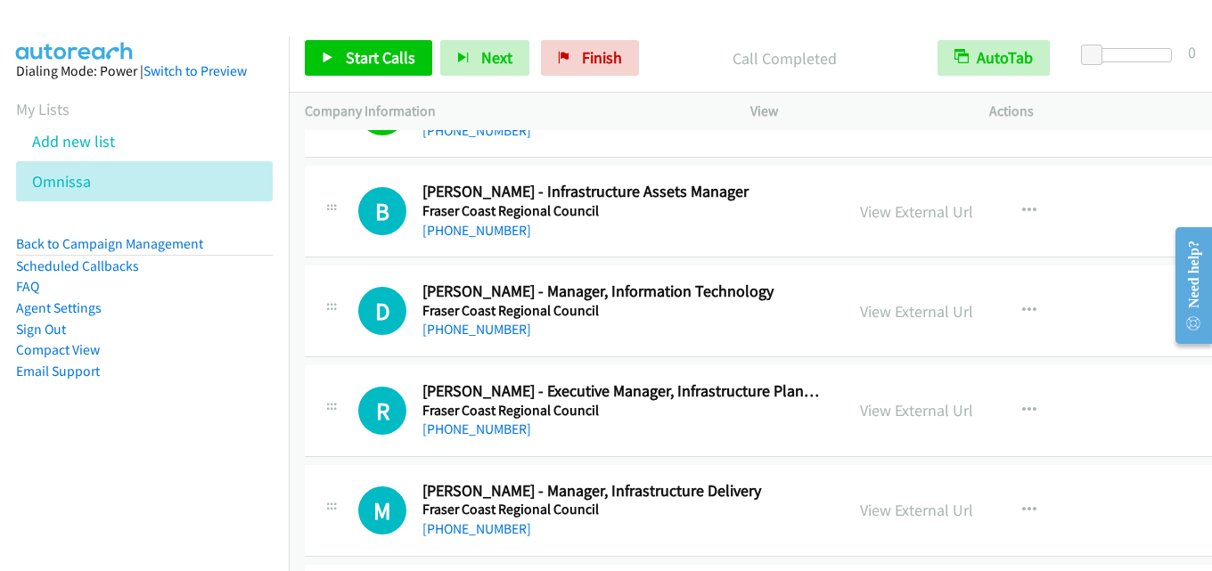
scroll to position [13370, 0]
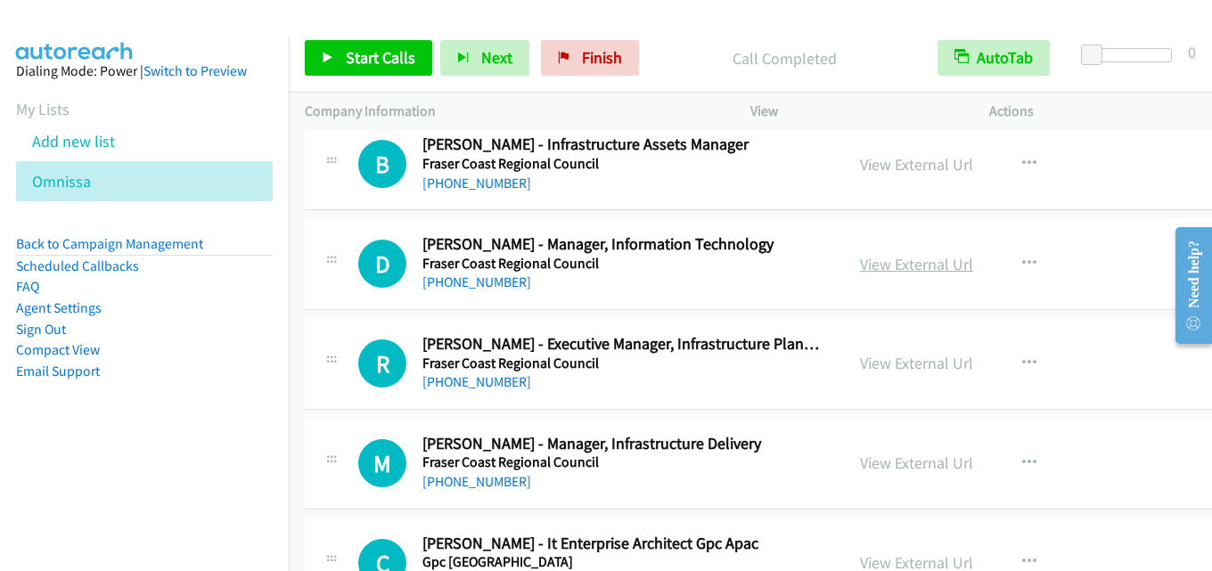
click at [886, 266] on link "View External Url" at bounding box center [916, 264] width 113 height 21
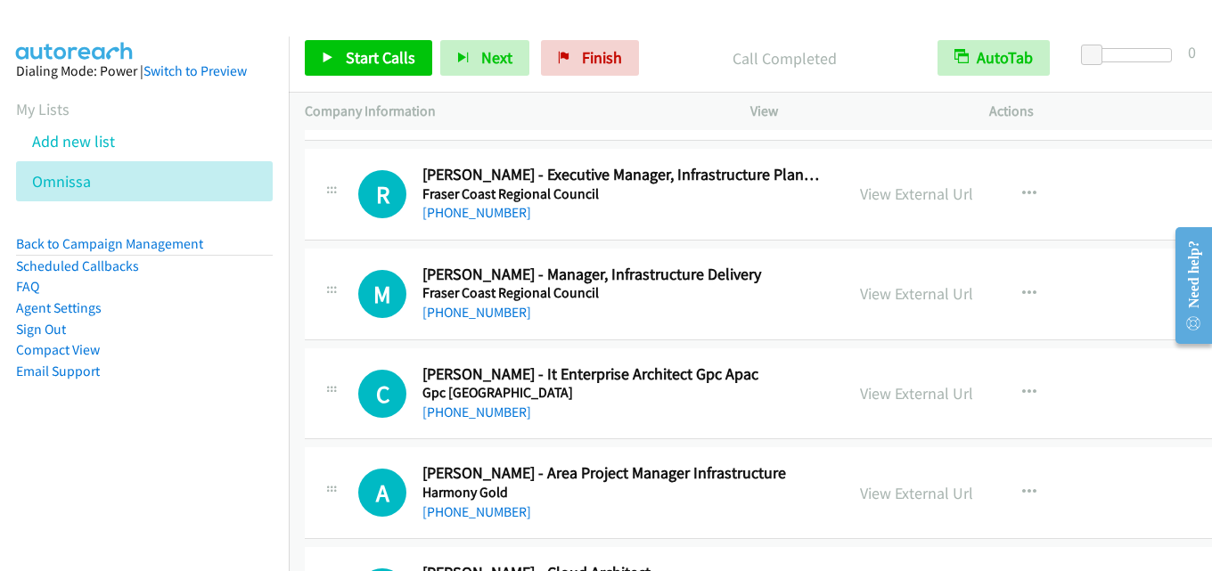
scroll to position [13548, 0]
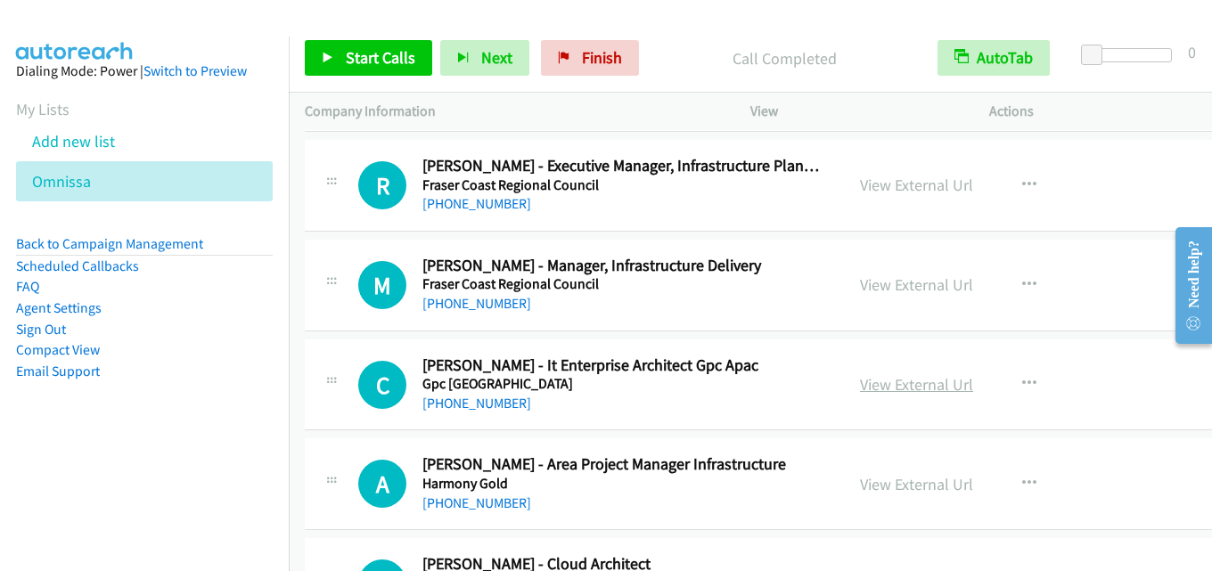
click at [916, 390] on link "View External Url" at bounding box center [916, 384] width 113 height 21
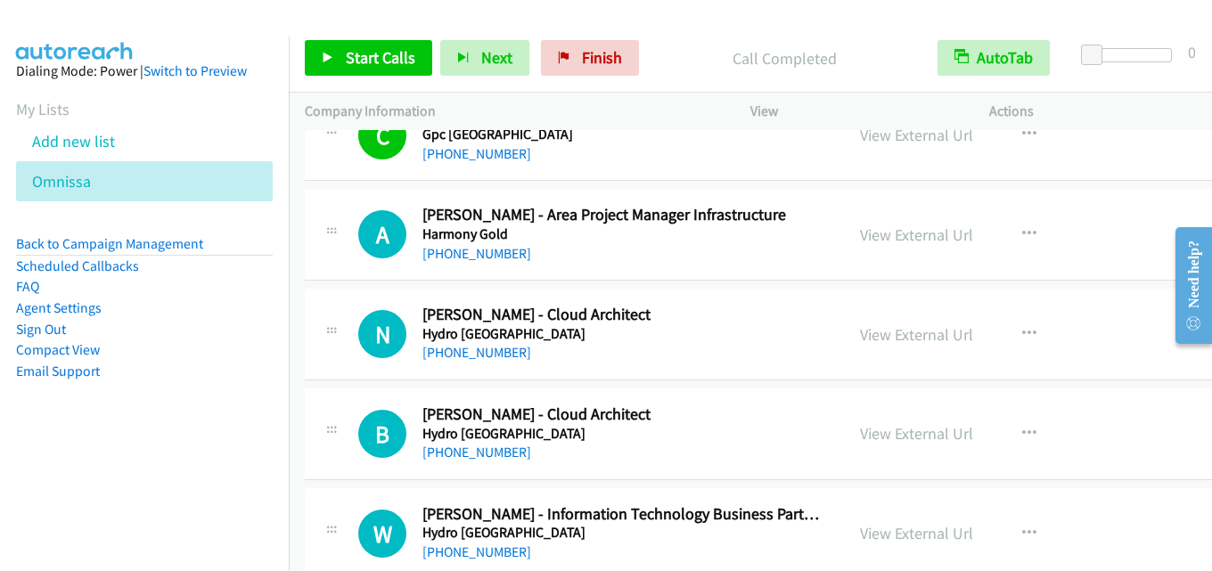
scroll to position [13816, 0]
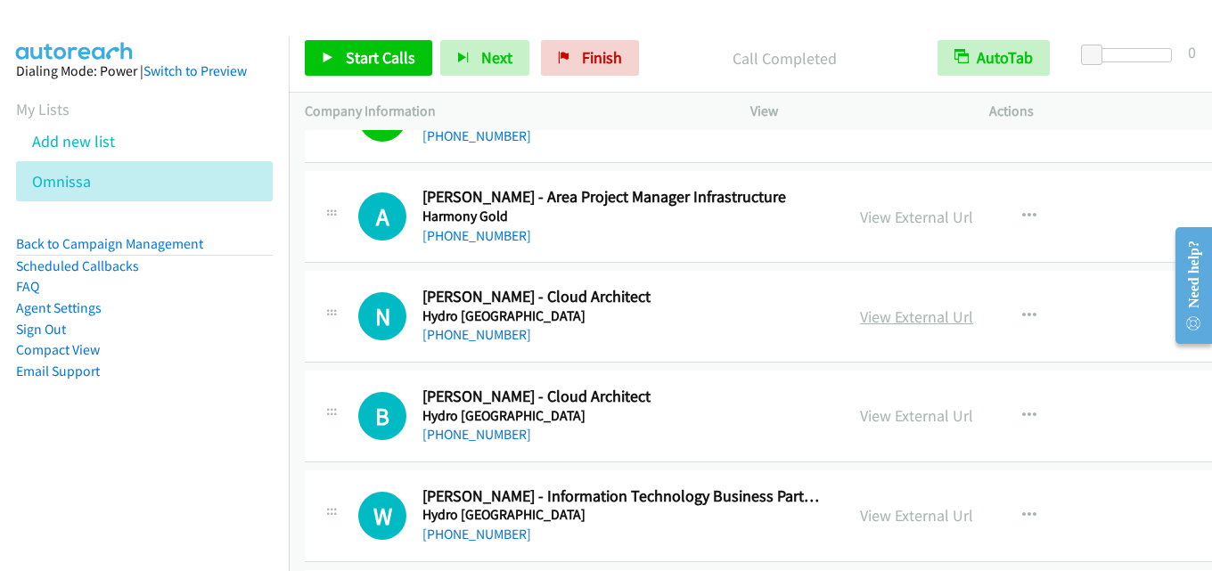
click at [887, 312] on link "View External Url" at bounding box center [916, 317] width 113 height 21
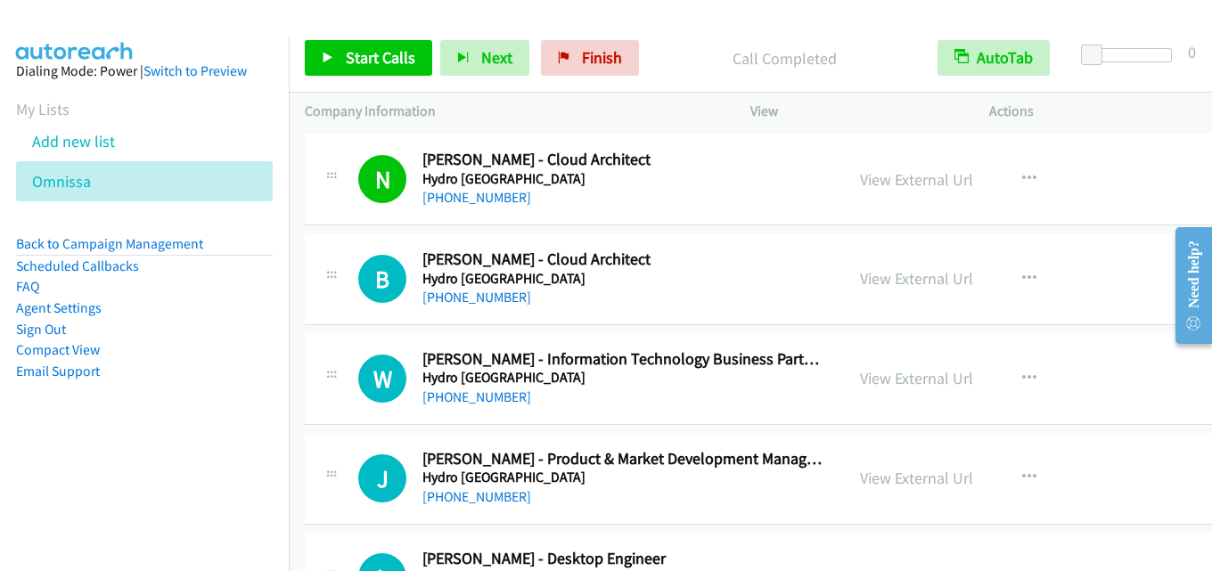
scroll to position [13994, 0]
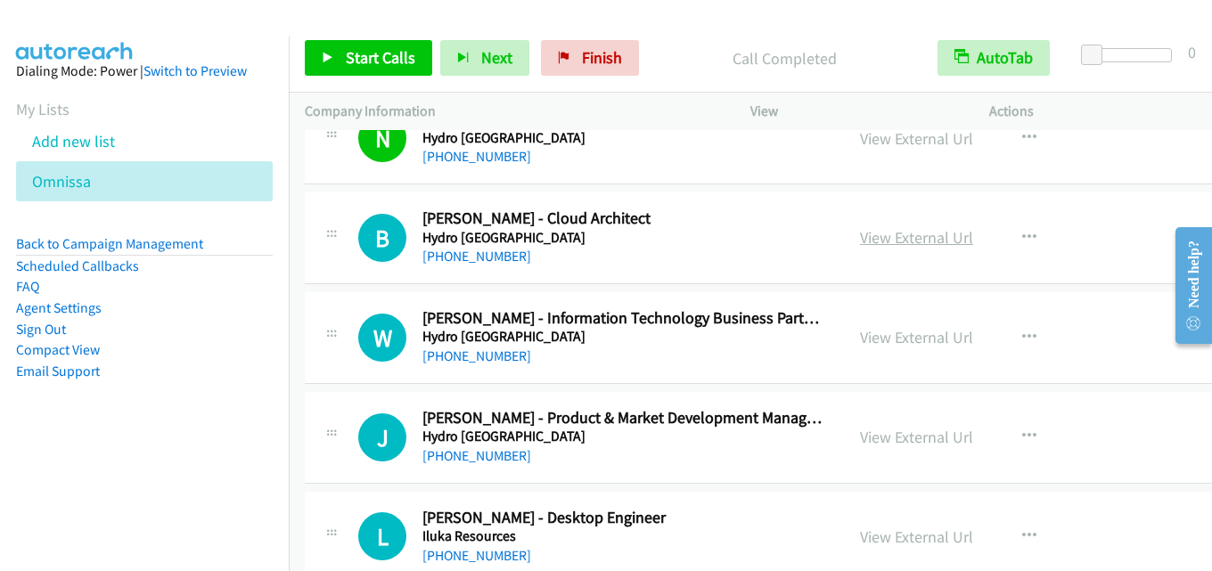
click at [878, 233] on link "View External Url" at bounding box center [916, 237] width 113 height 21
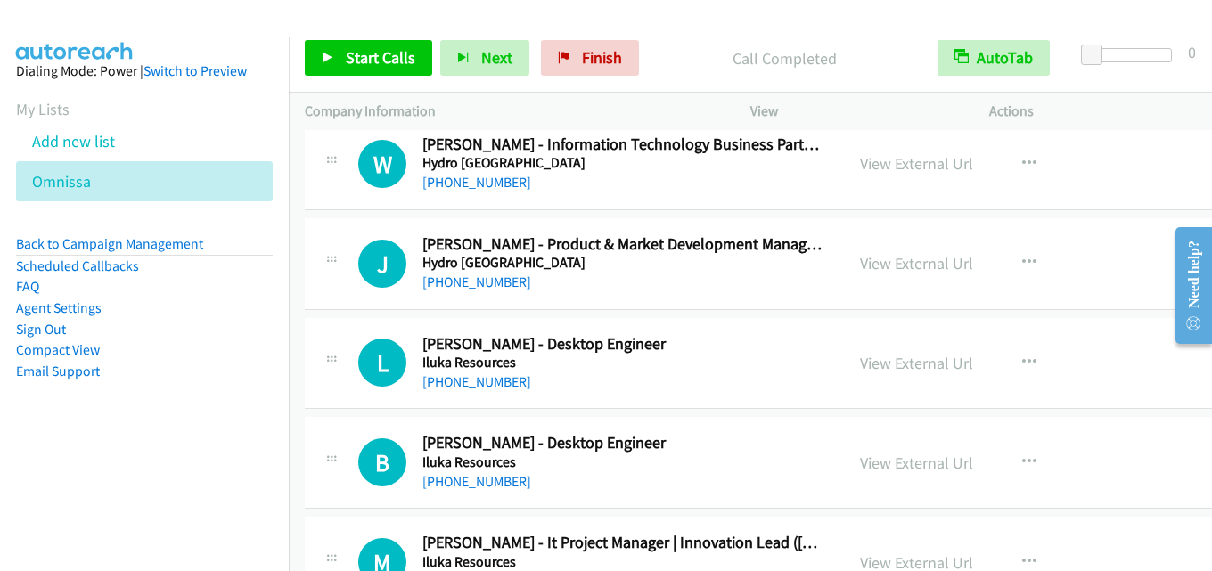
scroll to position [14172, 0]
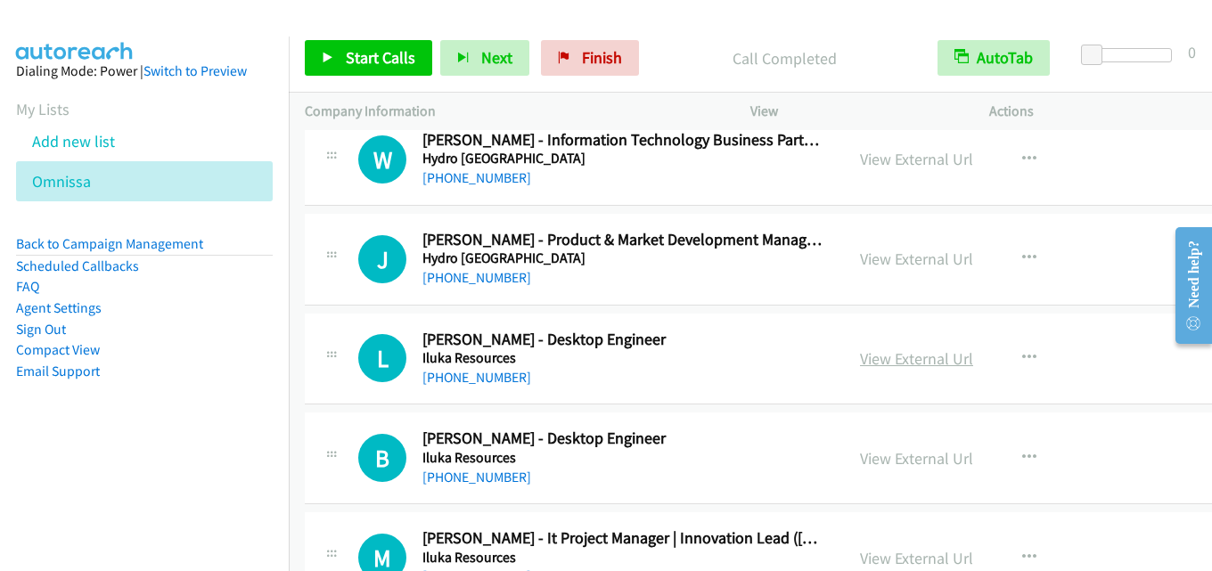
click at [932, 349] on link "View External Url" at bounding box center [916, 359] width 113 height 21
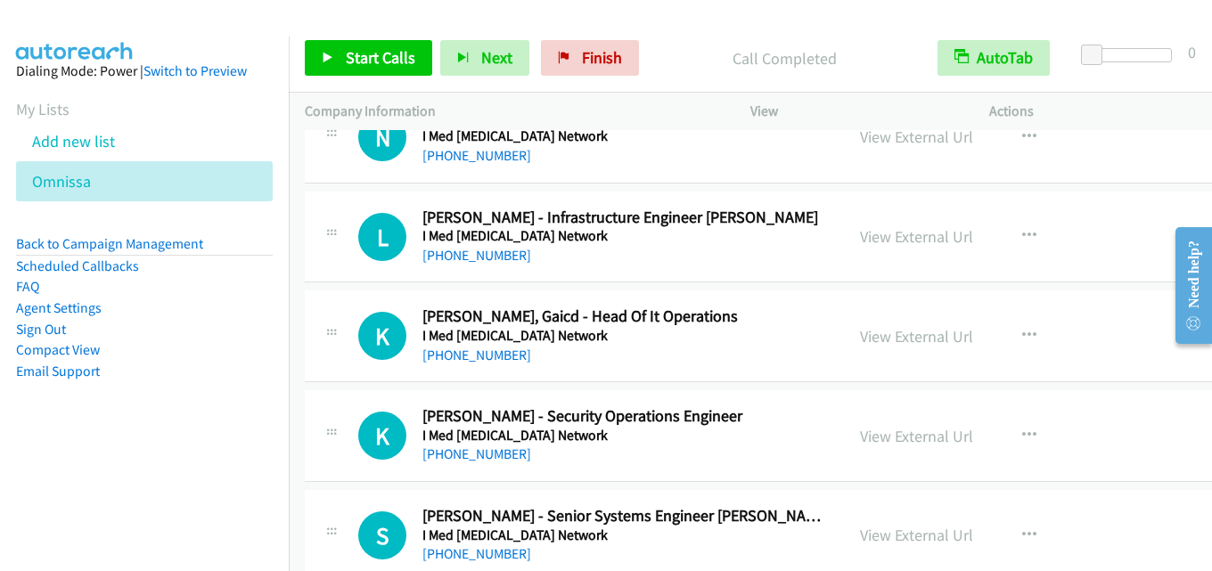
scroll to position [15331, 0]
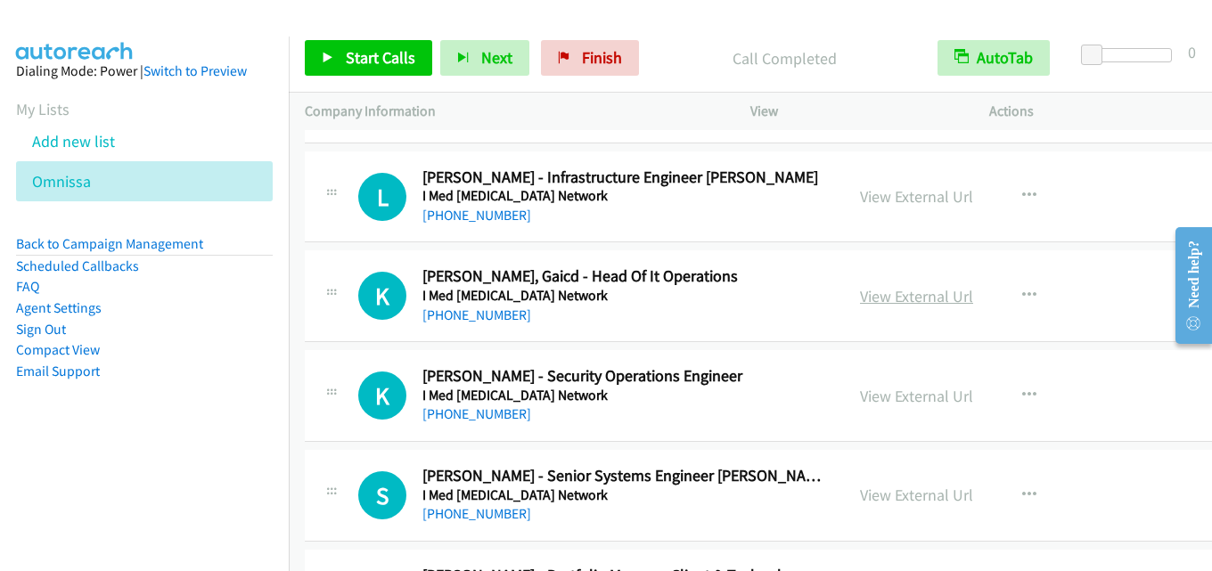
click at [895, 299] on link "View External Url" at bounding box center [916, 296] width 113 height 21
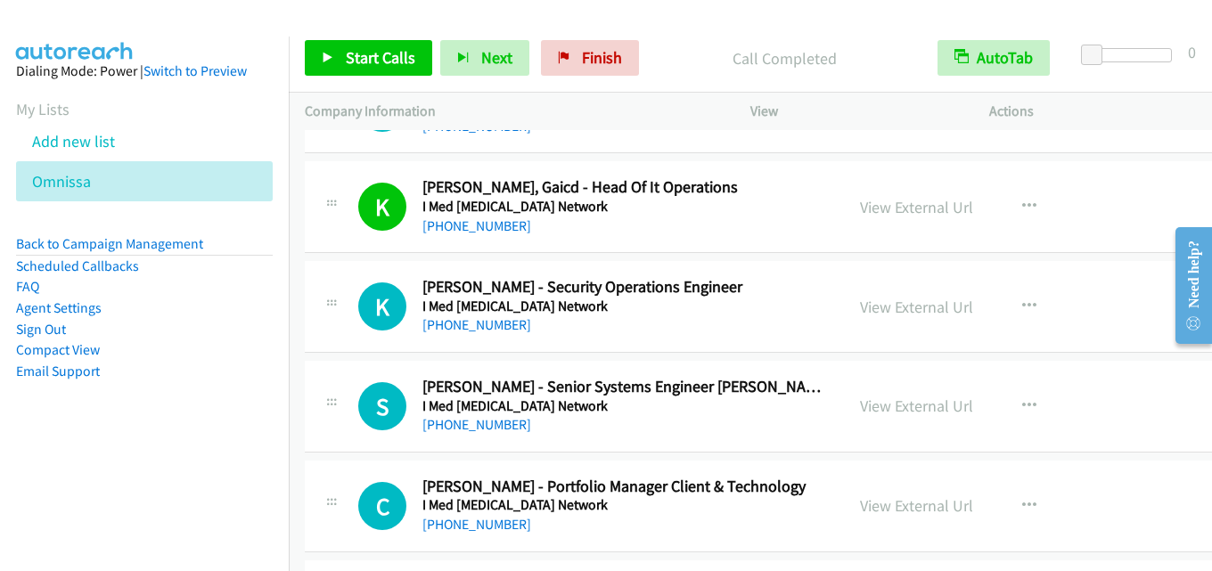
scroll to position [15509, 0]
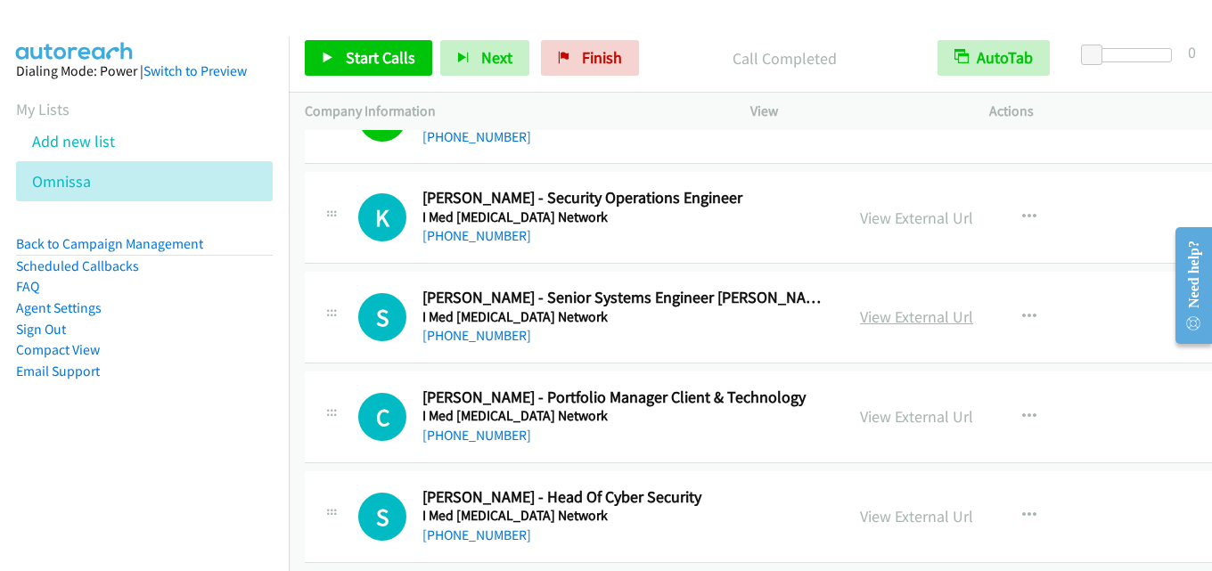
click at [886, 316] on link "View External Url" at bounding box center [916, 317] width 113 height 21
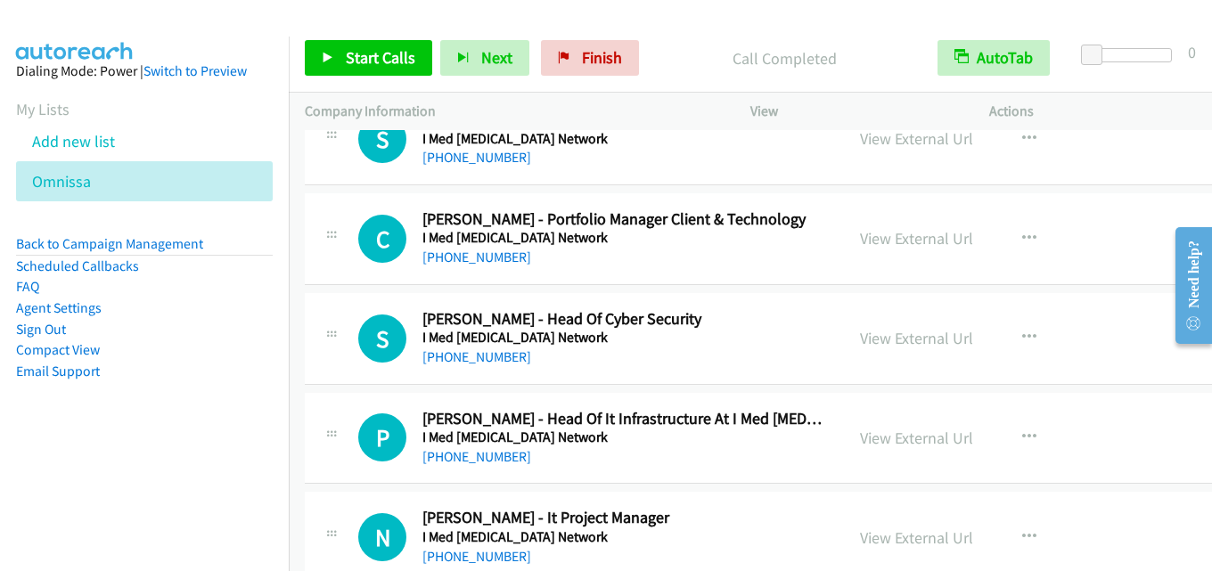
scroll to position [15777, 0]
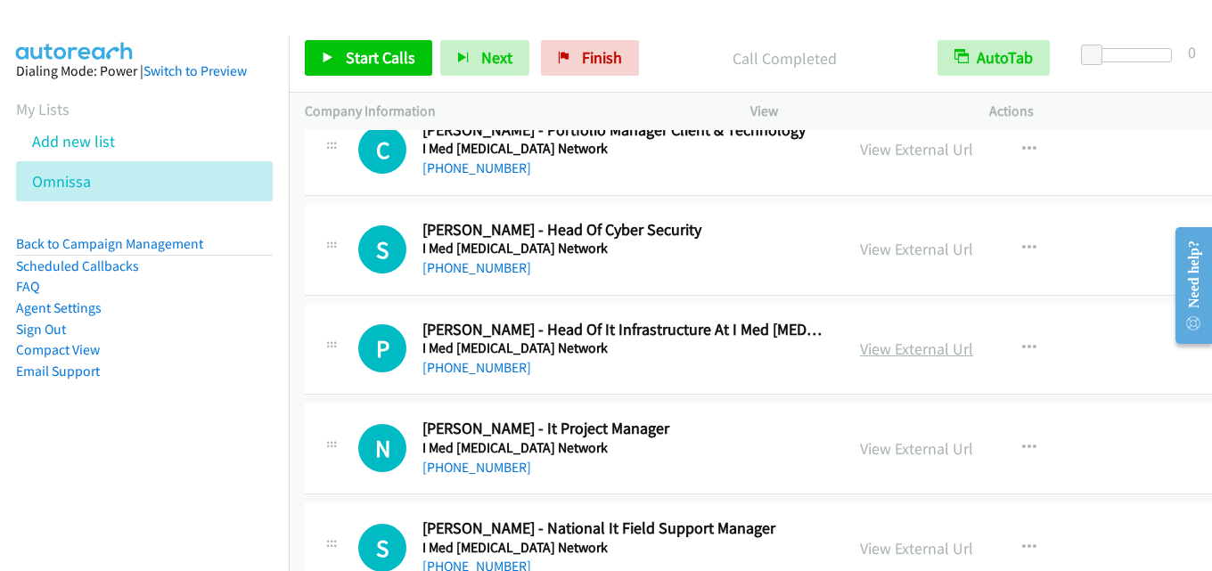
click at [870, 344] on link "View External Url" at bounding box center [916, 349] width 113 height 21
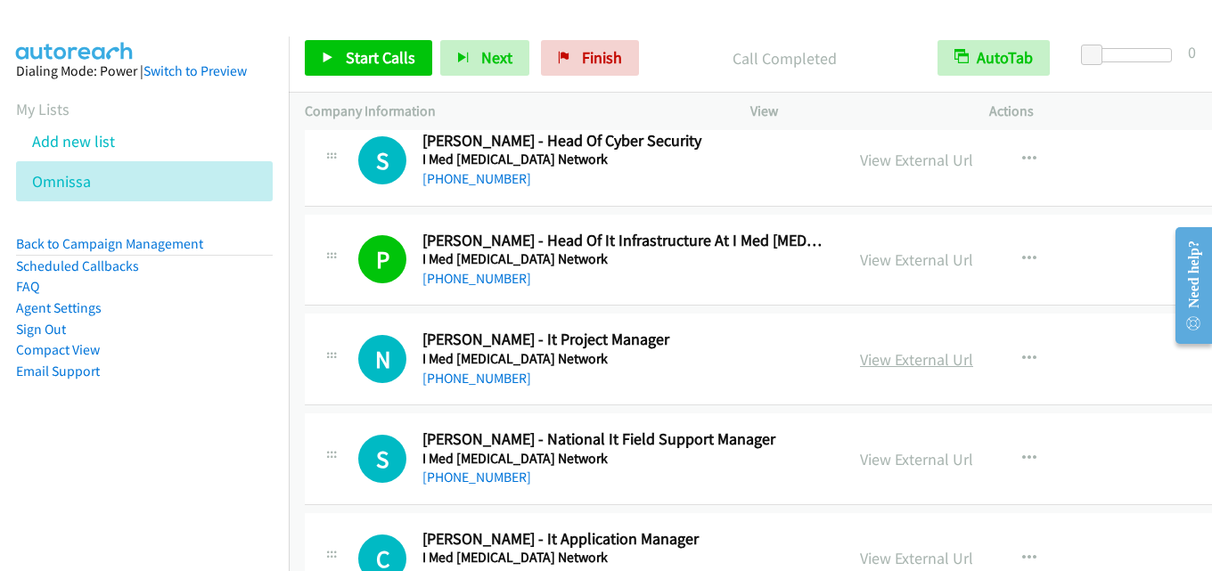
click at [863, 350] on link "View External Url" at bounding box center [916, 359] width 113 height 21
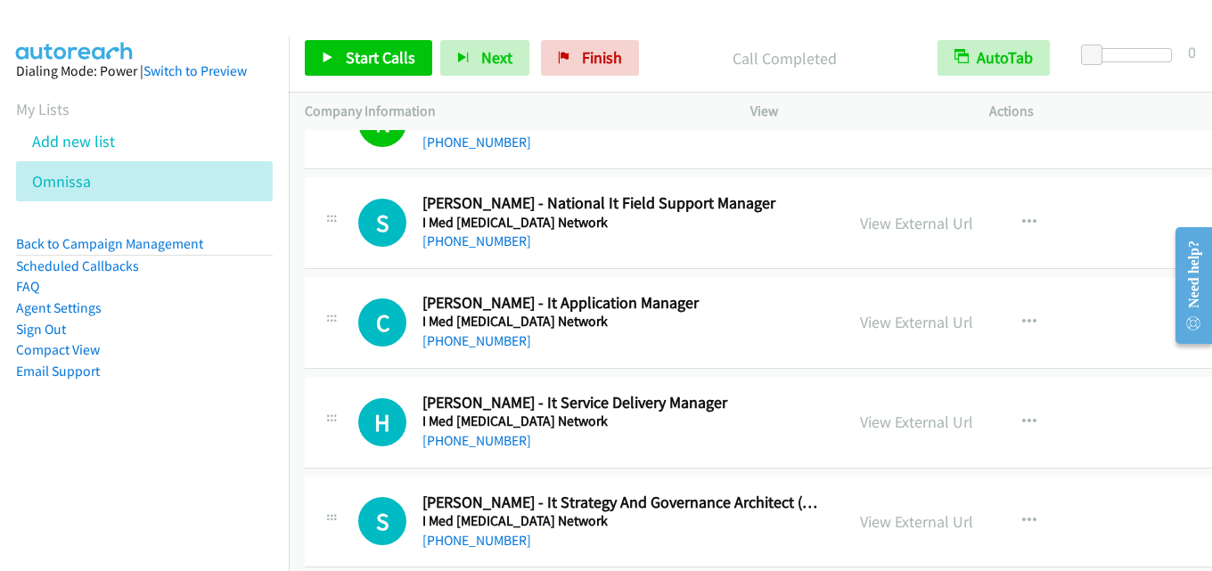
scroll to position [16133, 0]
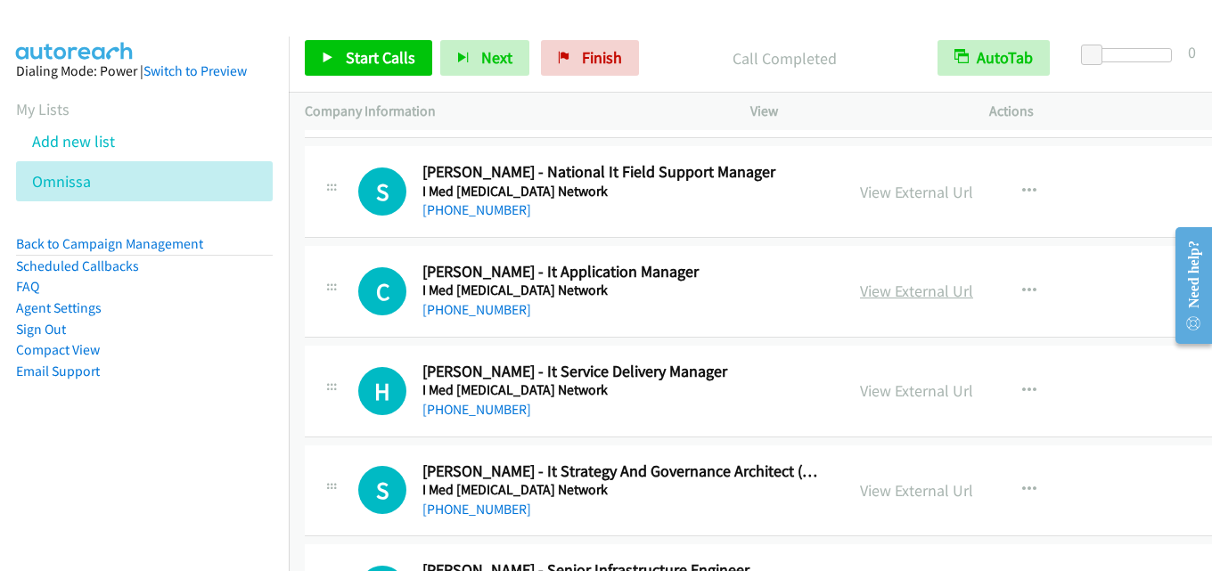
click at [896, 283] on link "View External Url" at bounding box center [916, 291] width 113 height 21
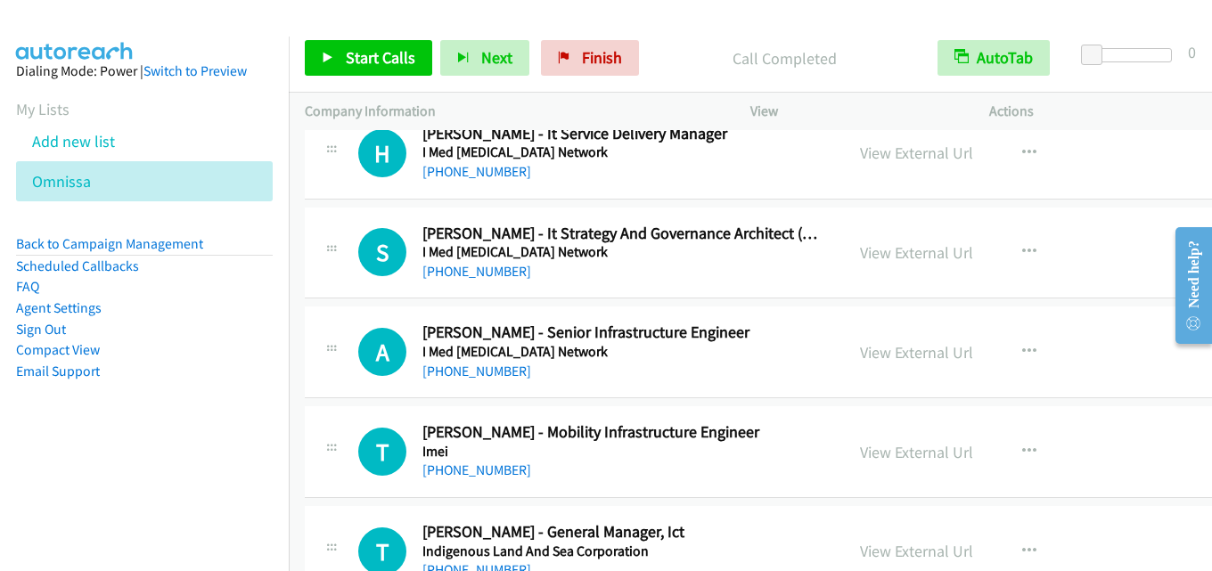
scroll to position [16401, 0]
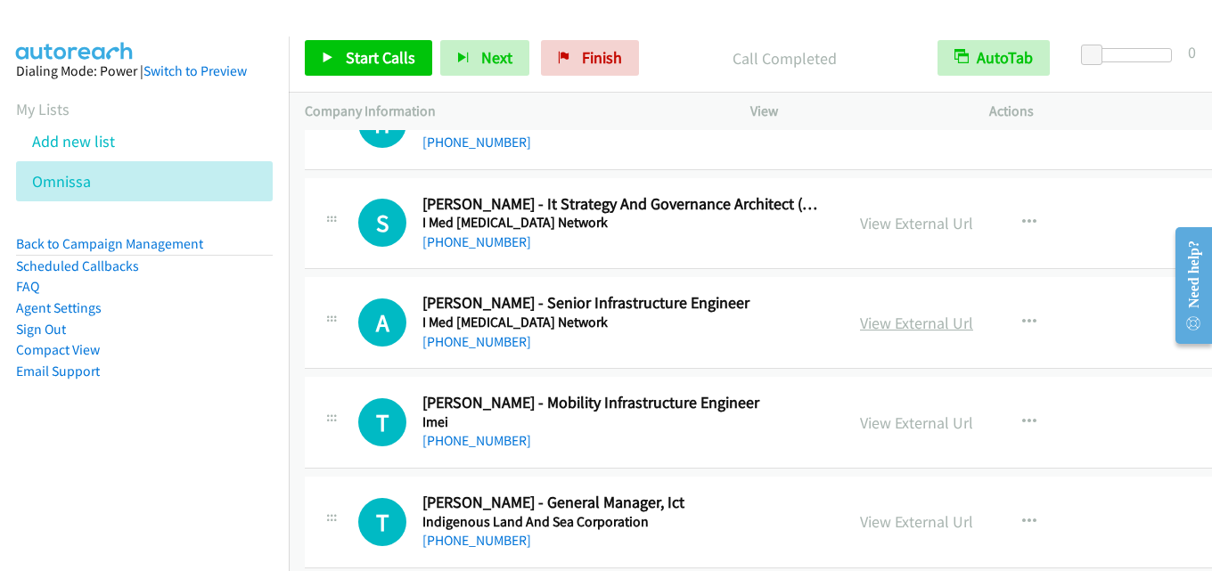
click at [890, 315] on link "View External Url" at bounding box center [916, 323] width 113 height 21
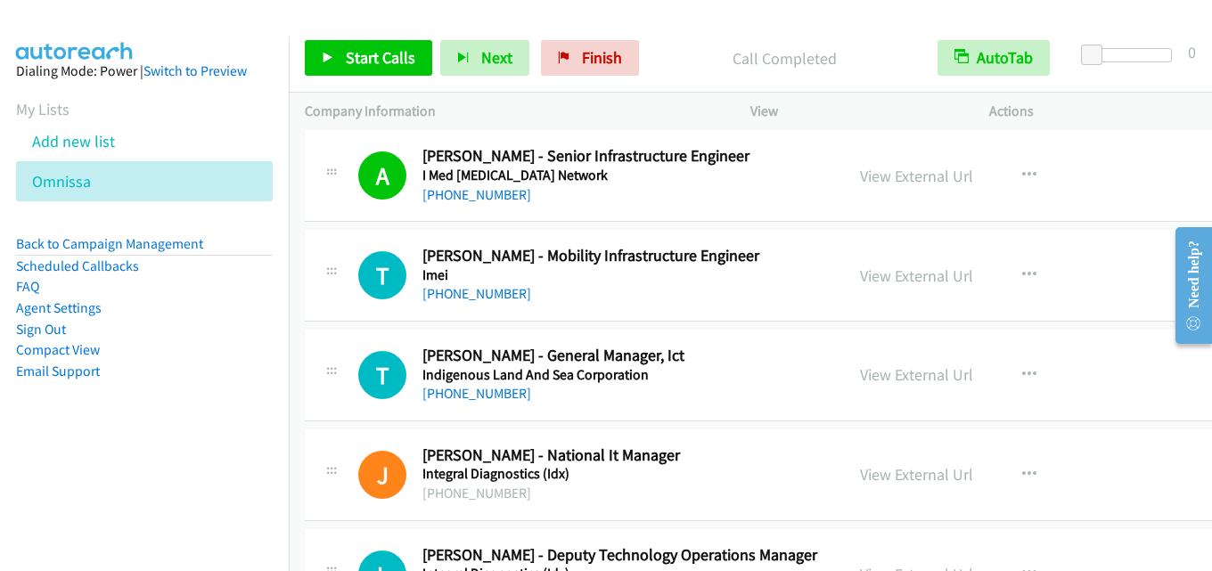
scroll to position [16579, 0]
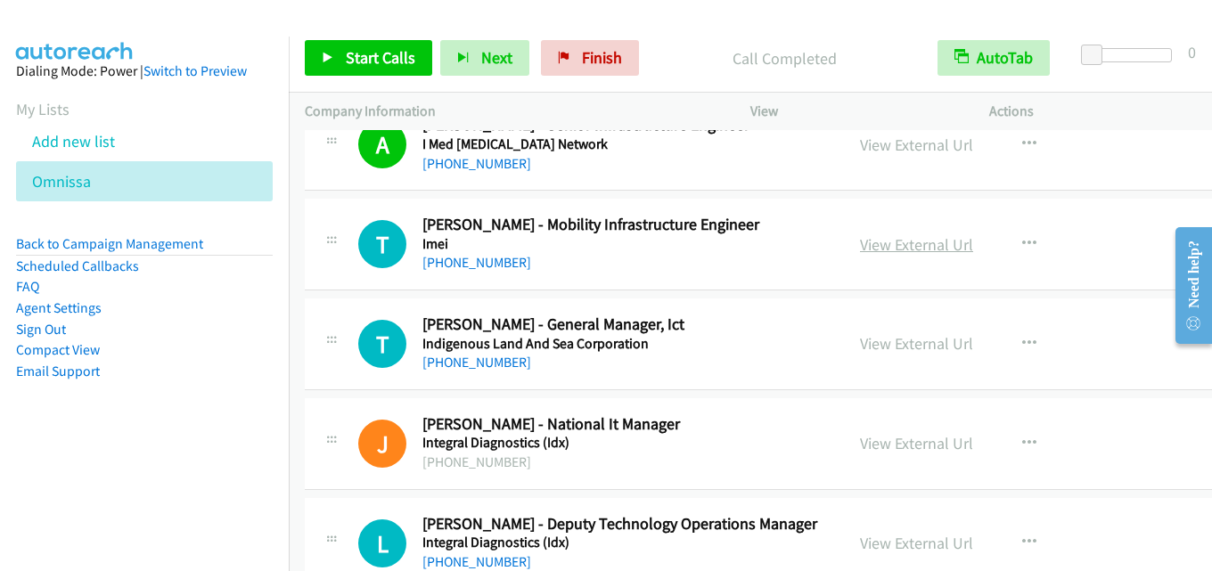
click at [925, 239] on link "View External Url" at bounding box center [916, 244] width 113 height 21
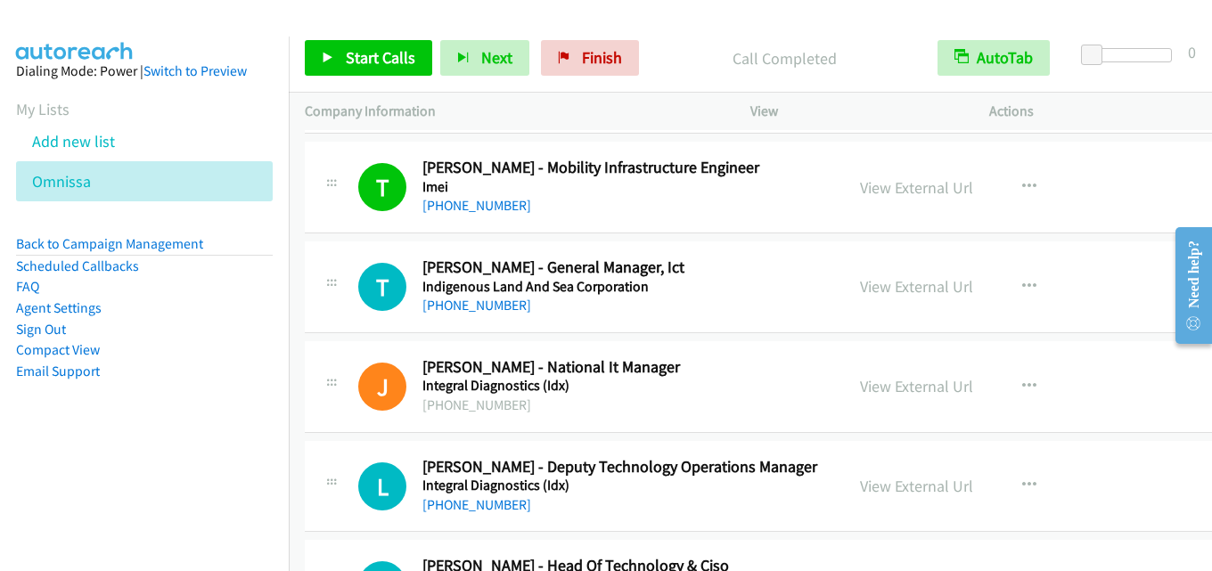
scroll to position [16668, 0]
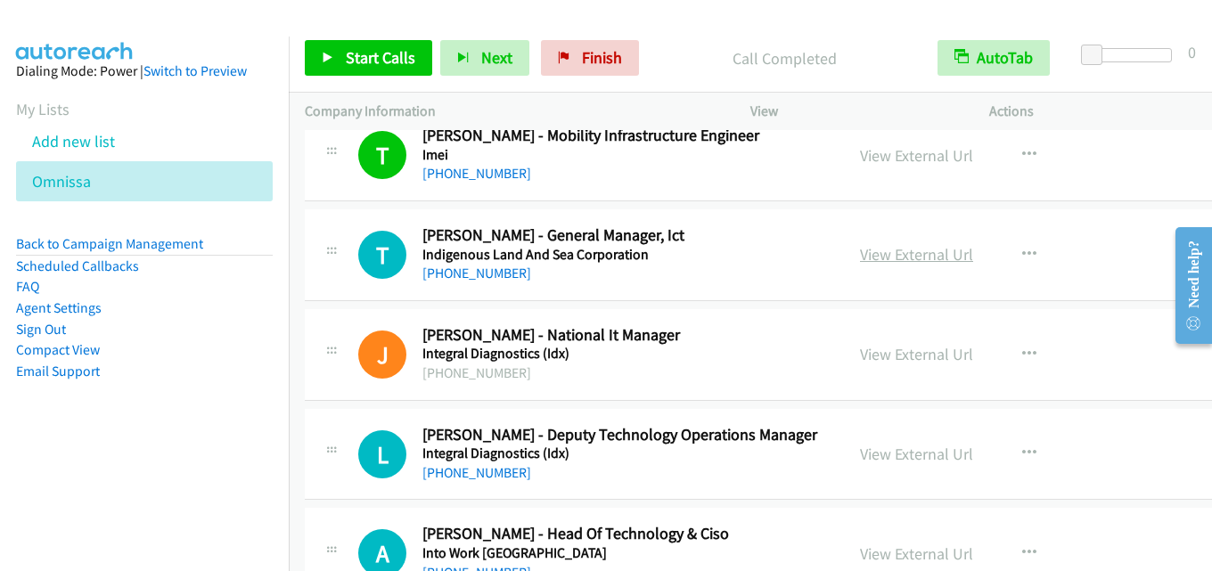
click at [914, 257] on link "View External Url" at bounding box center [916, 254] width 113 height 21
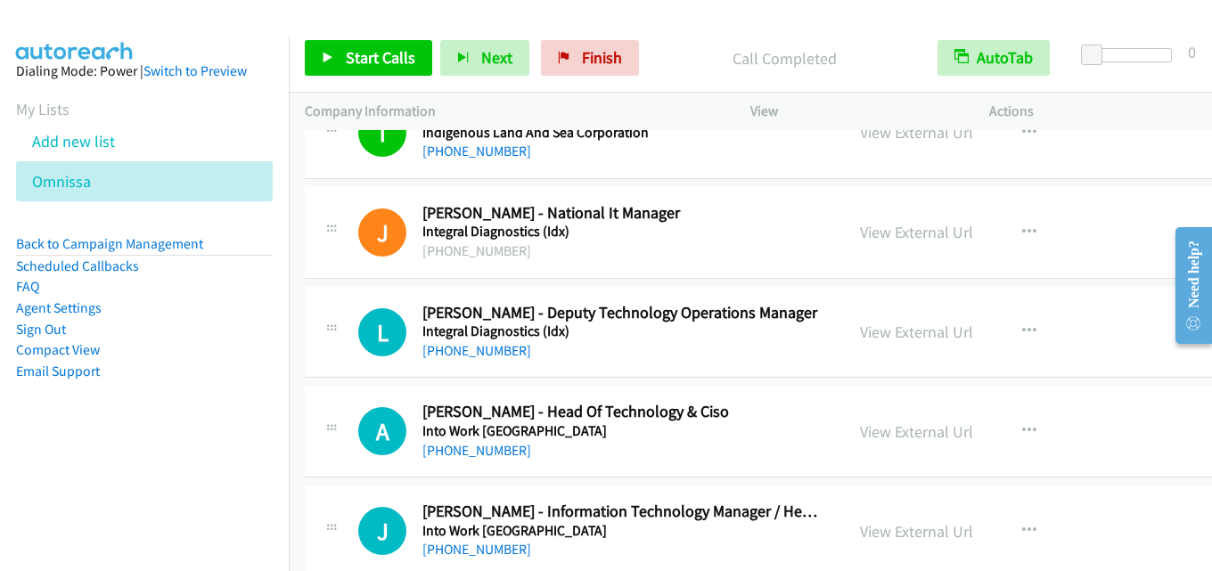
scroll to position [16846, 0]
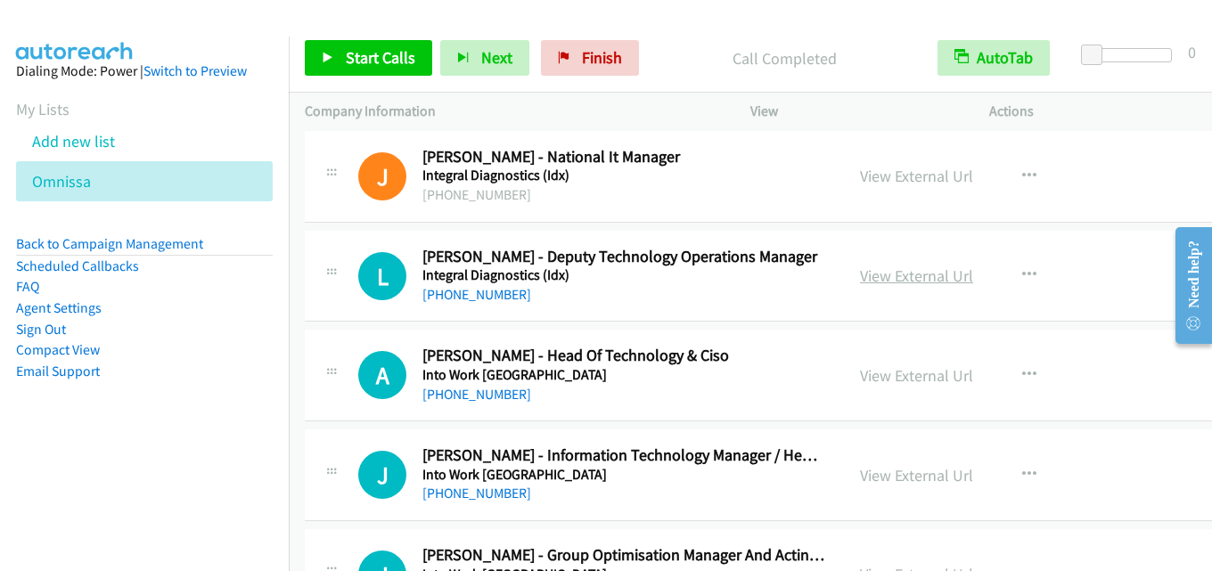
click at [870, 283] on link "View External Url" at bounding box center [916, 276] width 113 height 21
click at [902, 371] on link "View External Url" at bounding box center [916, 375] width 113 height 21
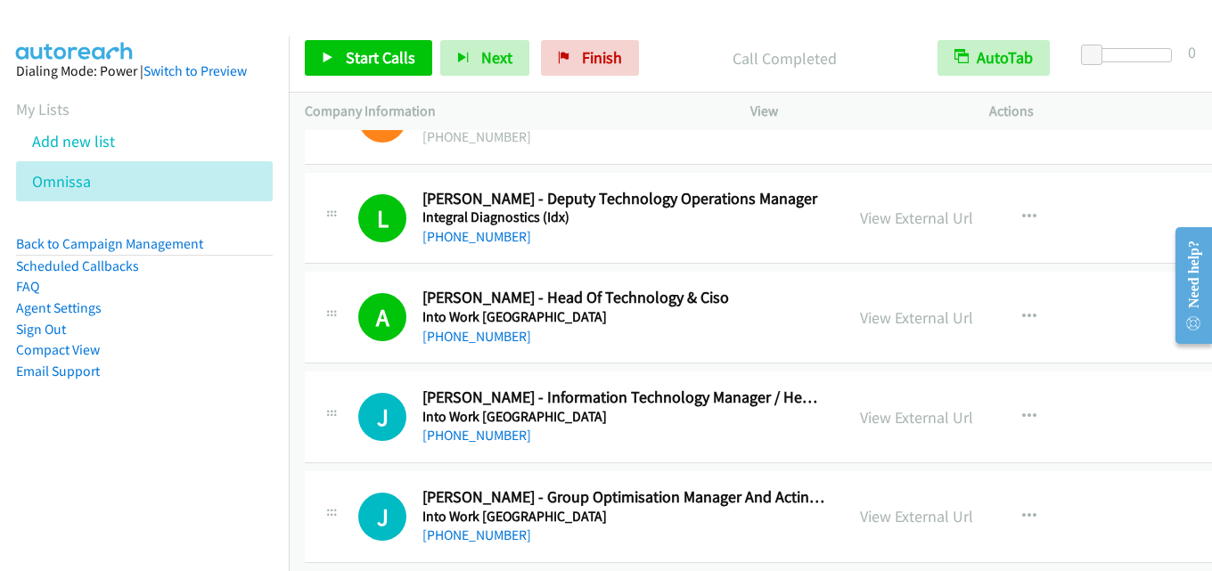
scroll to position [16935, 0]
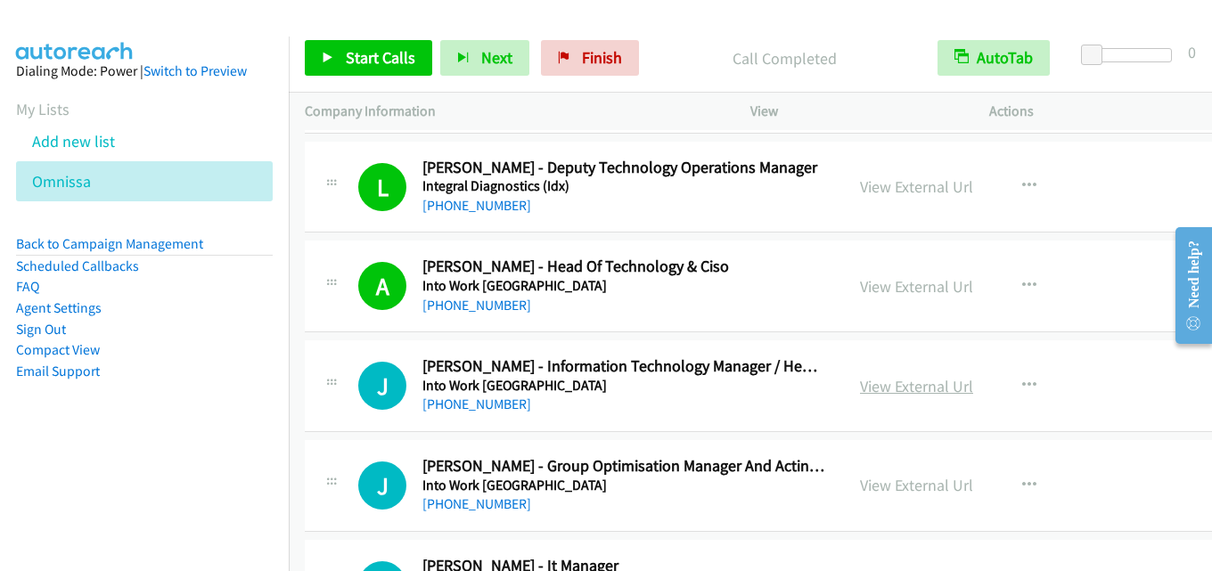
click at [923, 381] on link "View External Url" at bounding box center [916, 386] width 113 height 21
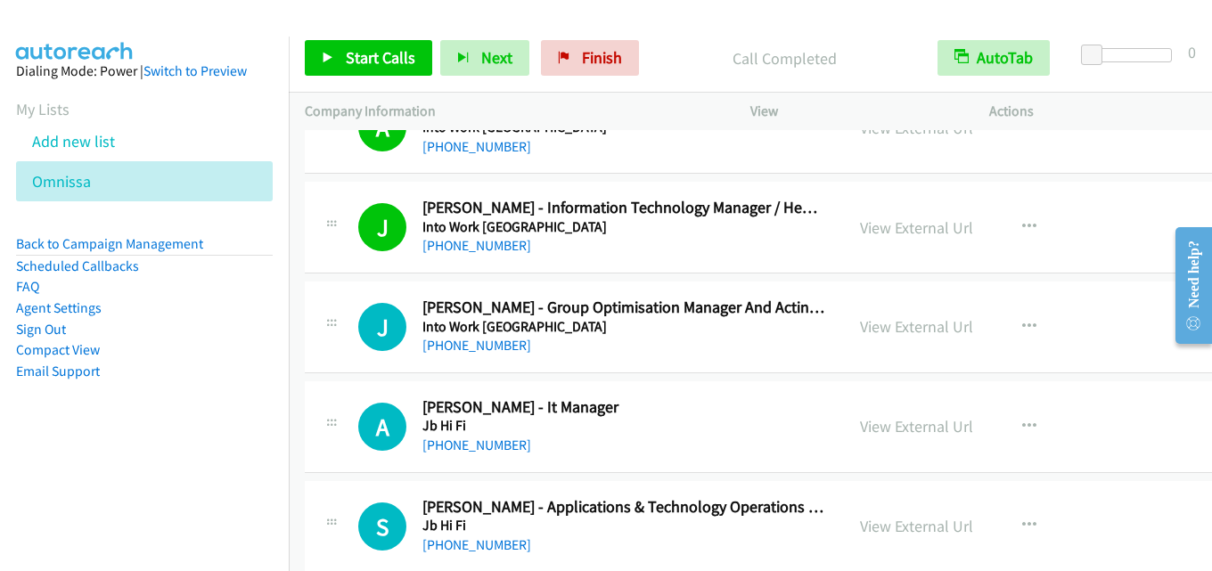
scroll to position [17114, 0]
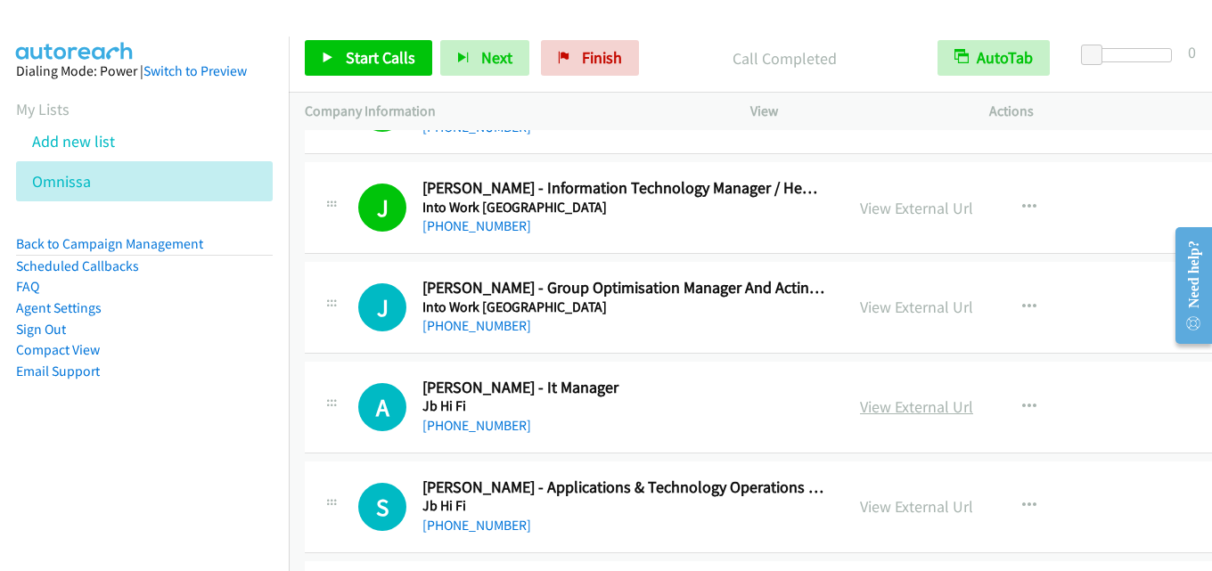
click at [917, 408] on link "View External Url" at bounding box center [916, 407] width 113 height 21
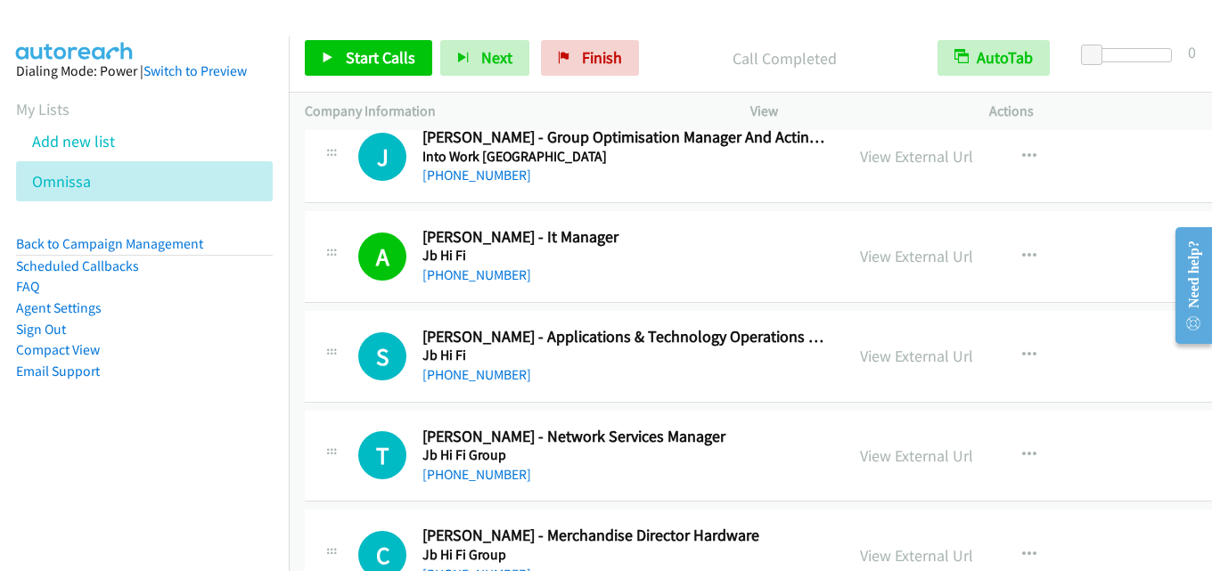
scroll to position [17292, 0]
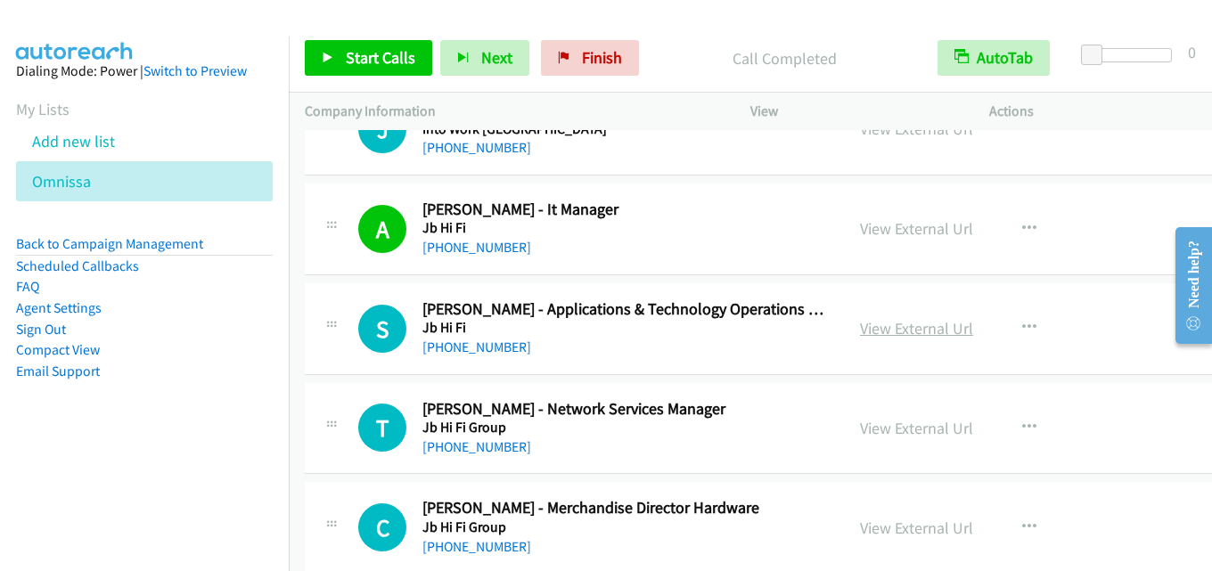
click at [891, 328] on link "View External Url" at bounding box center [916, 328] width 113 height 21
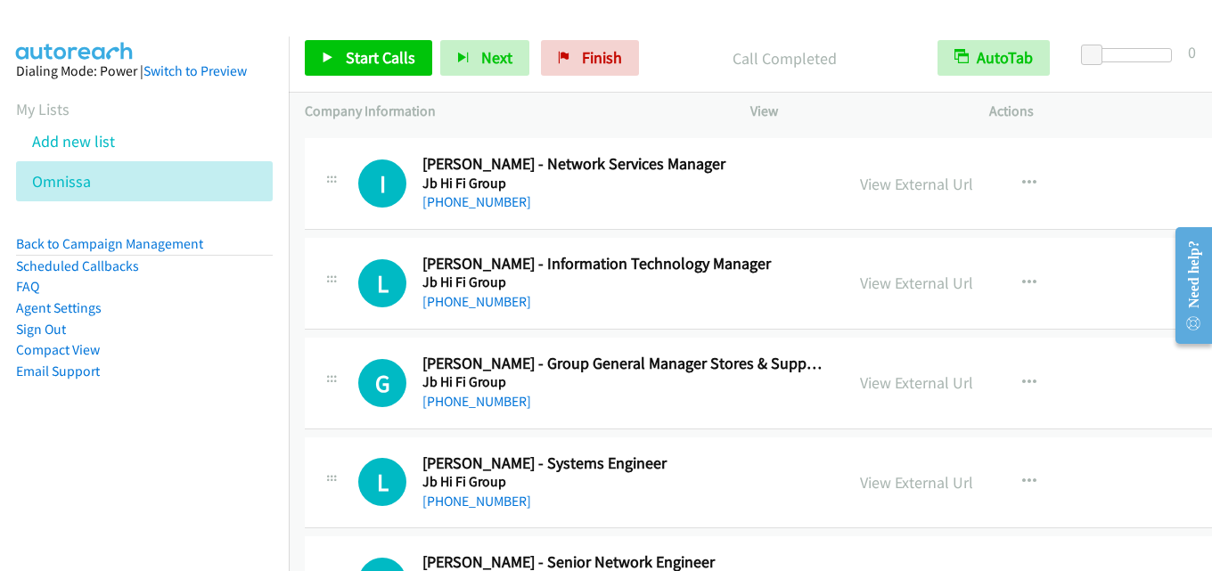
scroll to position [17738, 0]
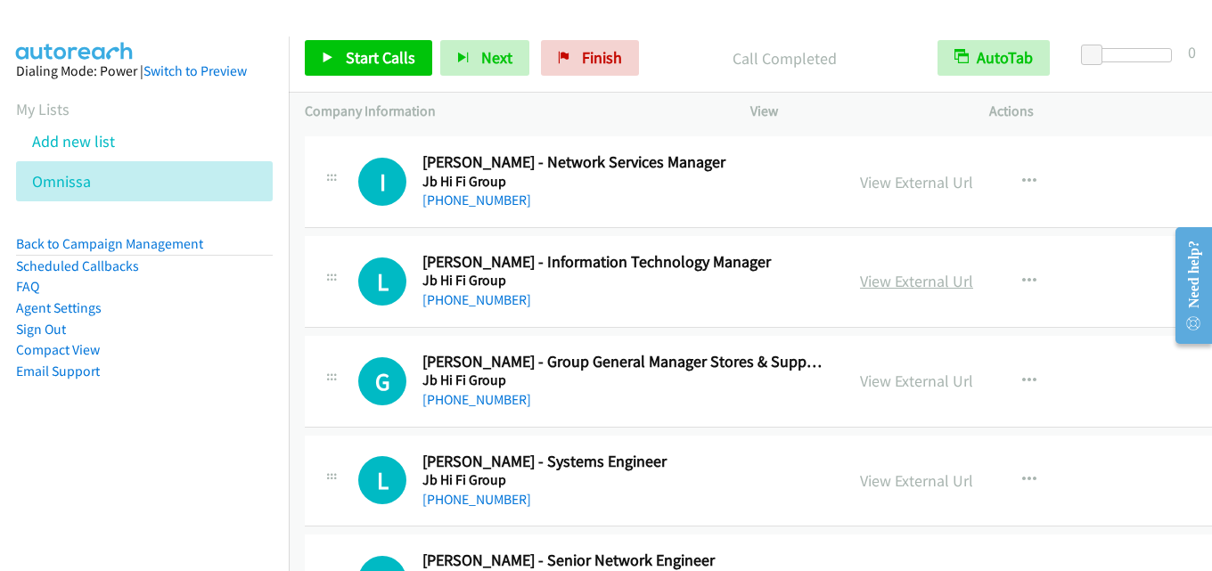
click at [932, 279] on link "View External Url" at bounding box center [916, 281] width 113 height 21
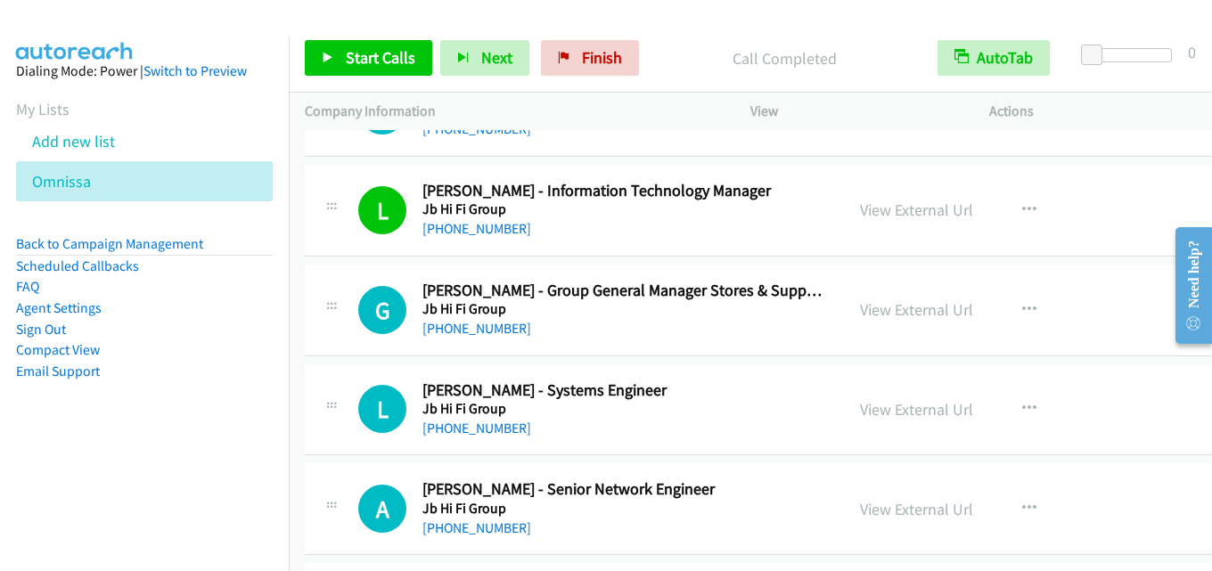
scroll to position [17827, 0]
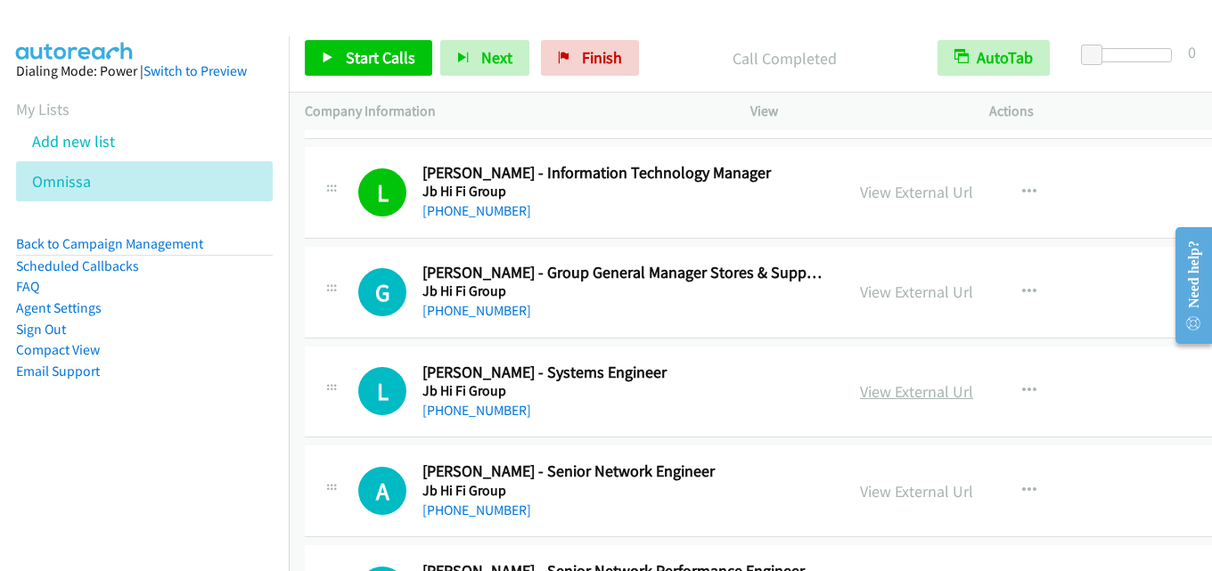
click at [874, 387] on link "View External Url" at bounding box center [916, 391] width 113 height 21
click at [890, 383] on link "View External Url" at bounding box center [916, 391] width 113 height 21
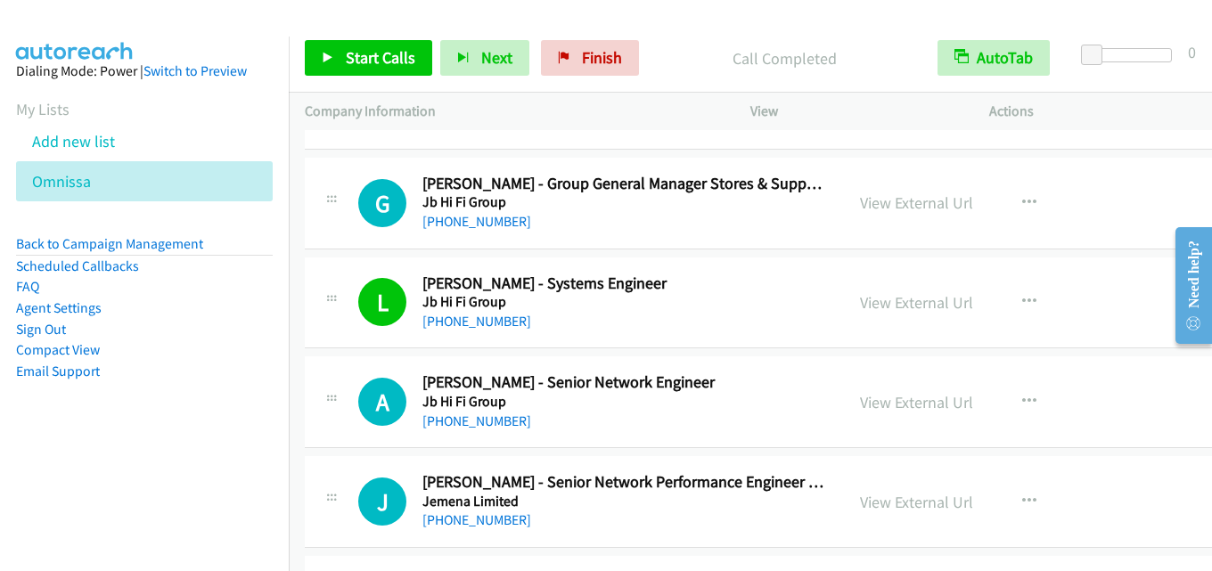
scroll to position [18005, 0]
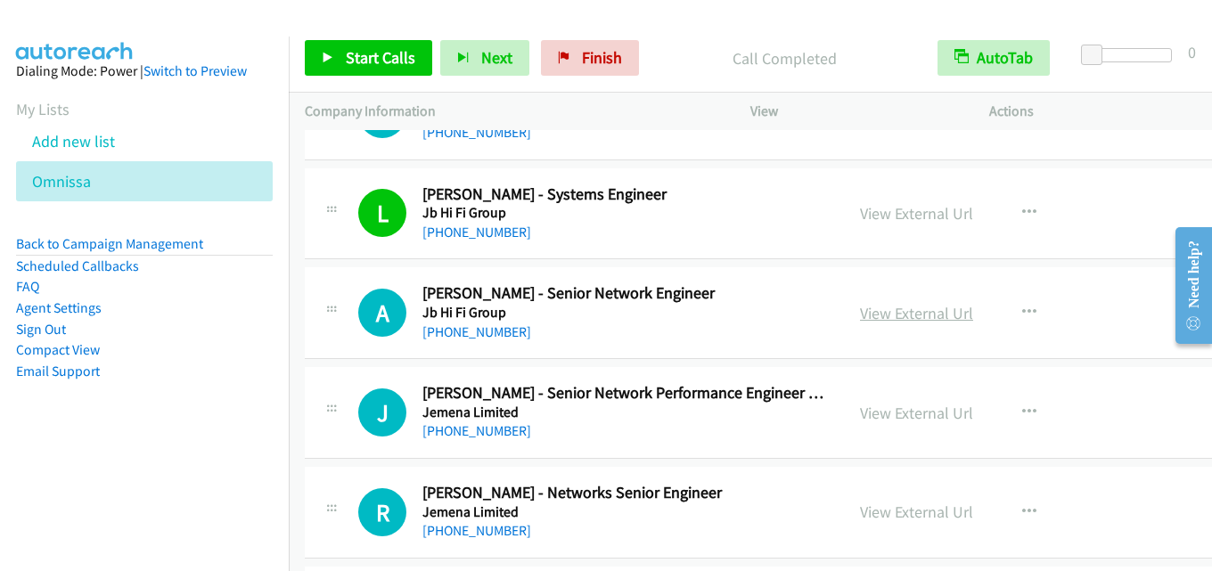
click at [896, 319] on link "View External Url" at bounding box center [916, 313] width 113 height 21
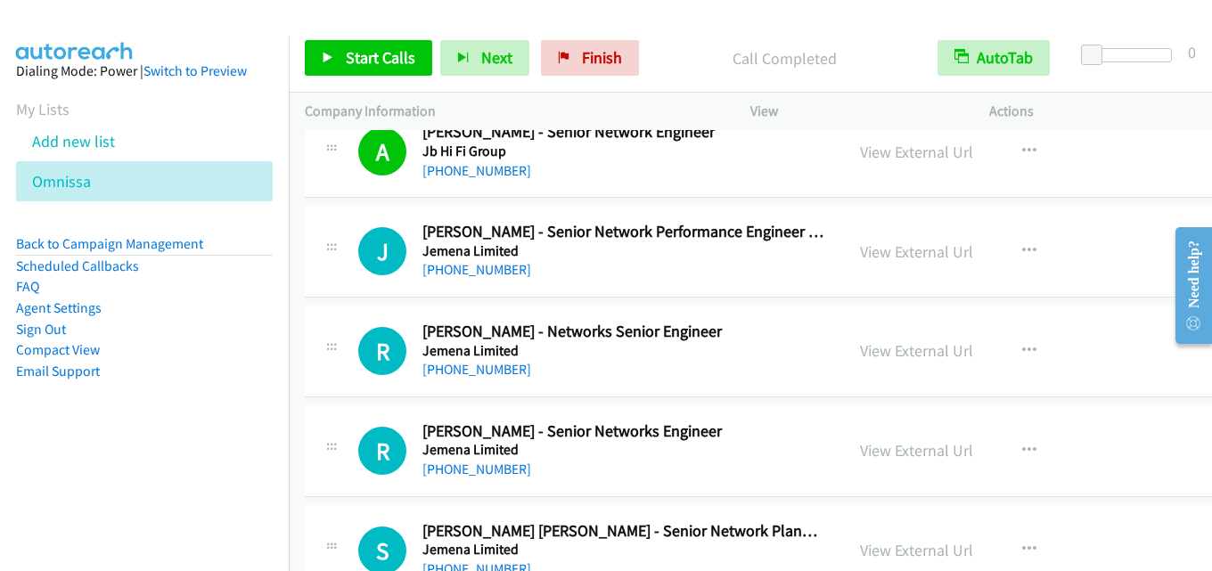
scroll to position [18183, 0]
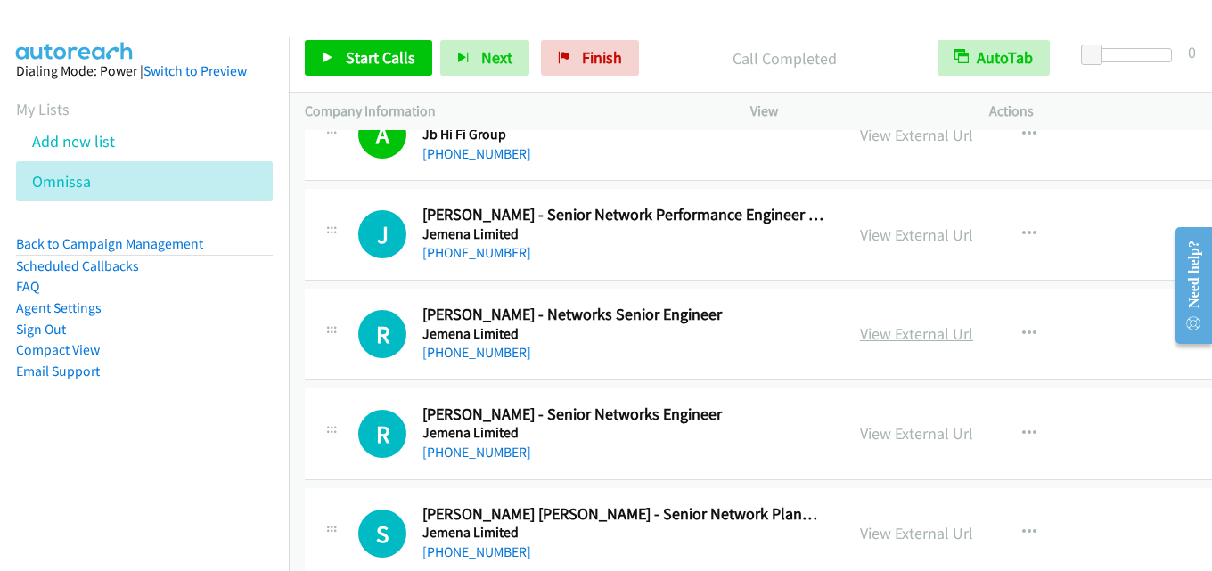
click at [916, 341] on link "View External Url" at bounding box center [916, 334] width 113 height 21
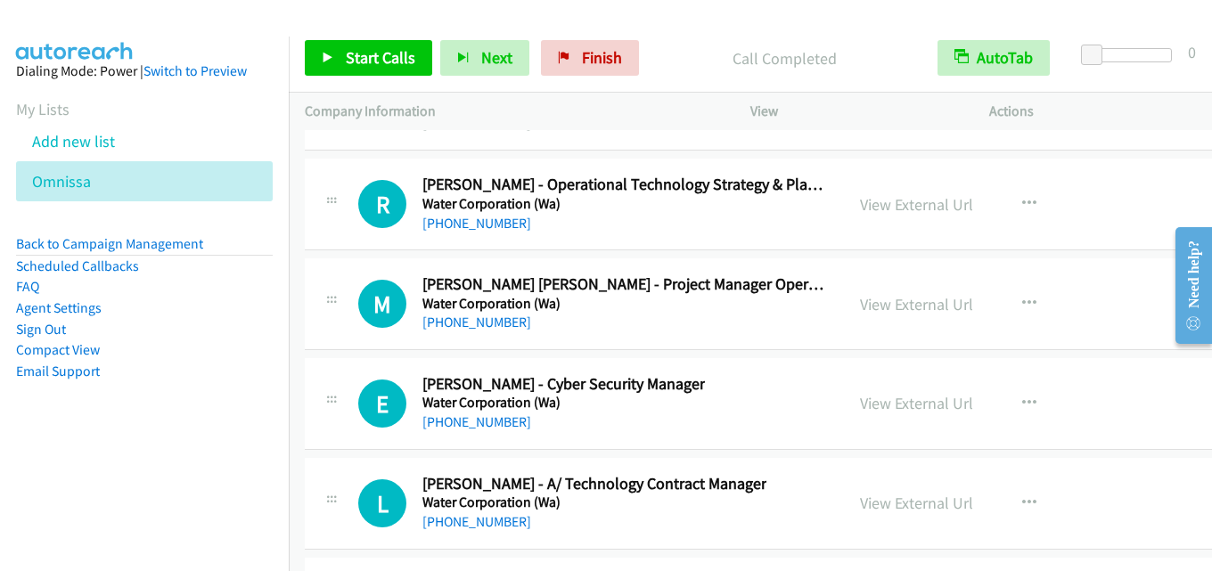
scroll to position [44634, 0]
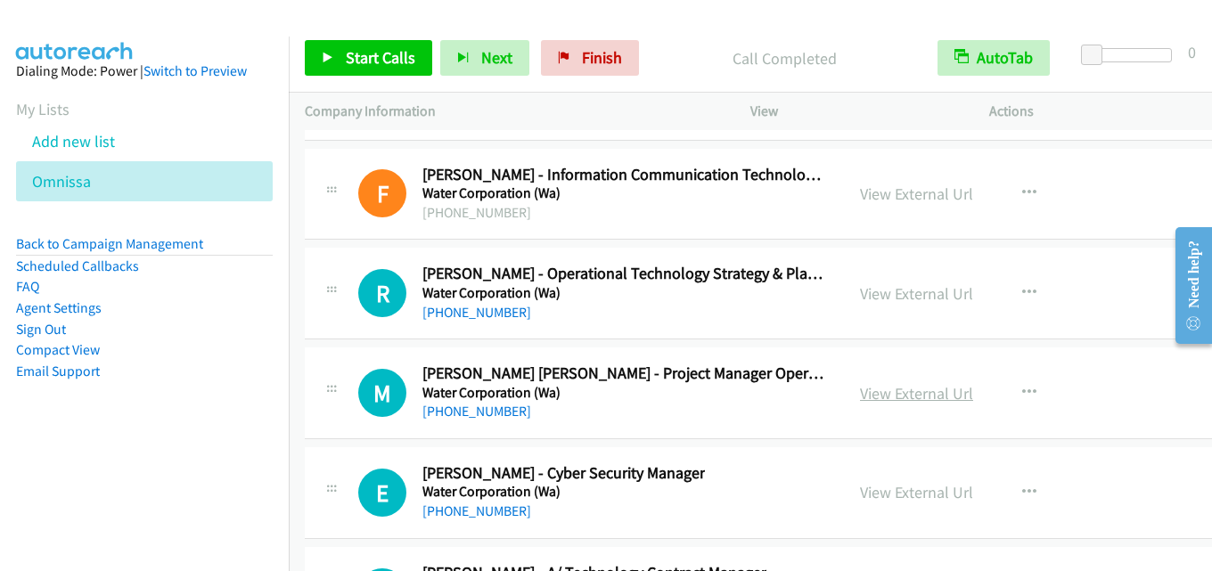
click at [866, 397] on link "View External Url" at bounding box center [916, 393] width 113 height 21
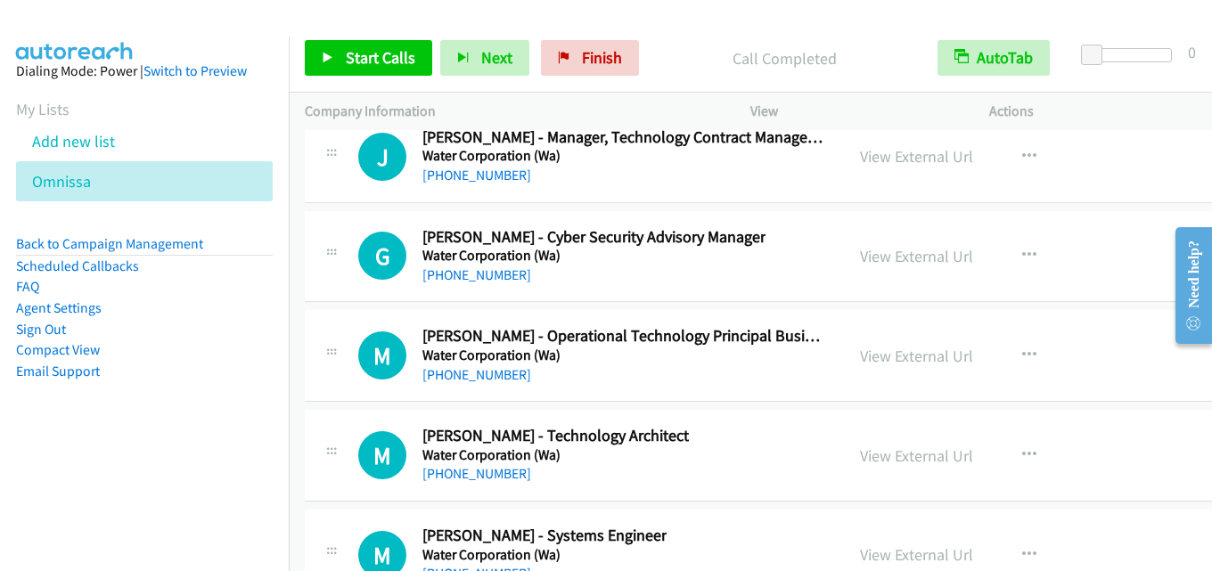
scroll to position [43565, 0]
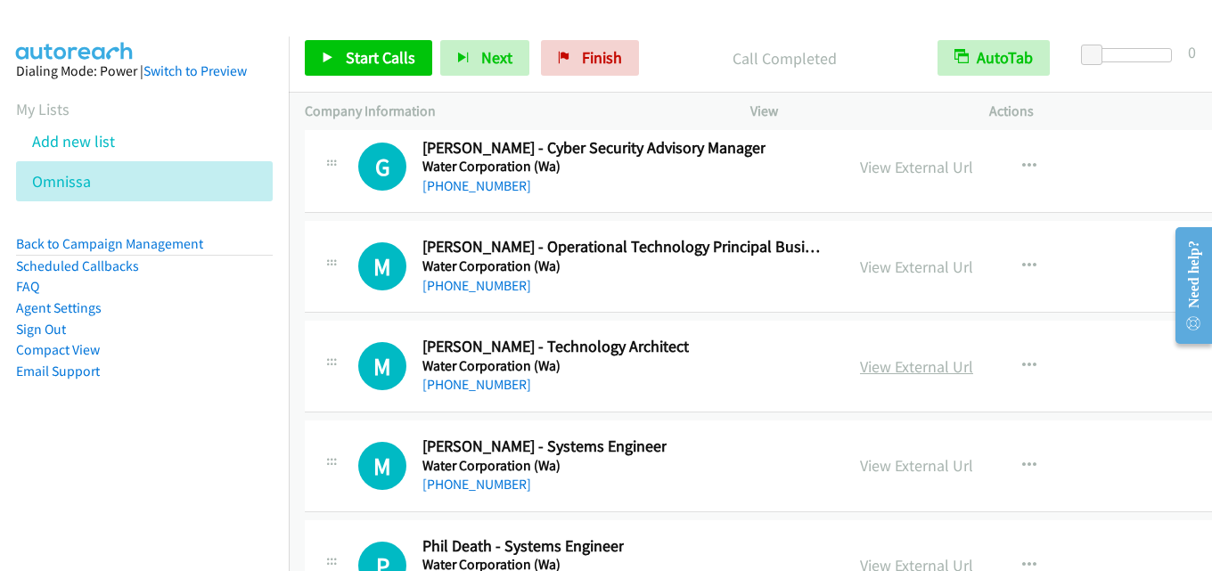
click at [906, 365] on link "View External Url" at bounding box center [916, 367] width 113 height 21
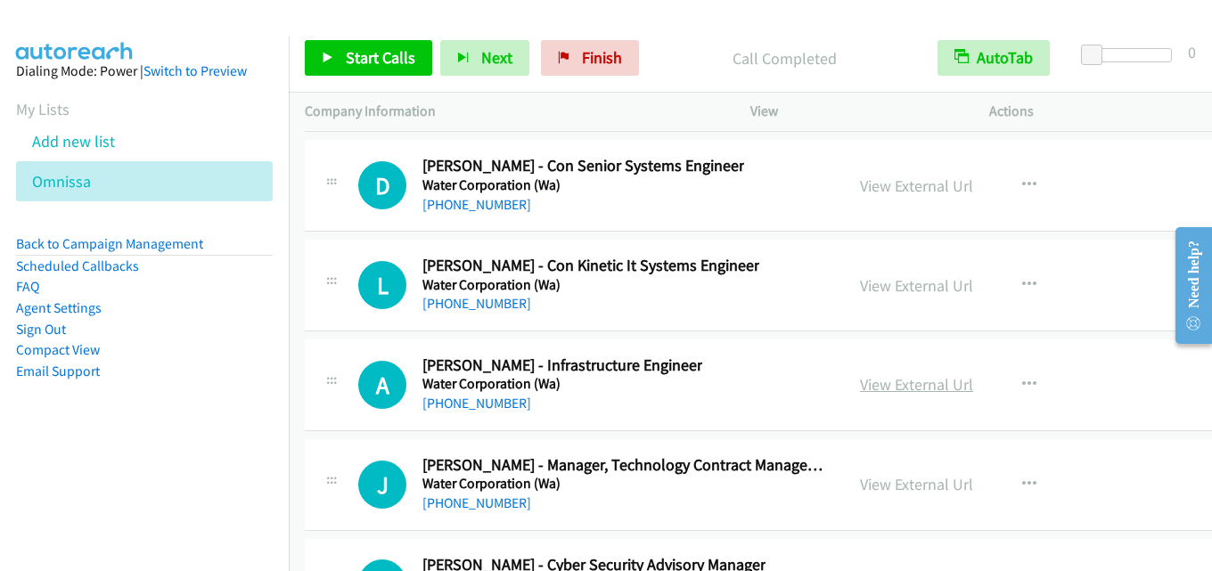
scroll to position [43119, 0]
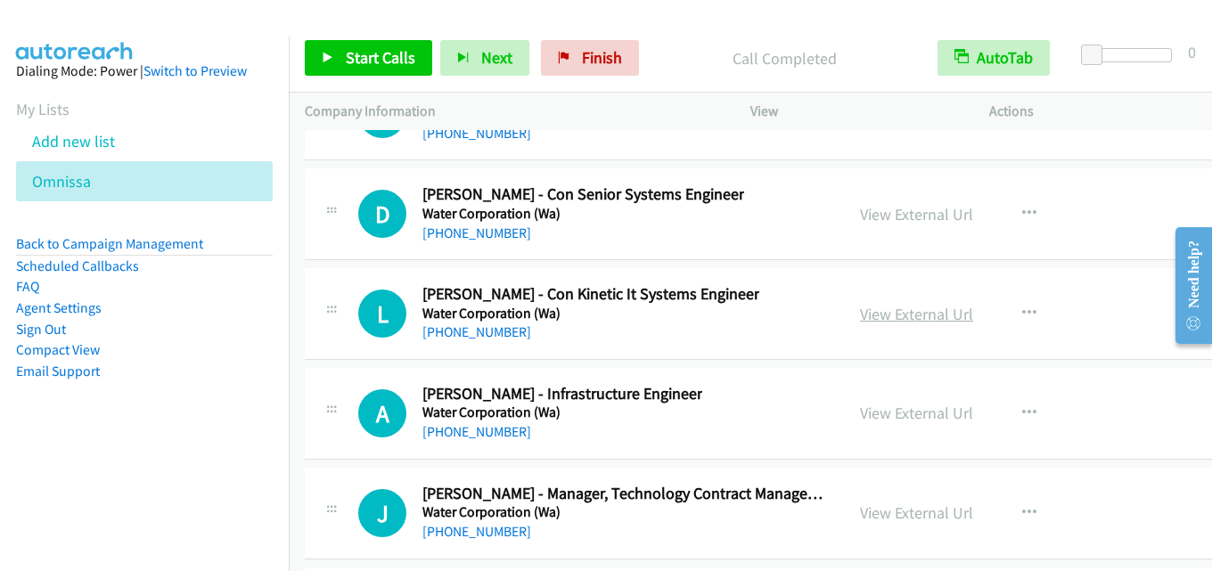
click at [883, 309] on link "View External Url" at bounding box center [916, 314] width 113 height 21
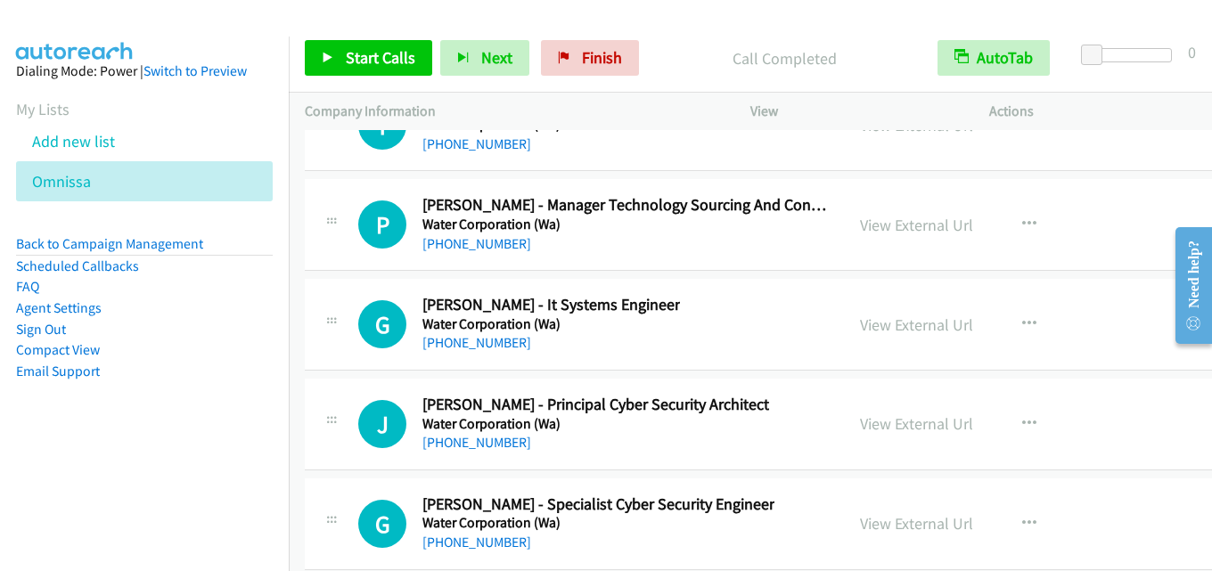
scroll to position [42495, 0]
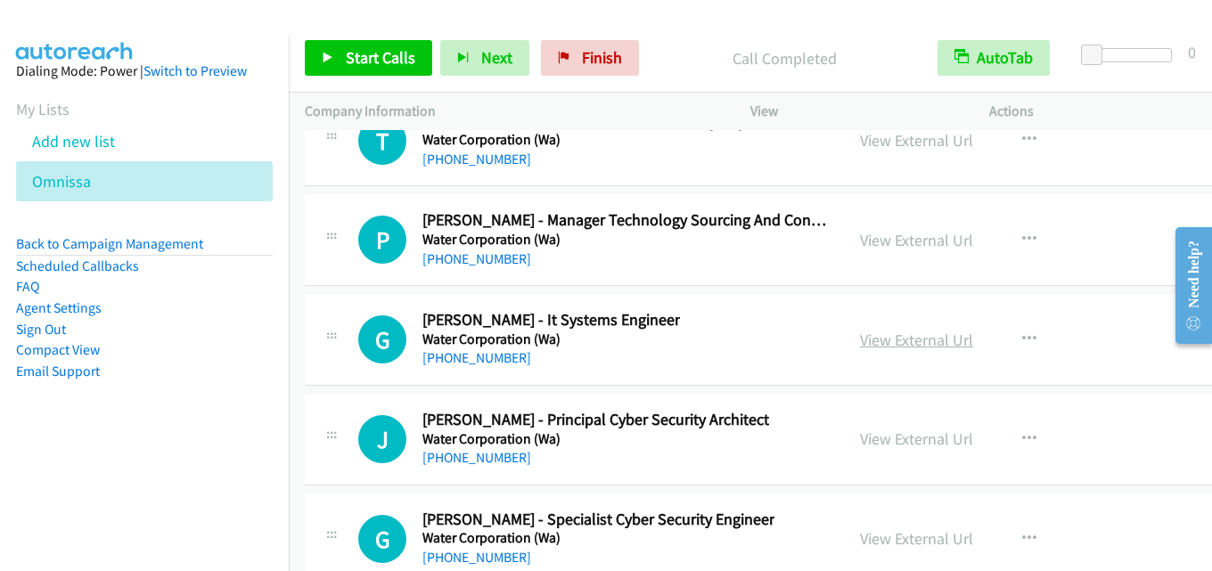
click at [870, 334] on link "View External Url" at bounding box center [916, 340] width 113 height 21
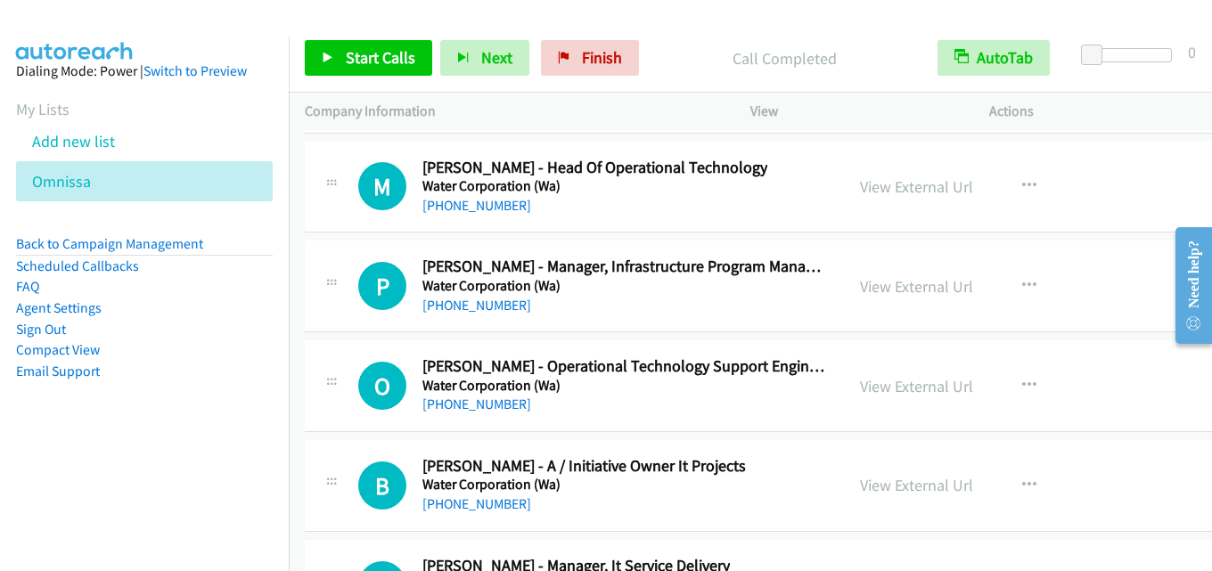
scroll to position [41426, 0]
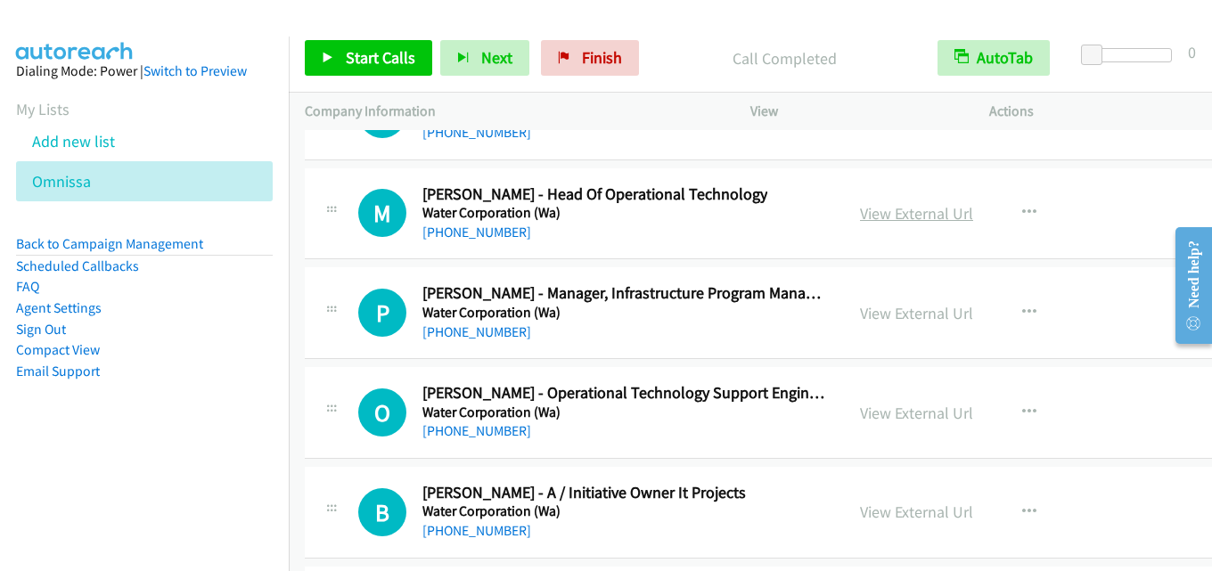
click at [923, 216] on link "View External Url" at bounding box center [916, 213] width 113 height 21
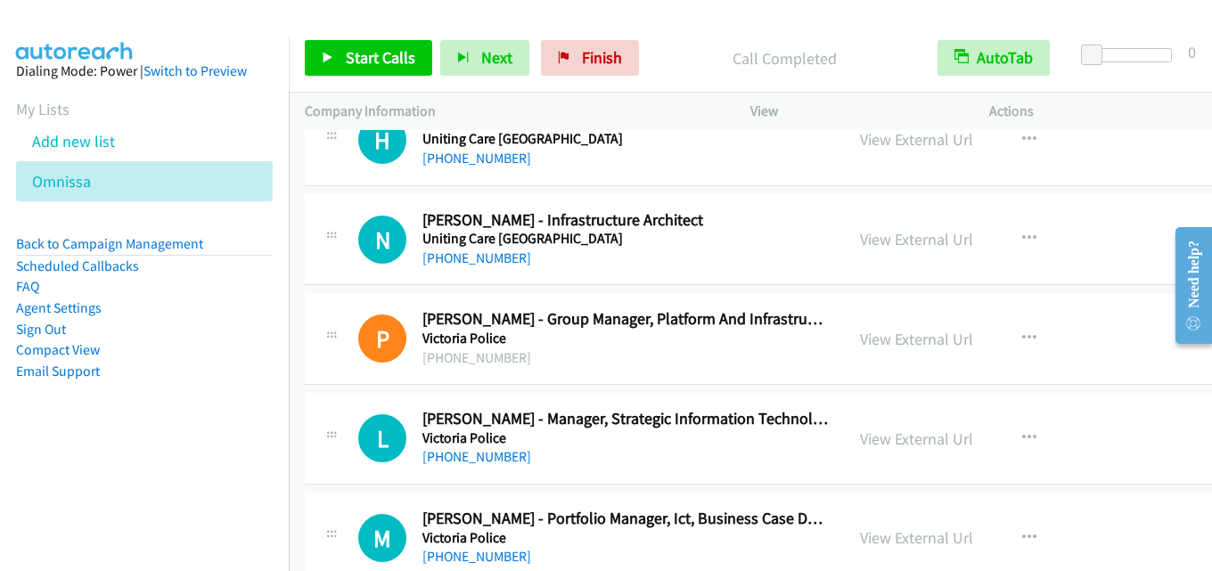
scroll to position [40713, 0]
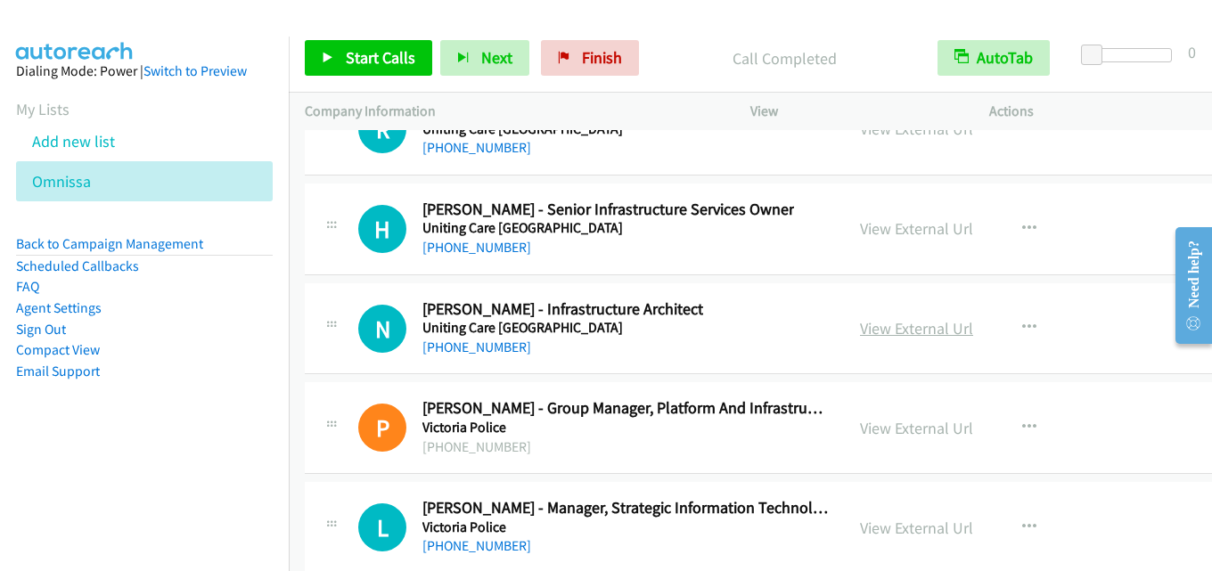
click at [941, 331] on link "View External Url" at bounding box center [916, 328] width 113 height 21
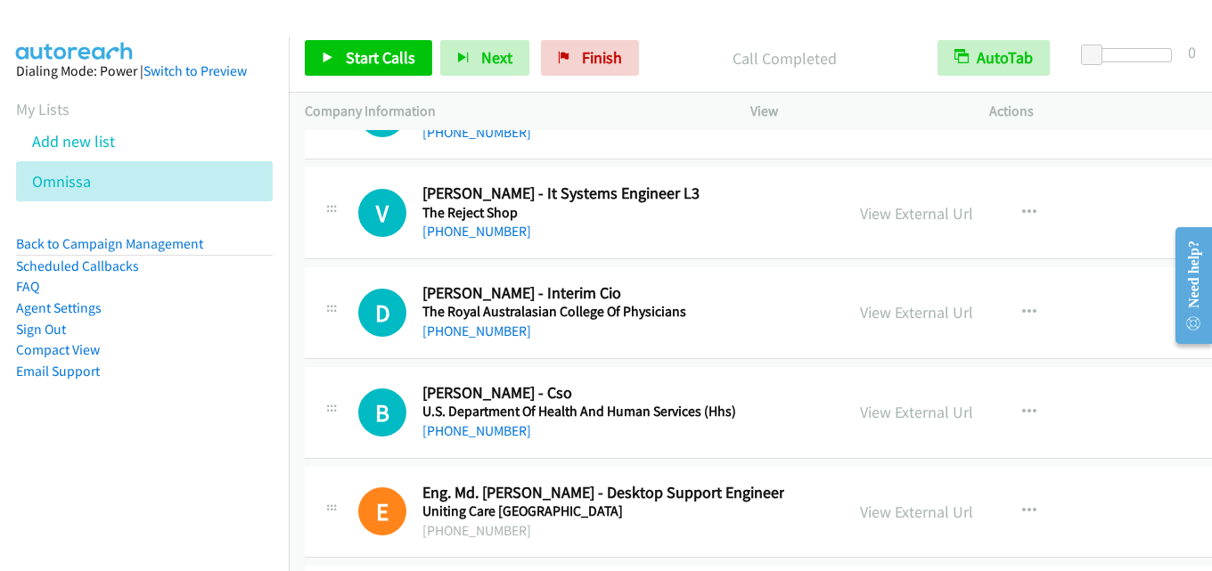
scroll to position [39999, 0]
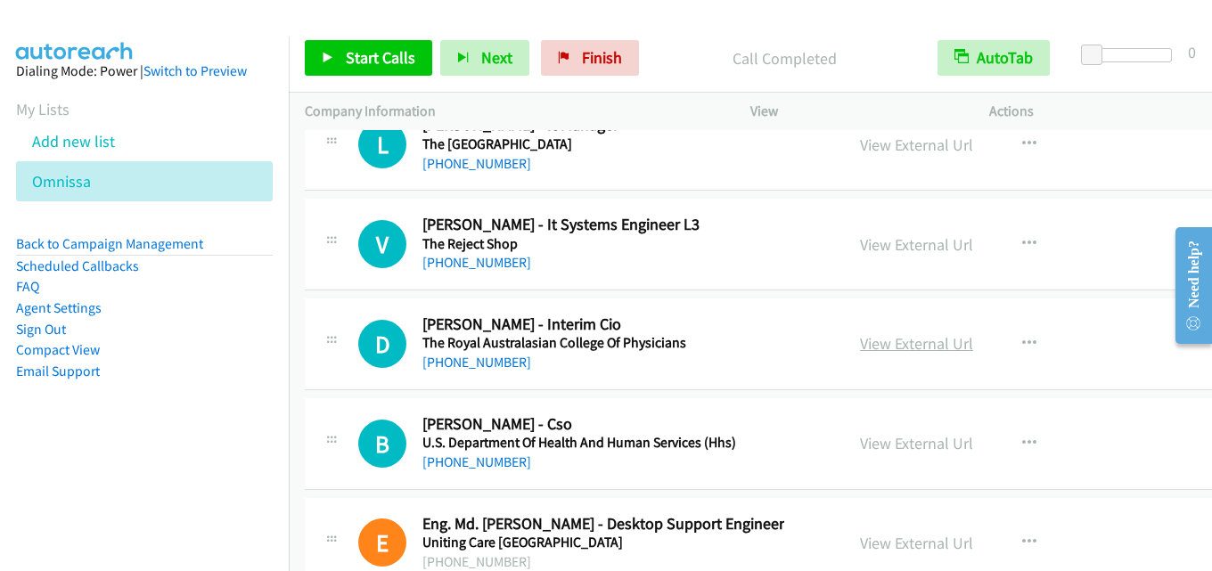
click at [924, 343] on link "View External Url" at bounding box center [916, 343] width 113 height 21
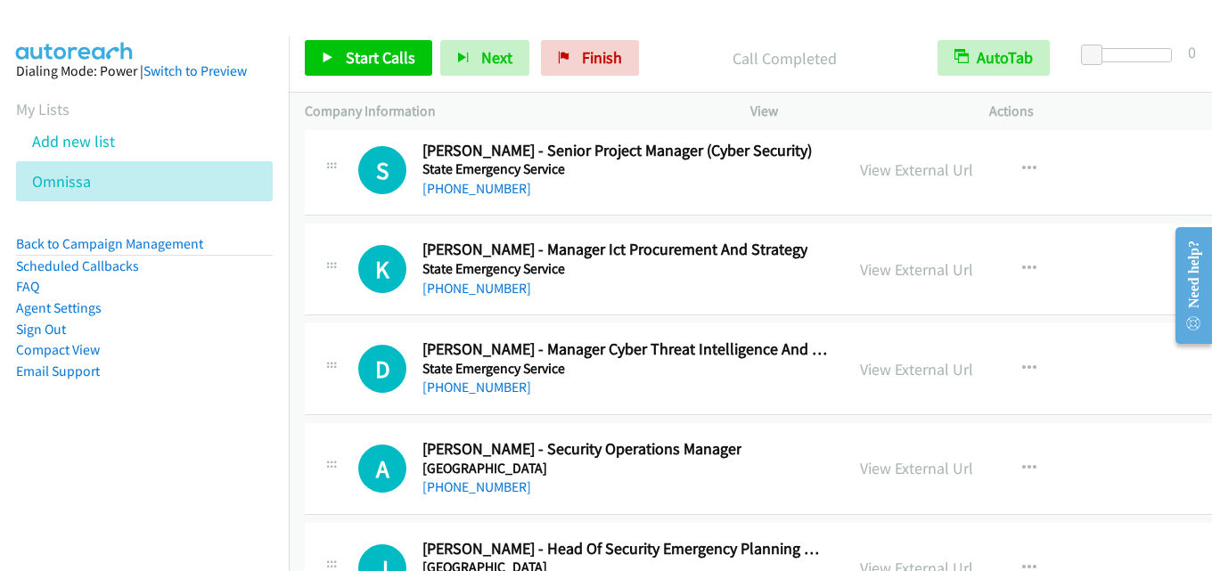
scroll to position [37593, 0]
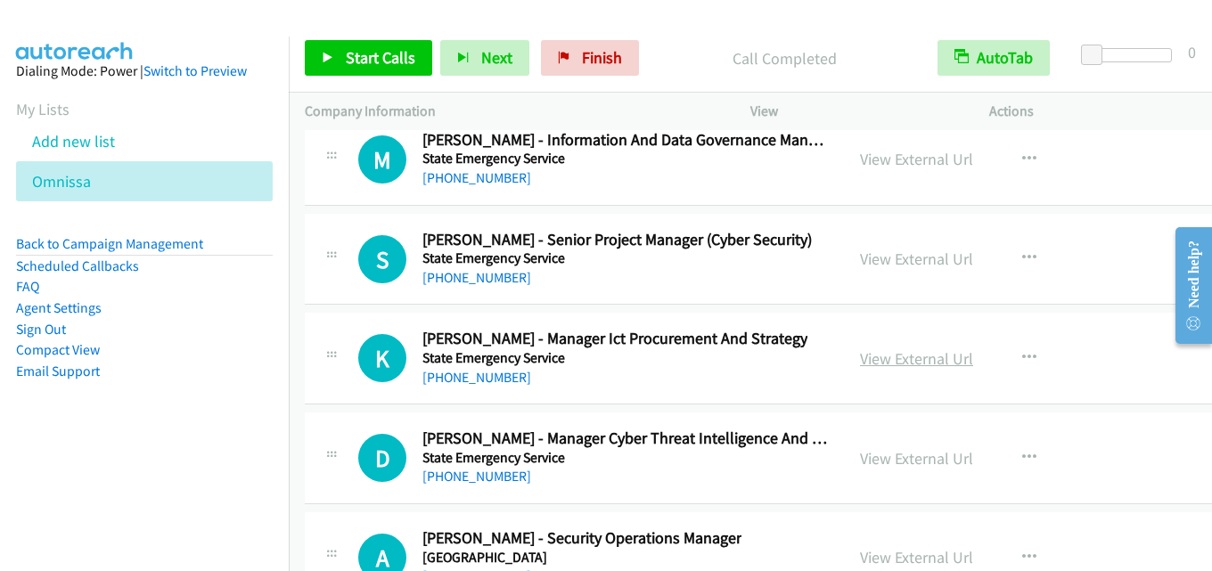
click at [868, 362] on link "View External Url" at bounding box center [916, 359] width 113 height 21
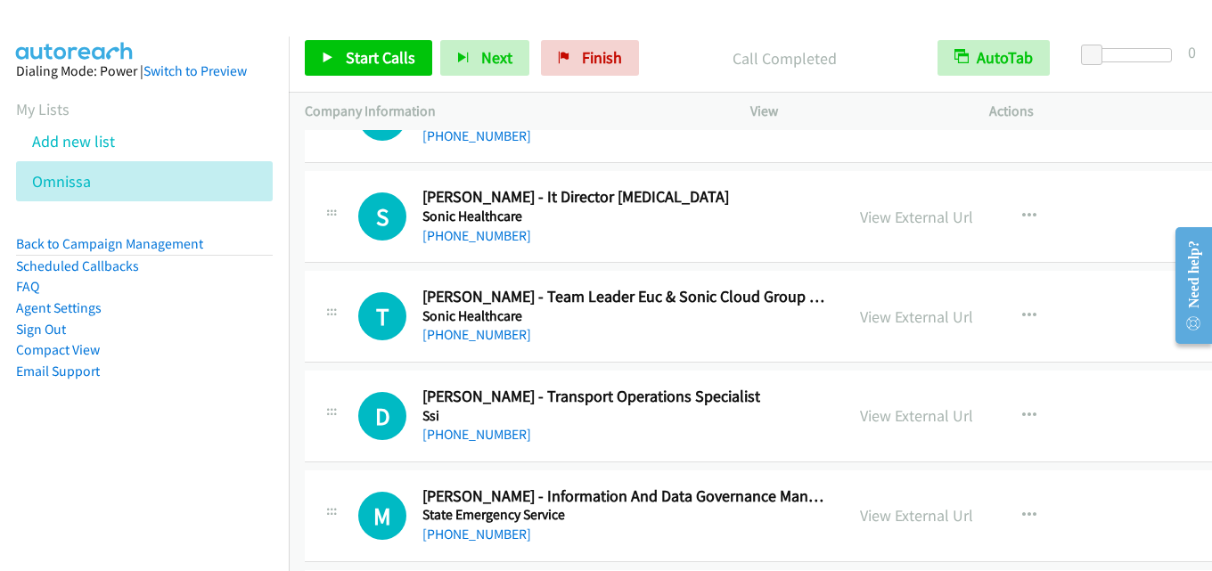
scroll to position [37147, 0]
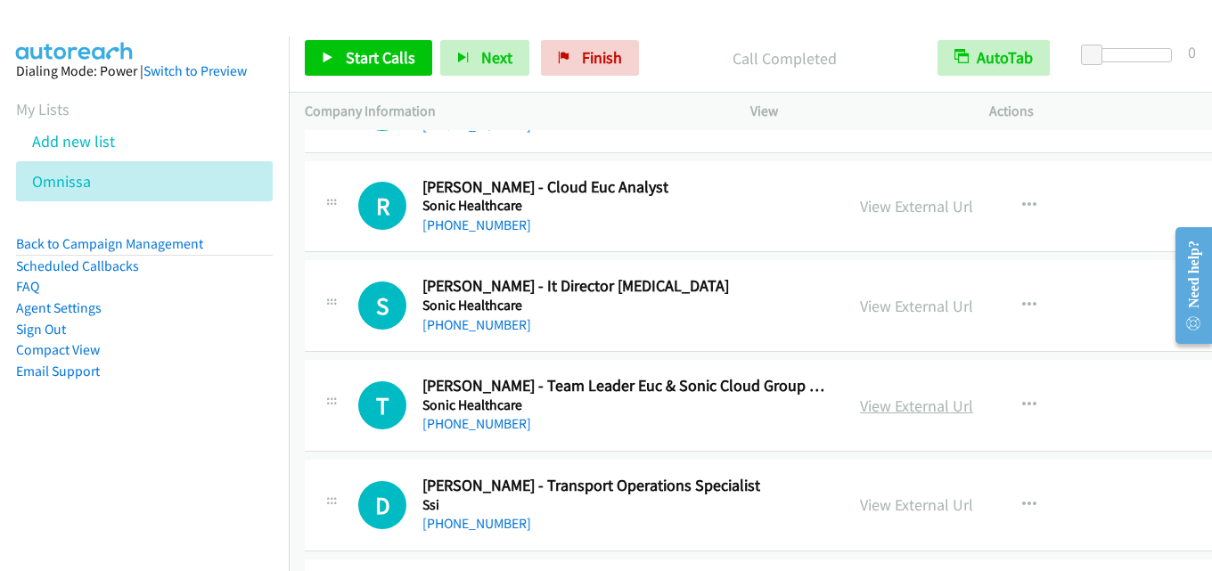
click at [890, 398] on link "View External Url" at bounding box center [916, 406] width 113 height 21
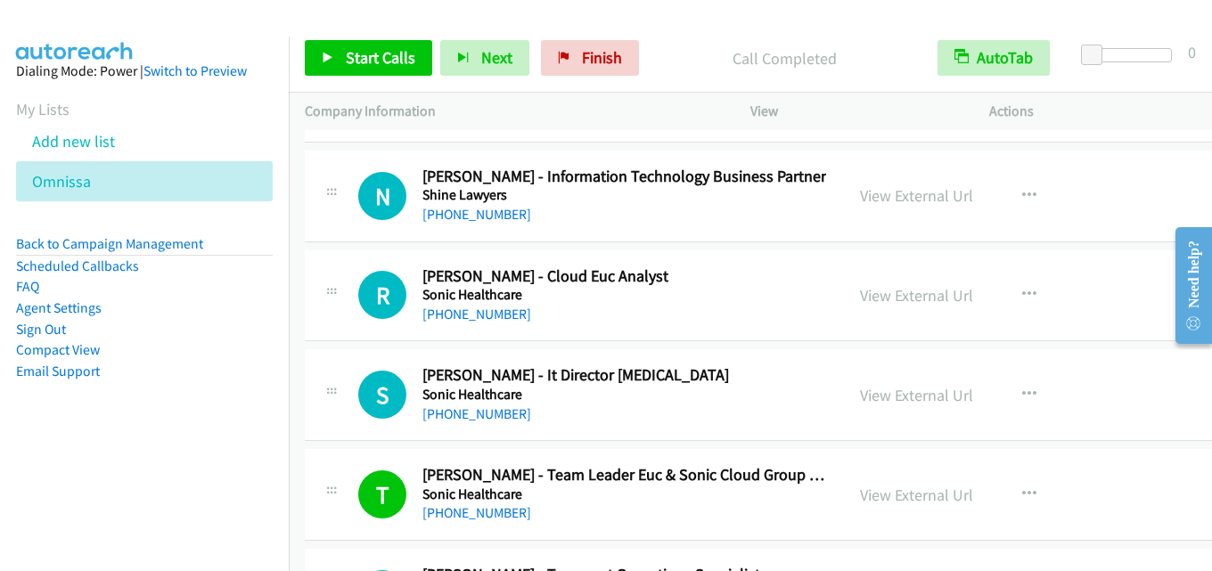
scroll to position [36969, 0]
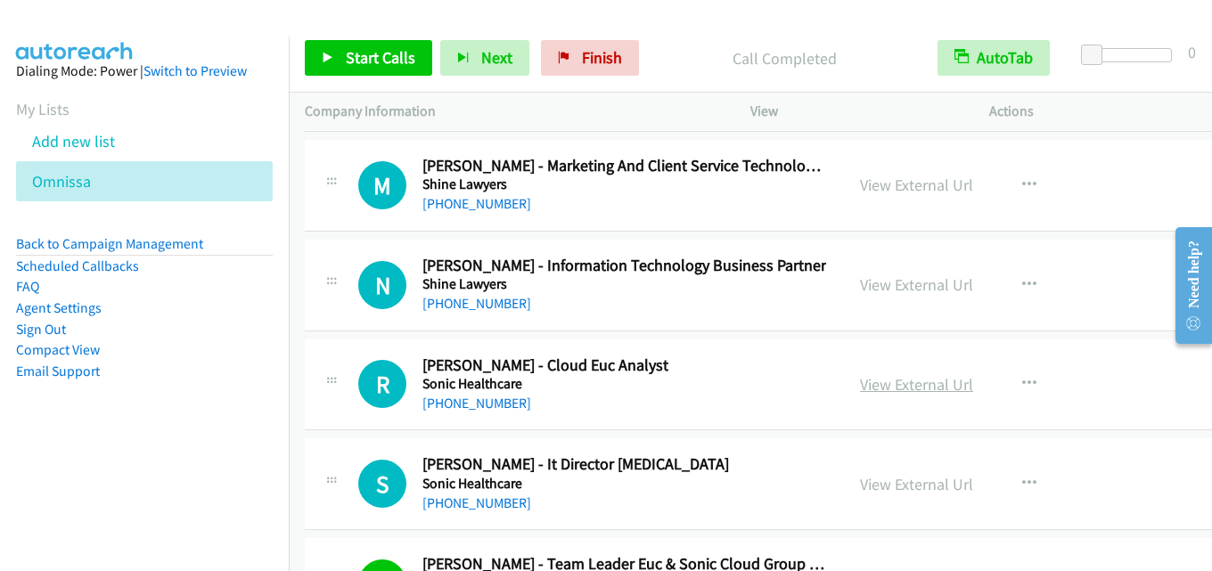
click at [918, 386] on link "View External Url" at bounding box center [916, 384] width 113 height 21
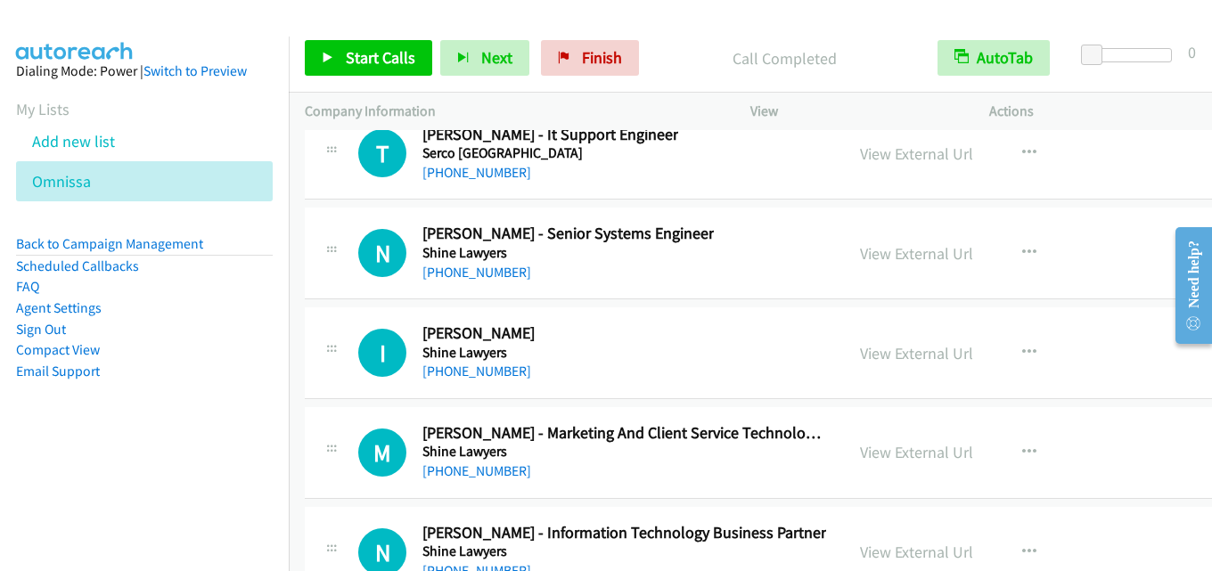
scroll to position [36612, 0]
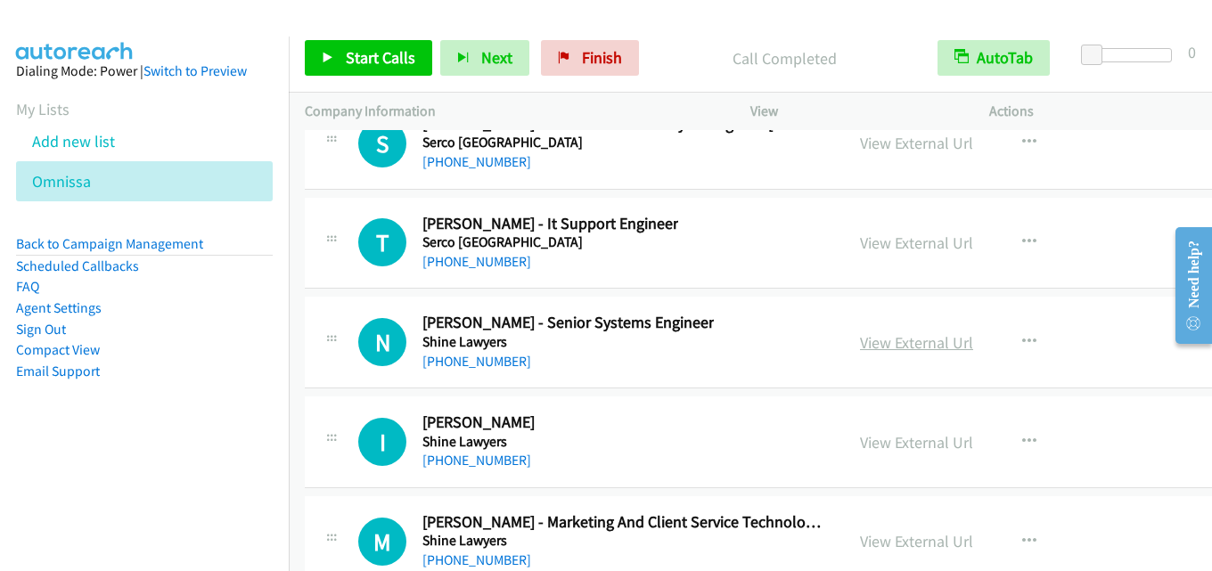
click at [902, 332] on link "View External Url" at bounding box center [916, 342] width 113 height 21
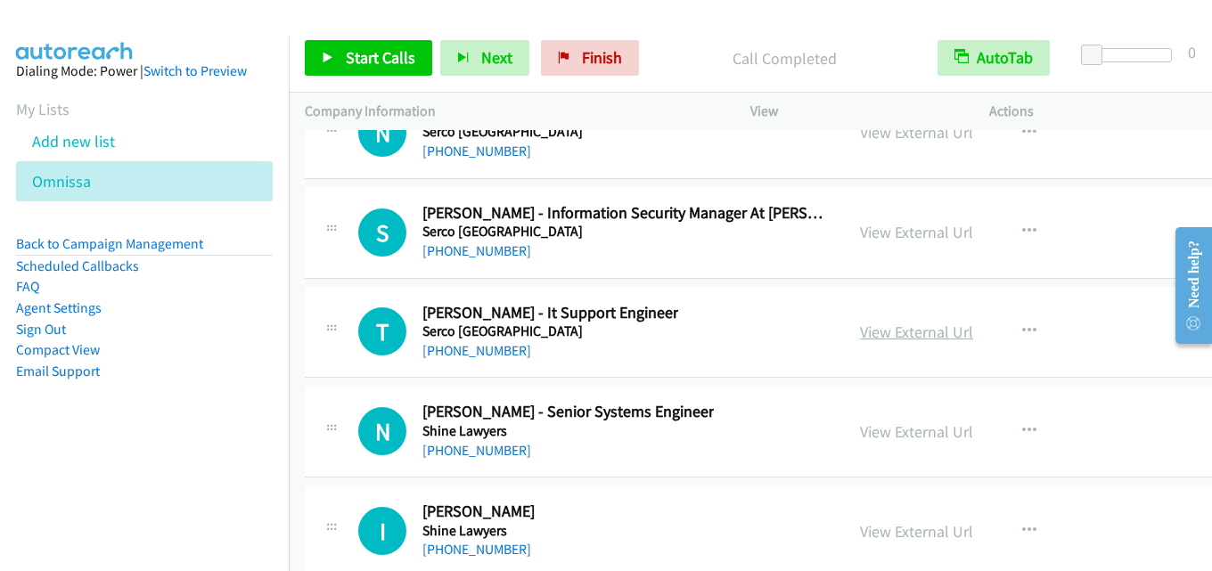
drag, startPoint x: 882, startPoint y: 333, endPoint x: 901, endPoint y: 331, distance: 18.9
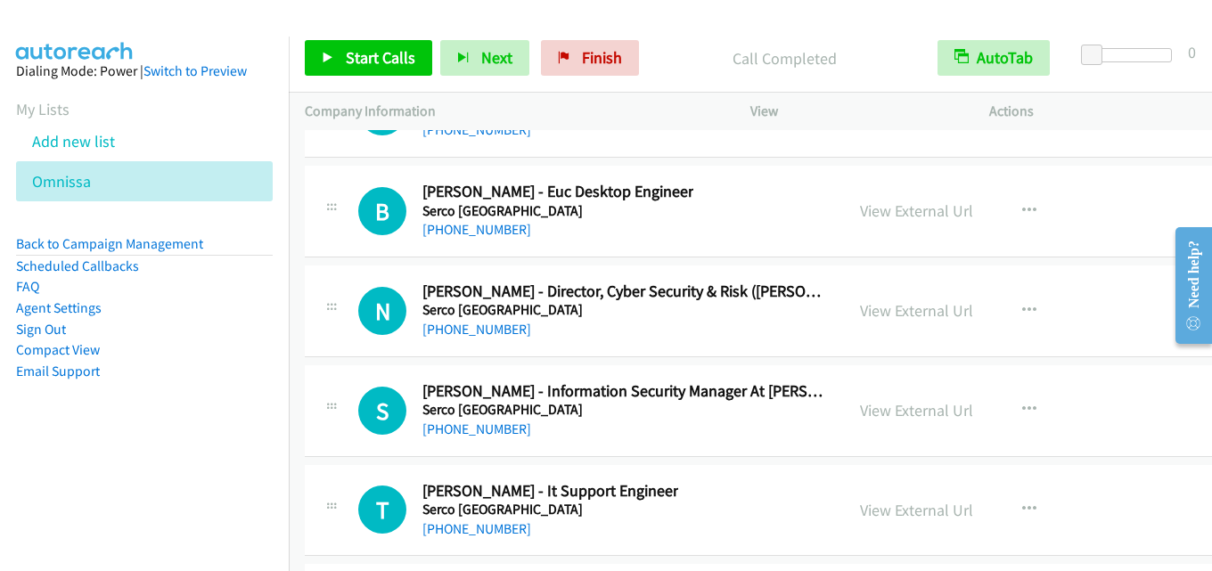
scroll to position [36256, 0]
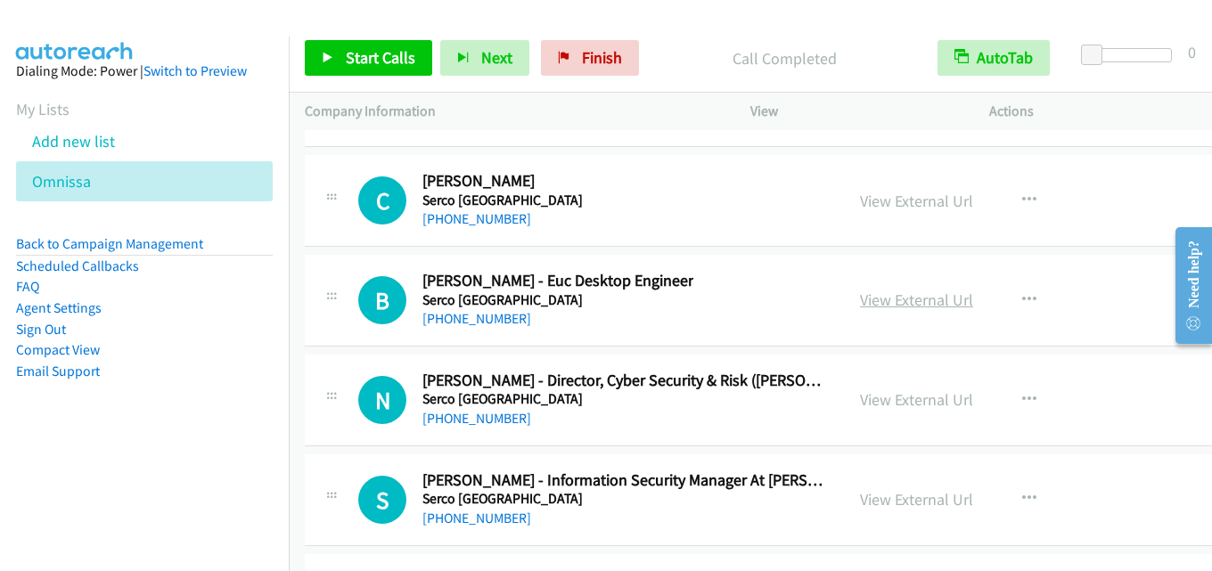
click at [892, 305] on link "View External Url" at bounding box center [916, 300] width 113 height 21
